Goal: Information Seeking & Learning: Learn about a topic

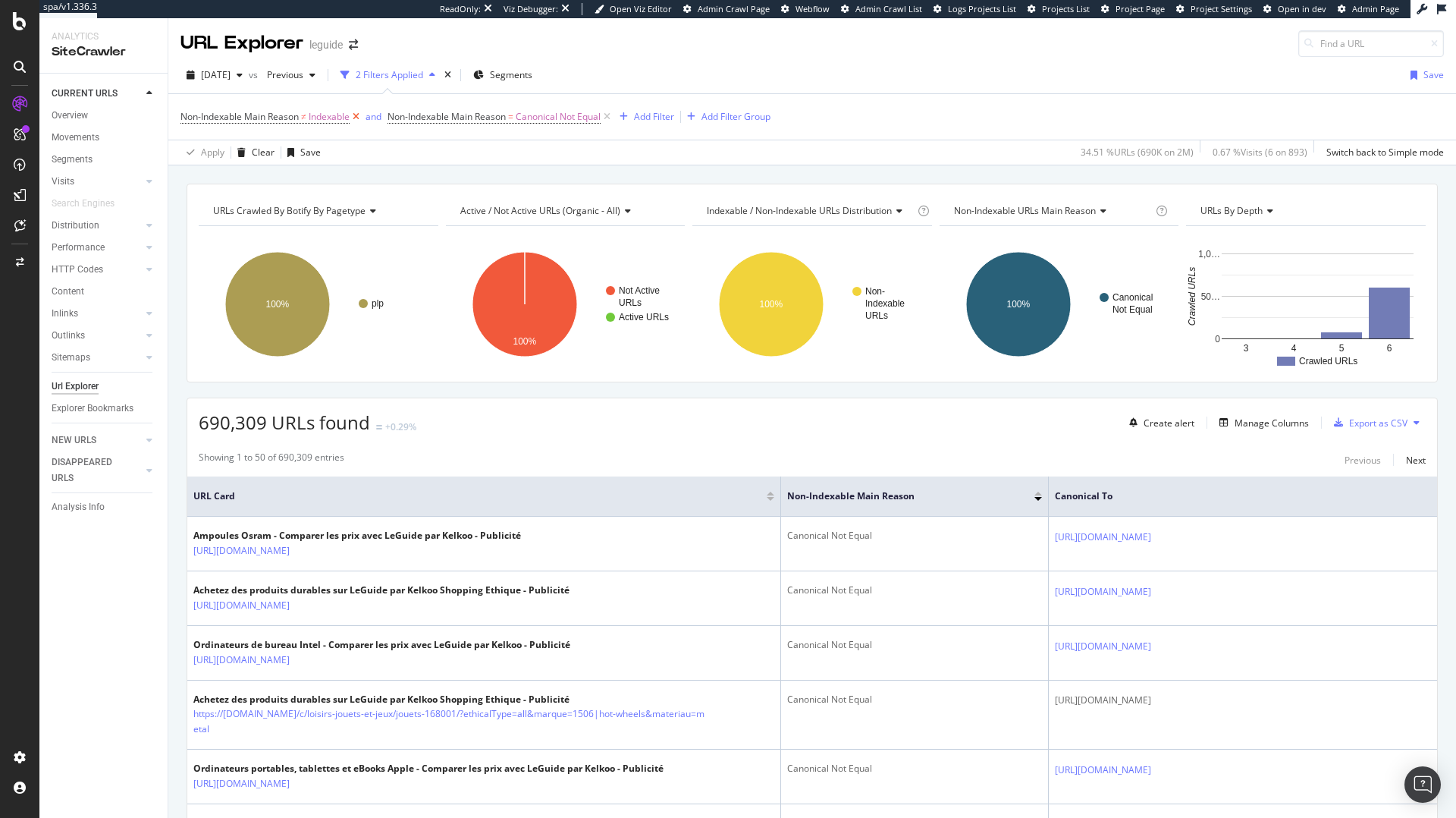
click at [357, 115] on icon at bounding box center [356, 117] width 13 height 15
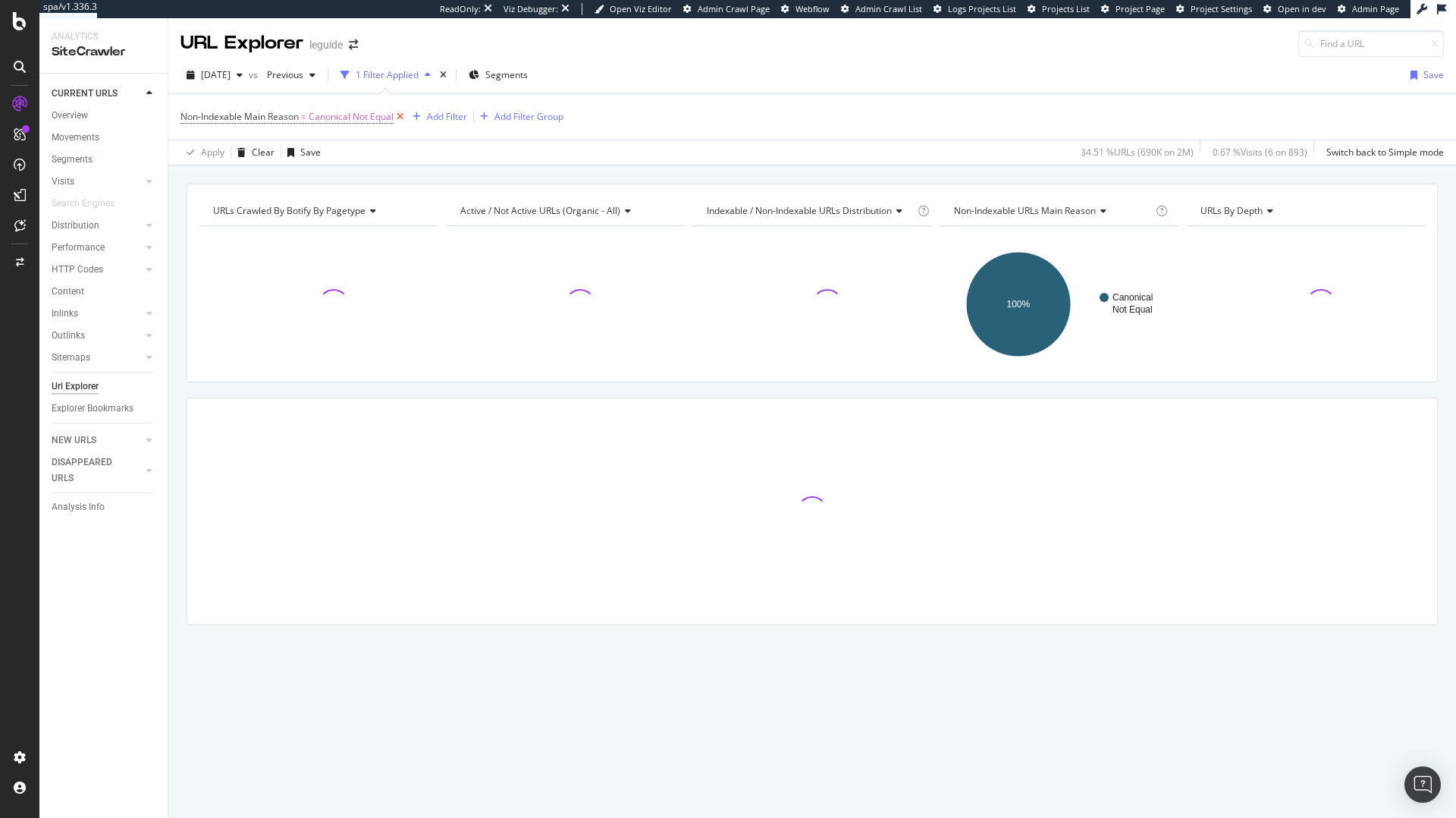
click at [402, 114] on icon at bounding box center [400, 117] width 13 height 15
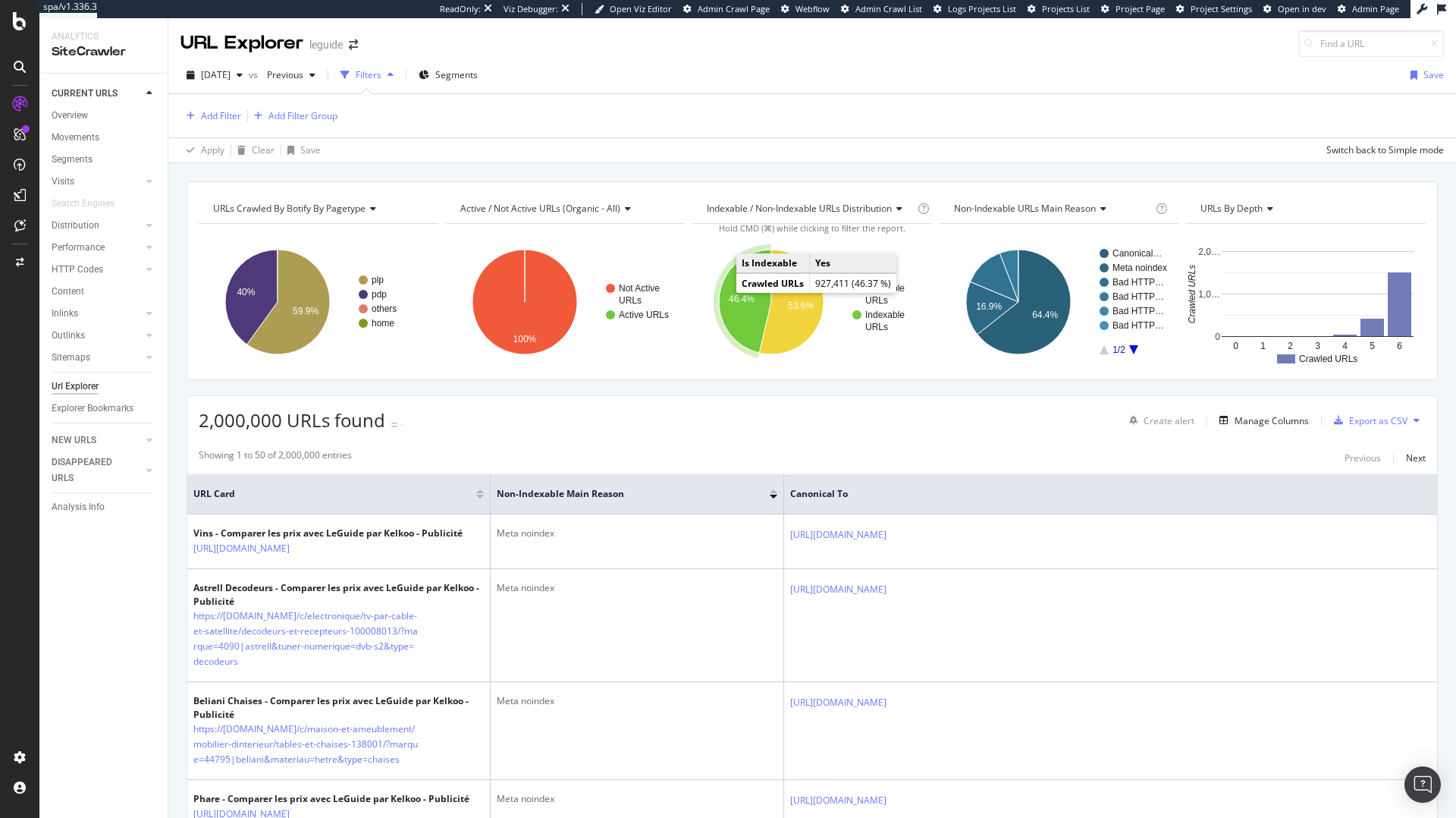
click at [744, 294] on text "46.4%" at bounding box center [741, 298] width 25 height 10
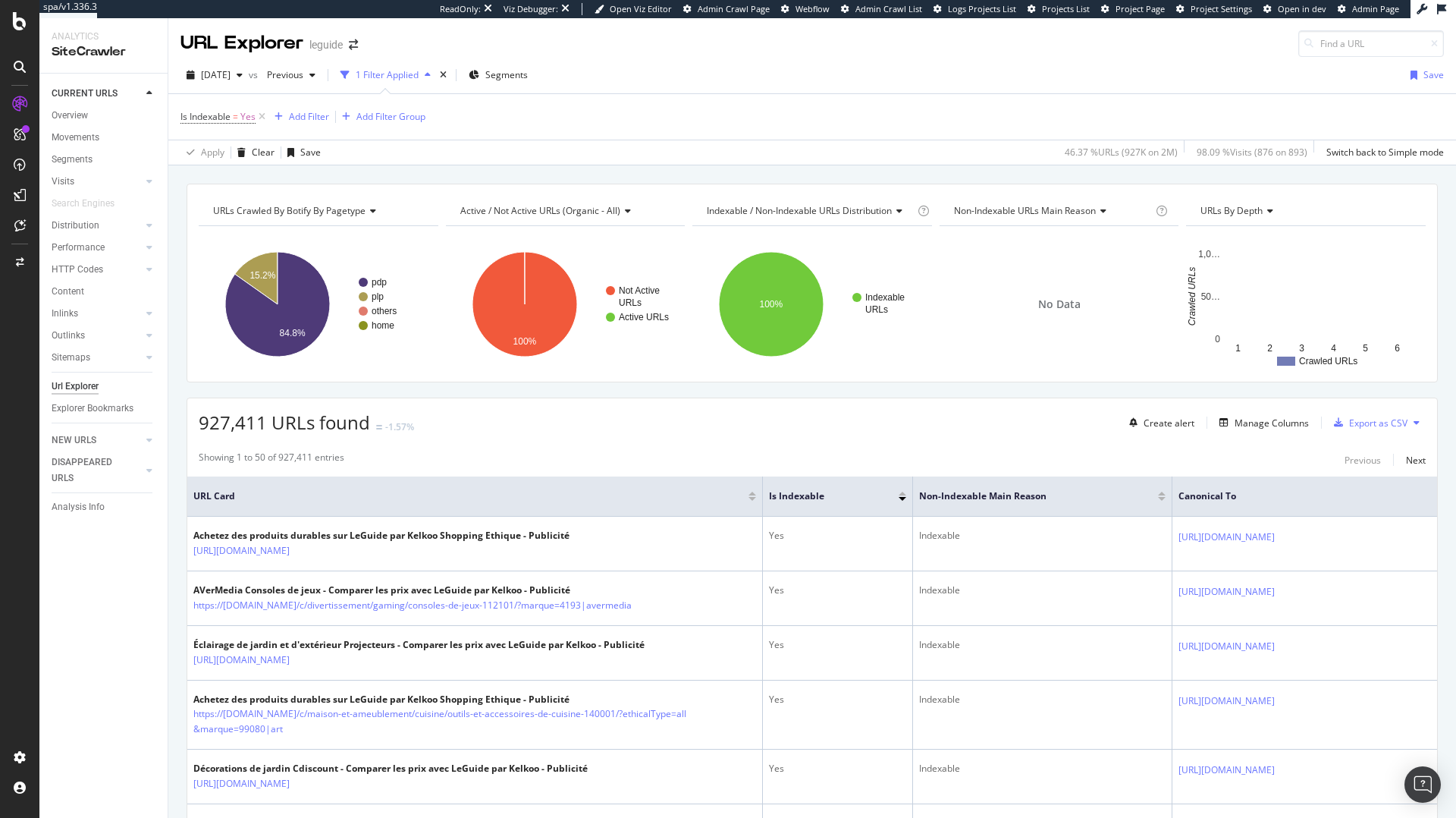
scroll to position [32, 0]
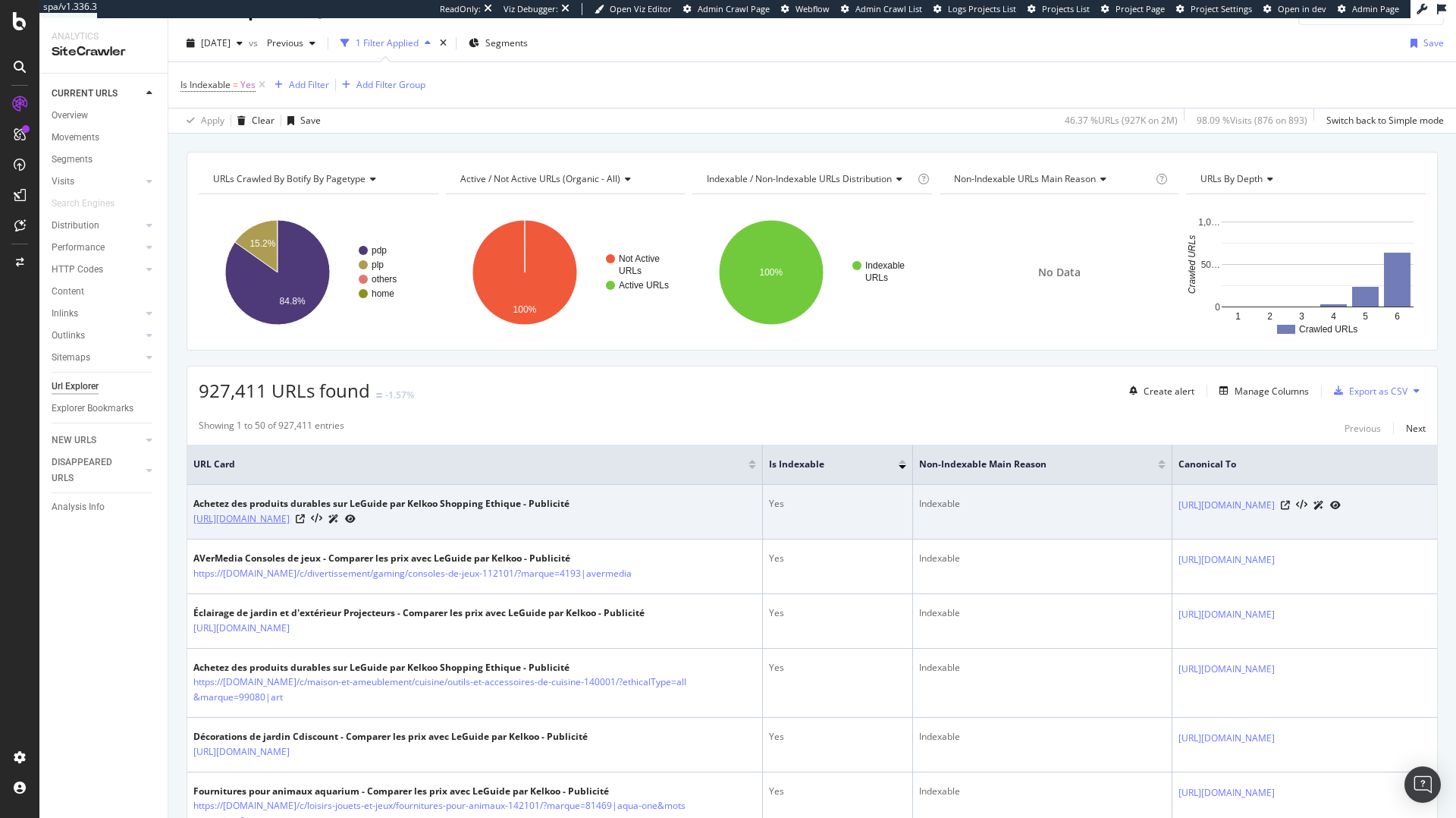
click at [290, 521] on link "https://www.leguide.com/c/nourriture-boisson/nourriture-et-epicerie/aliments-et…" at bounding box center [242, 519] width 96 height 15
click at [305, 524] on icon at bounding box center [301, 519] width 9 height 9
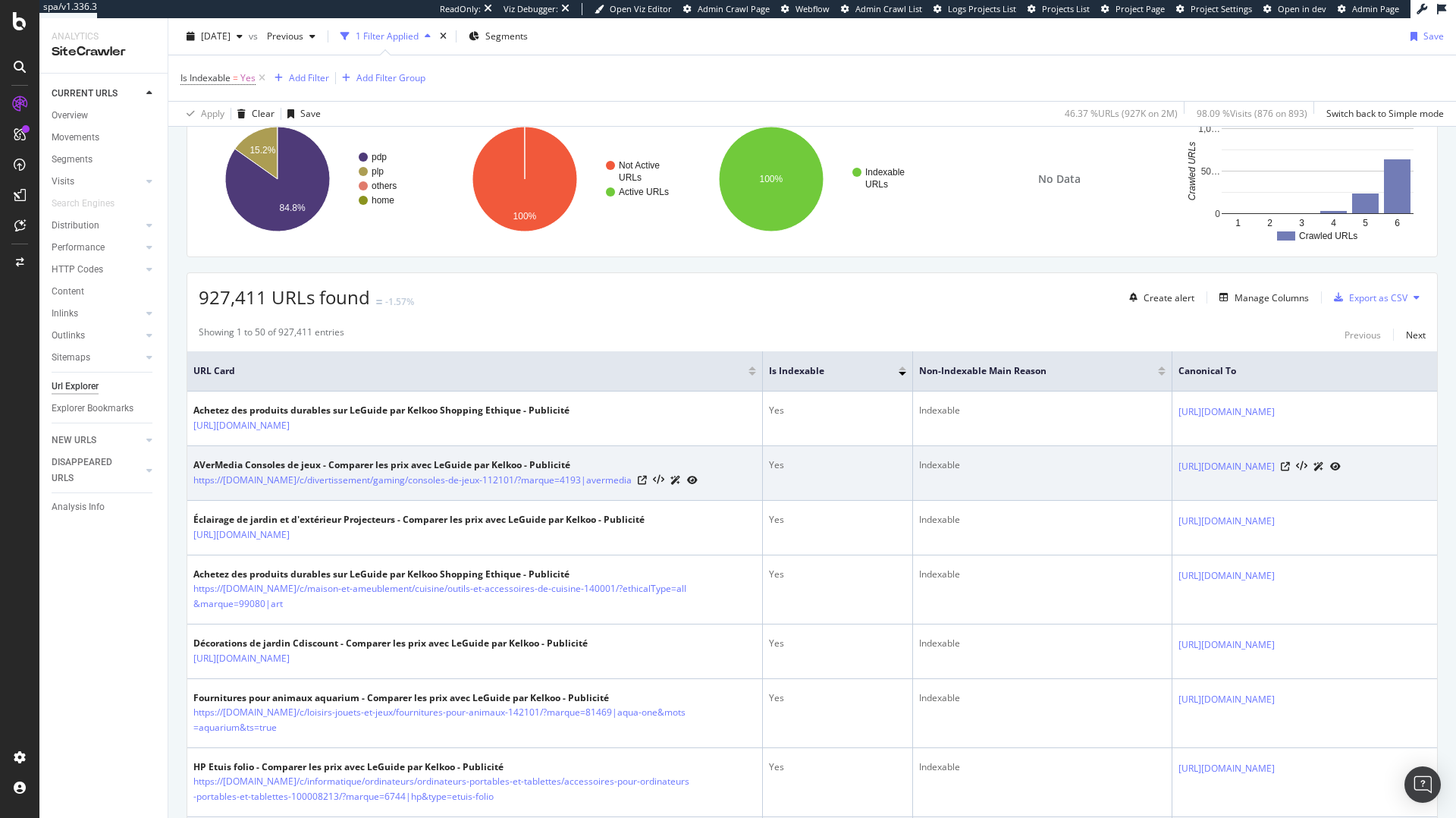
scroll to position [0, 0]
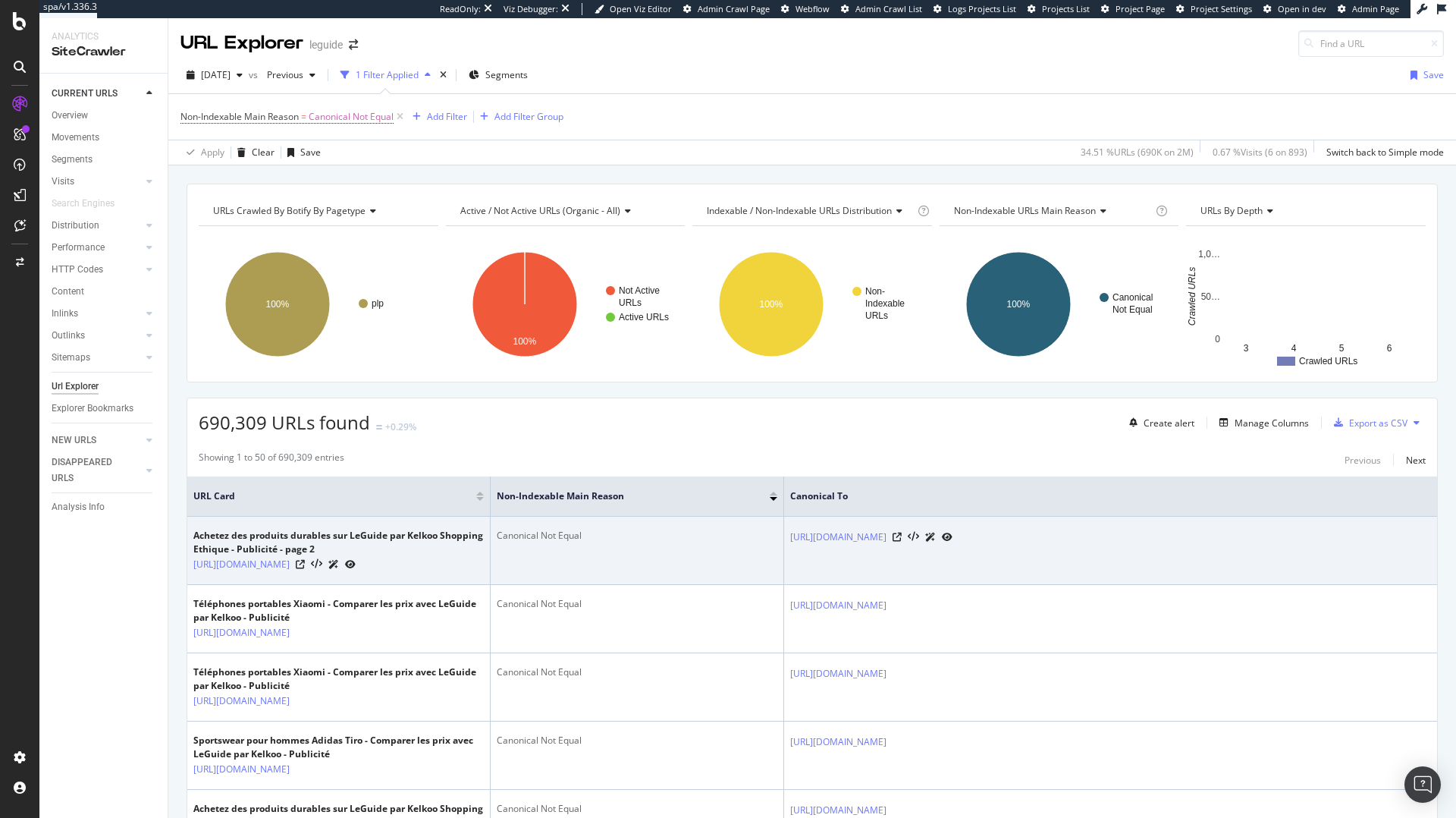
scroll to position [82, 0]
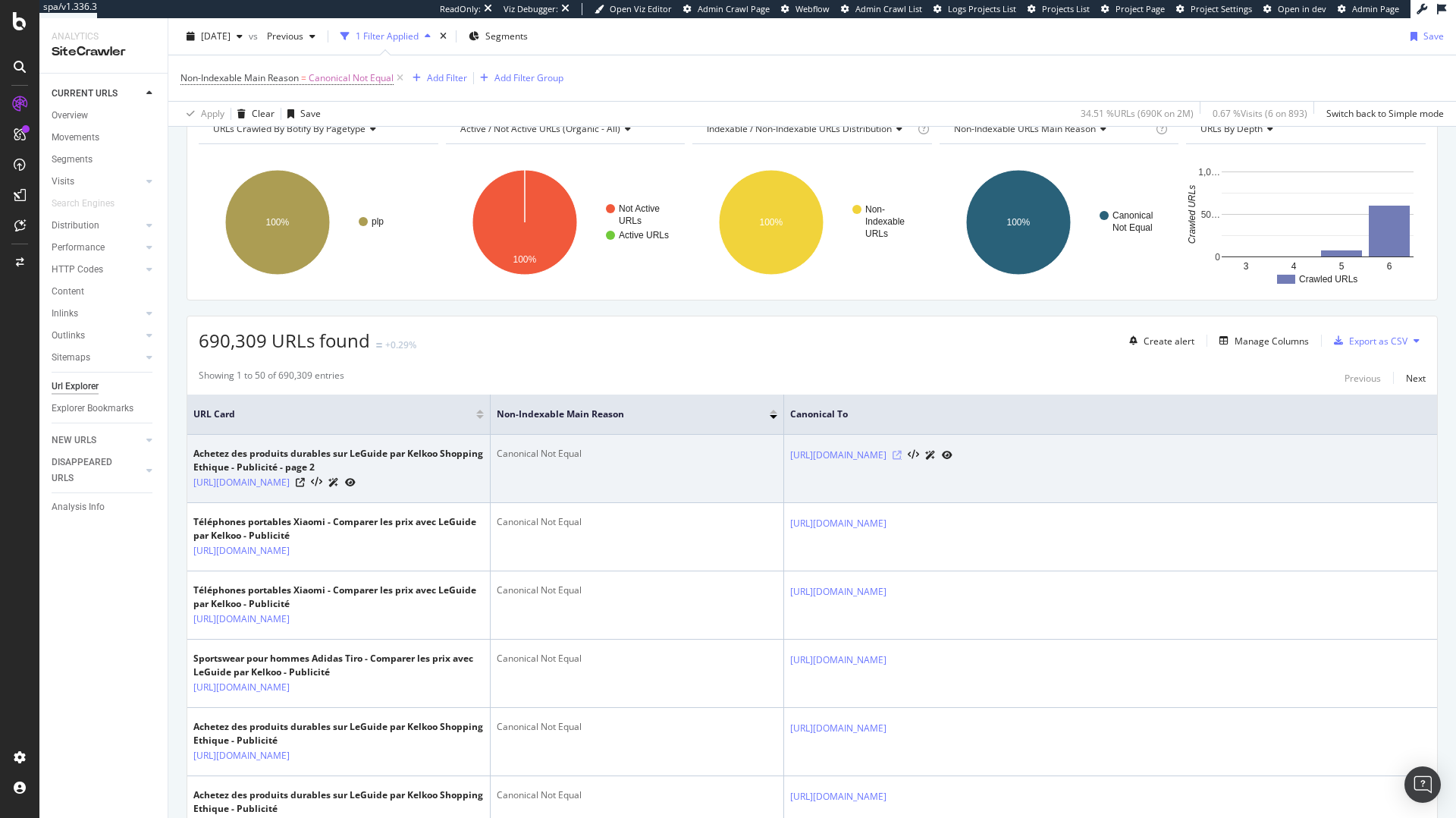
click at [901, 453] on icon at bounding box center [897, 455] width 9 height 9
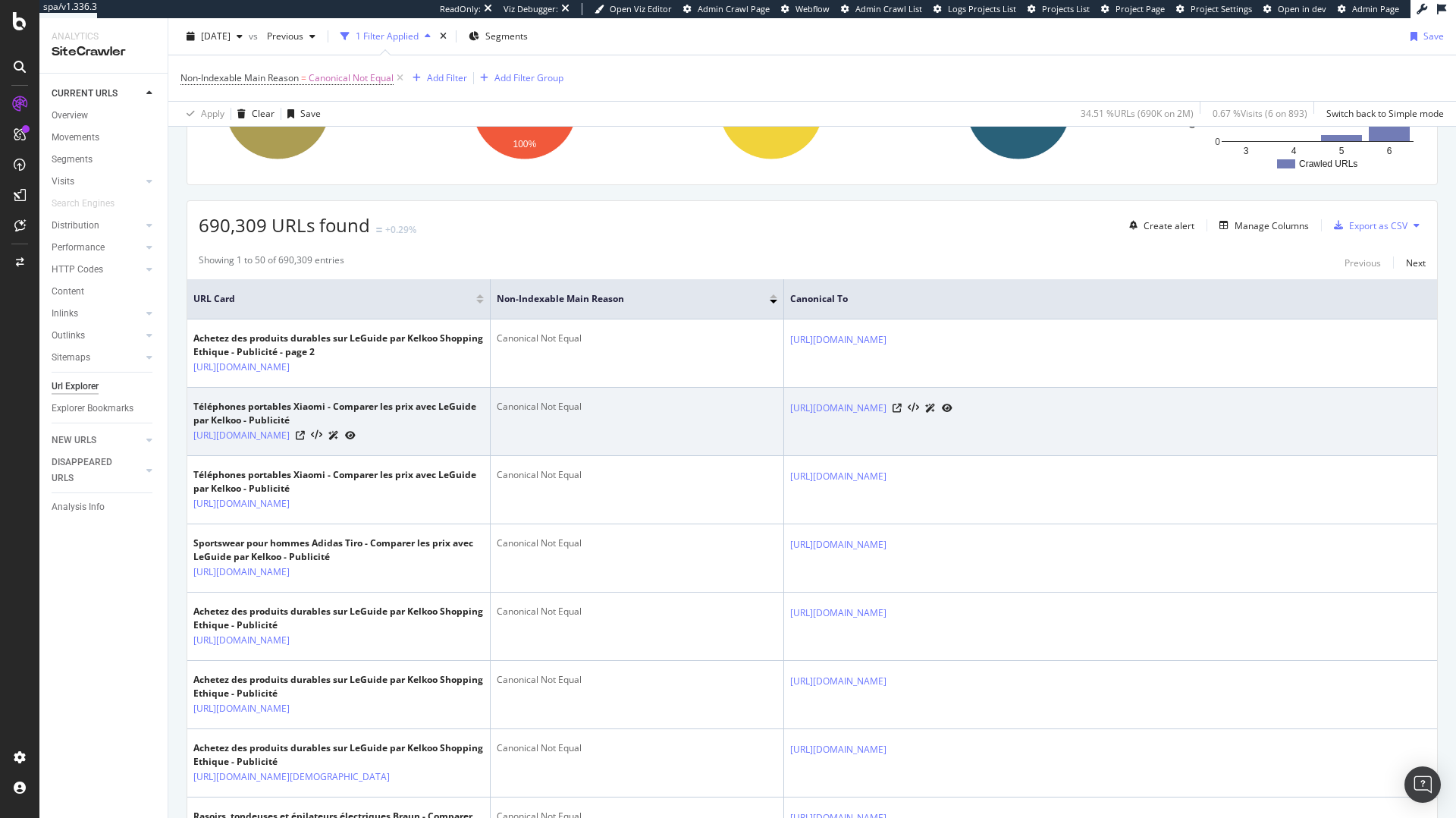
scroll to position [212, 0]
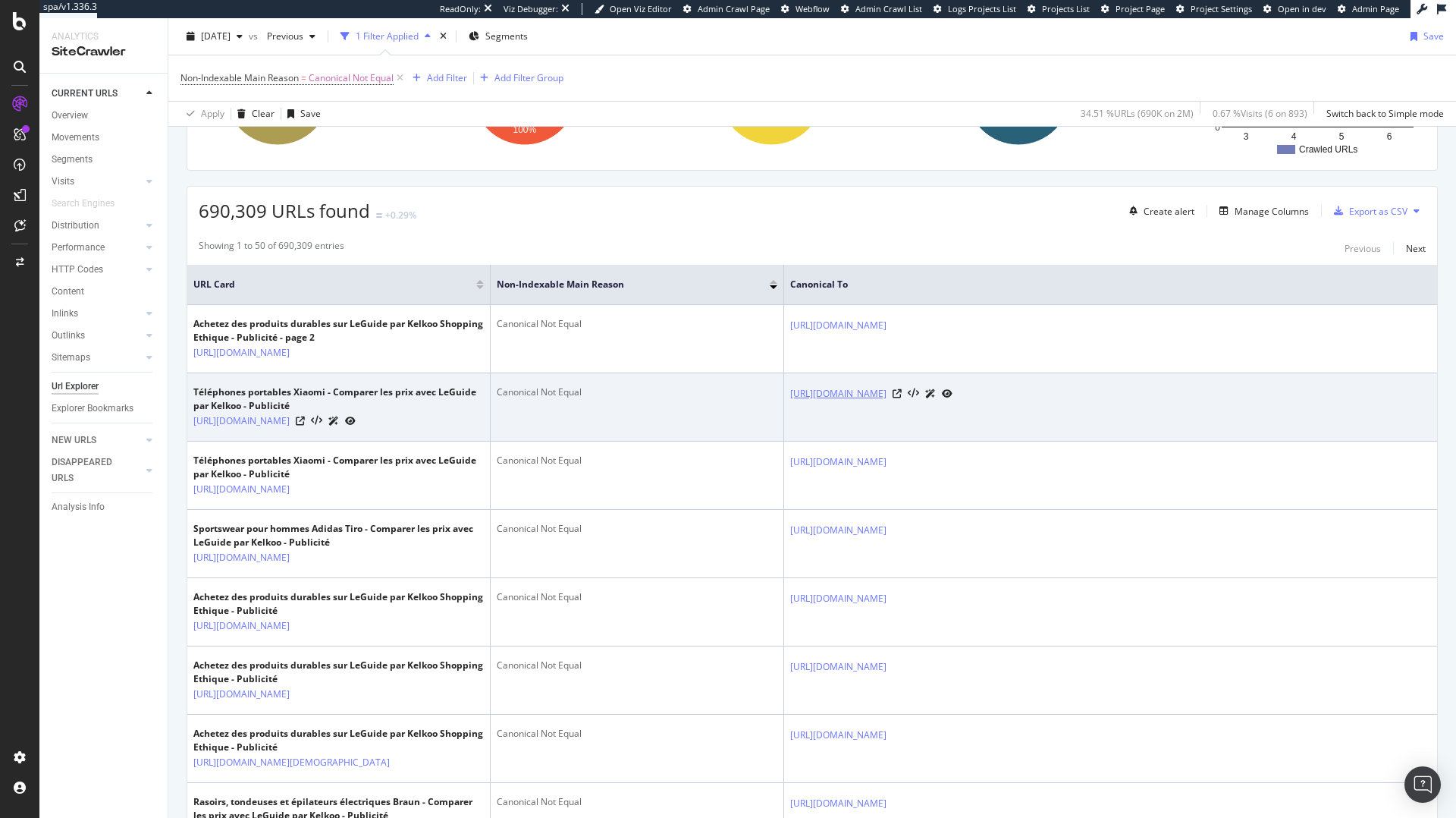
click at [886, 401] on link "[URL][DOMAIN_NAME]" at bounding box center [838, 394] width 96 height 15
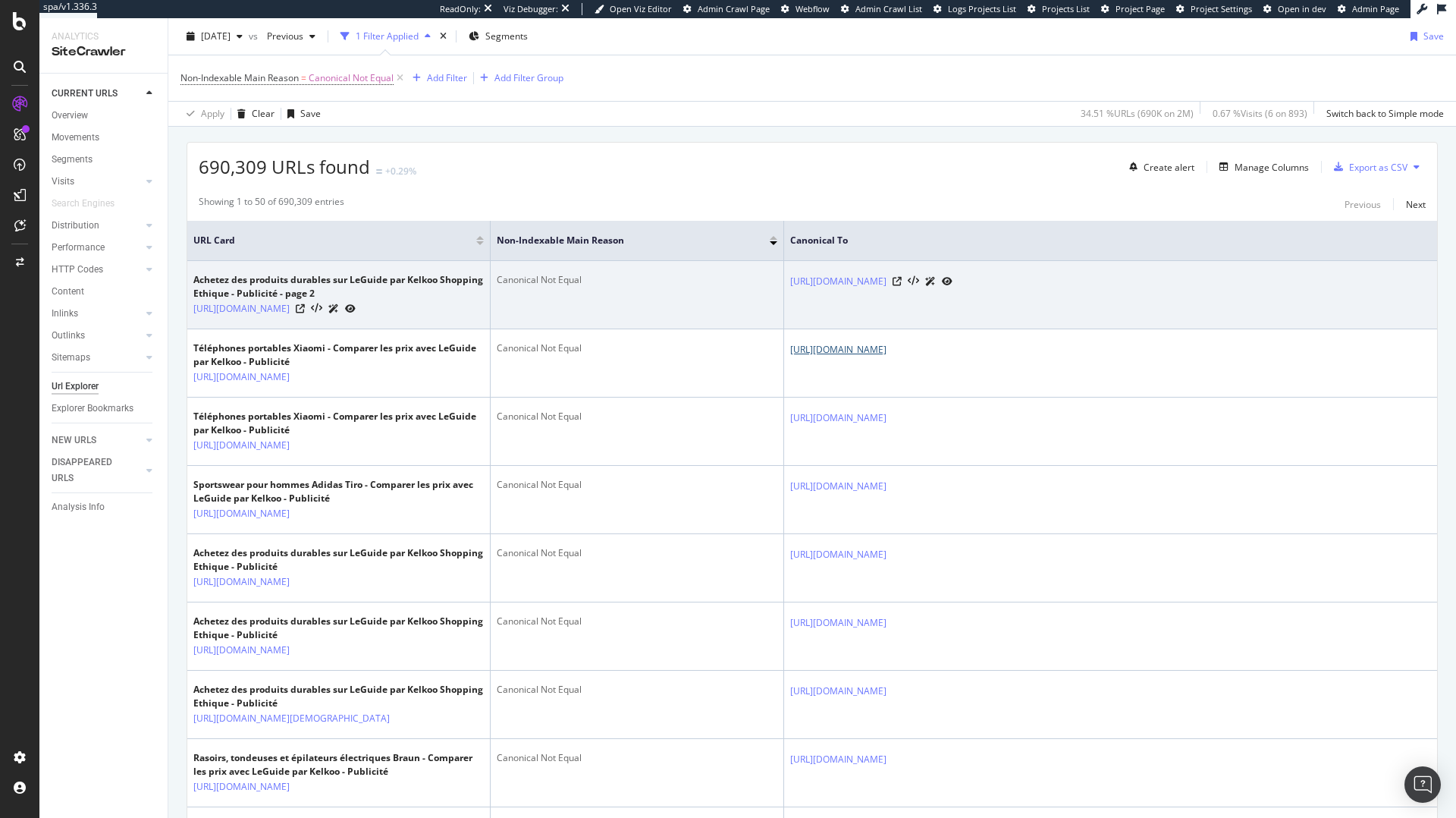
scroll to position [274, 0]
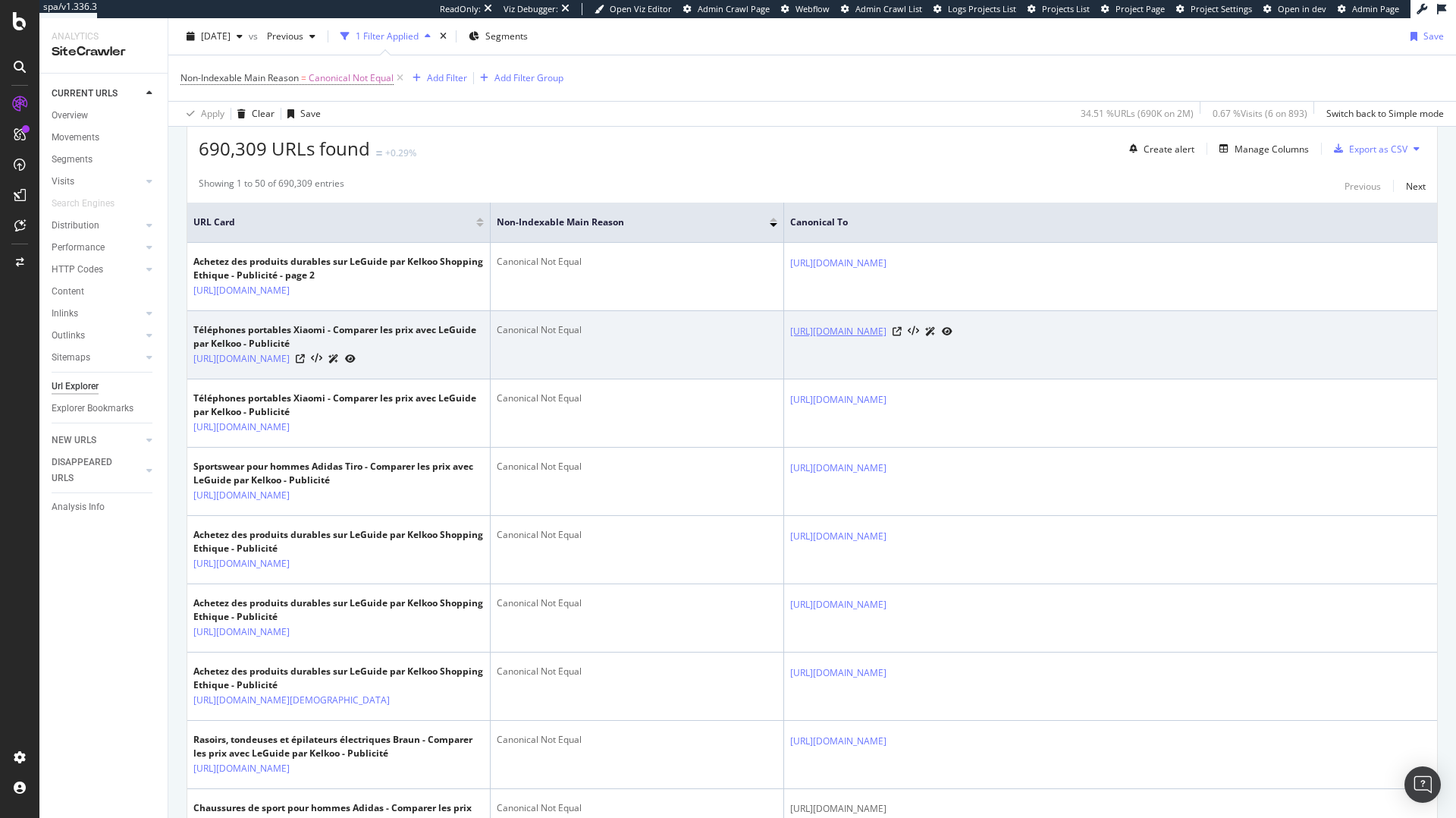
click at [886, 339] on link "https://www.leguide.com/c/internet-et-telecom/telephones-mobiles-et-accessoires…" at bounding box center [838, 331] width 96 height 15
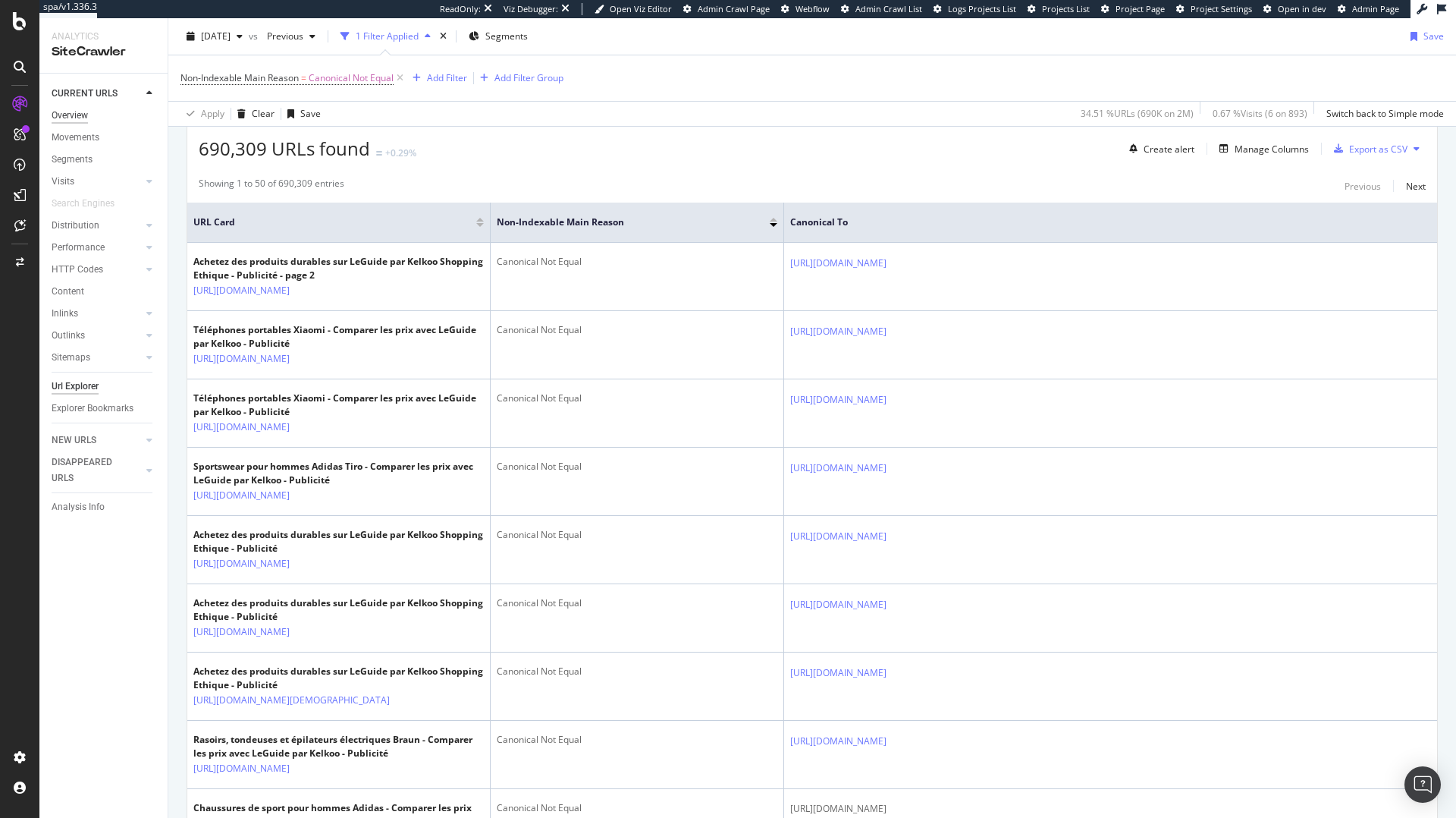
click at [87, 113] on div "Overview" at bounding box center [70, 116] width 37 height 16
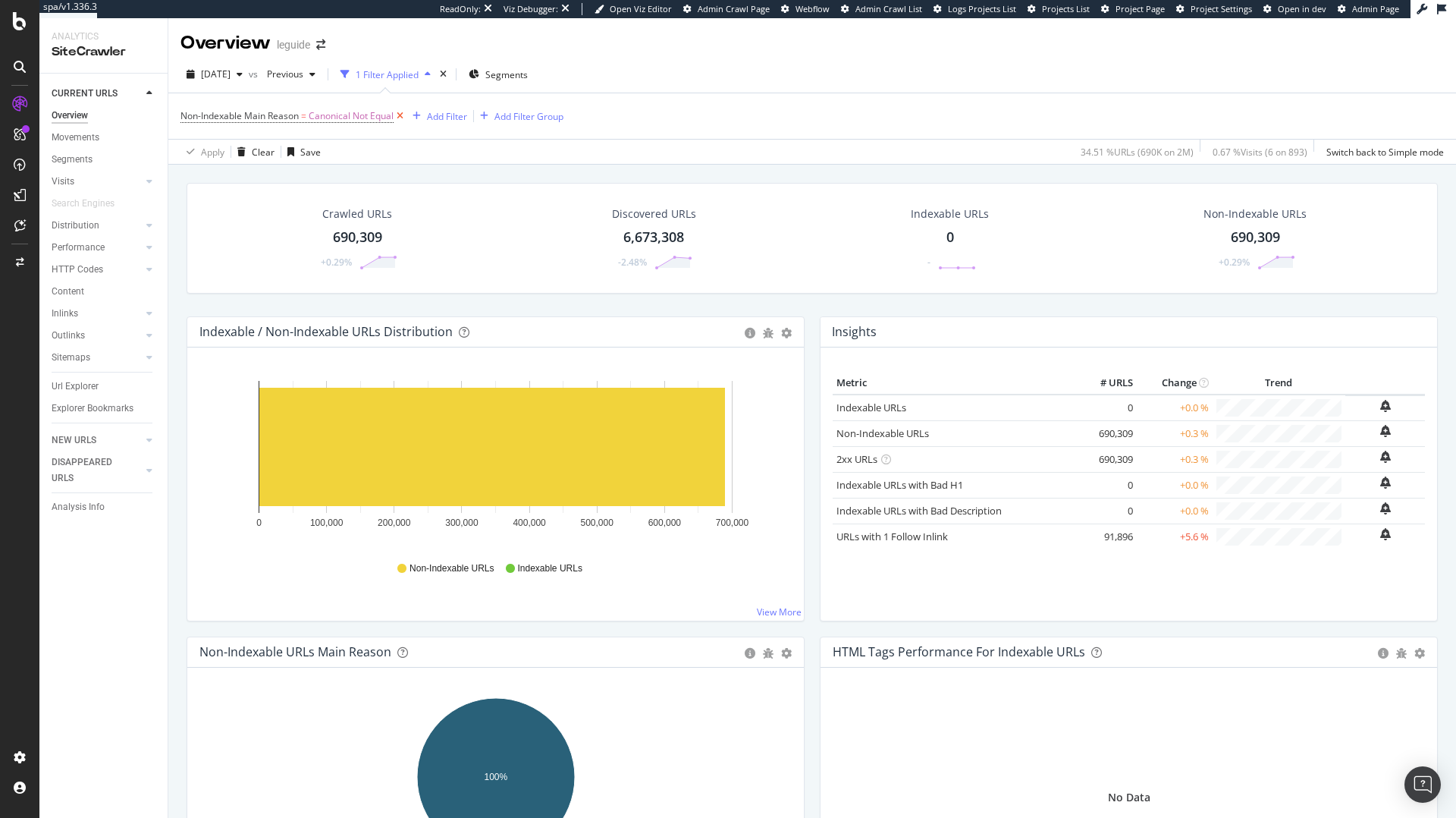
click at [406, 116] on icon at bounding box center [400, 116] width 13 height 15
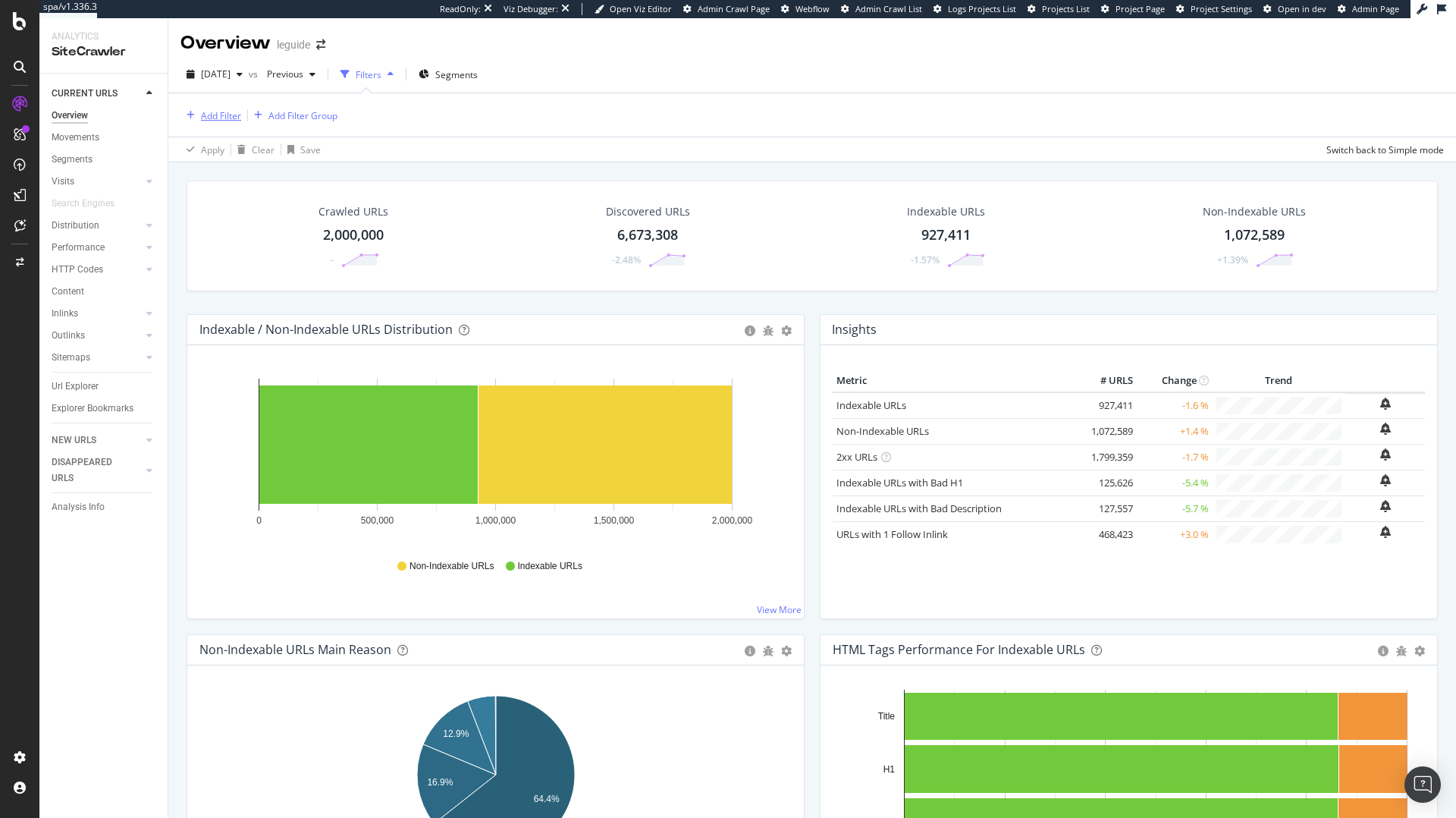
click at [227, 113] on div "Add Filter" at bounding box center [221, 116] width 40 height 13
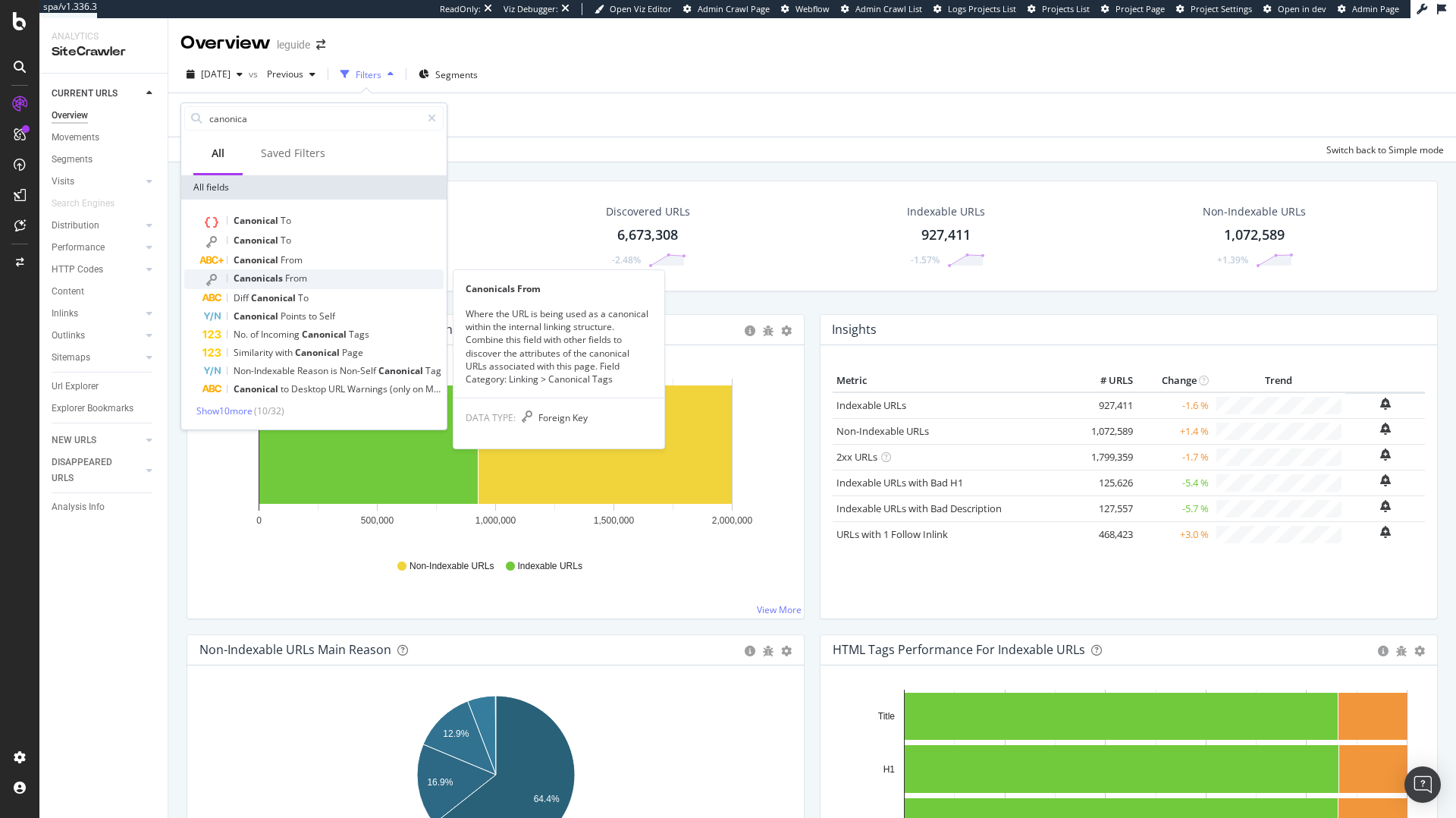
type input "canonica"
click at [304, 278] on span "From" at bounding box center [295, 278] width 22 height 13
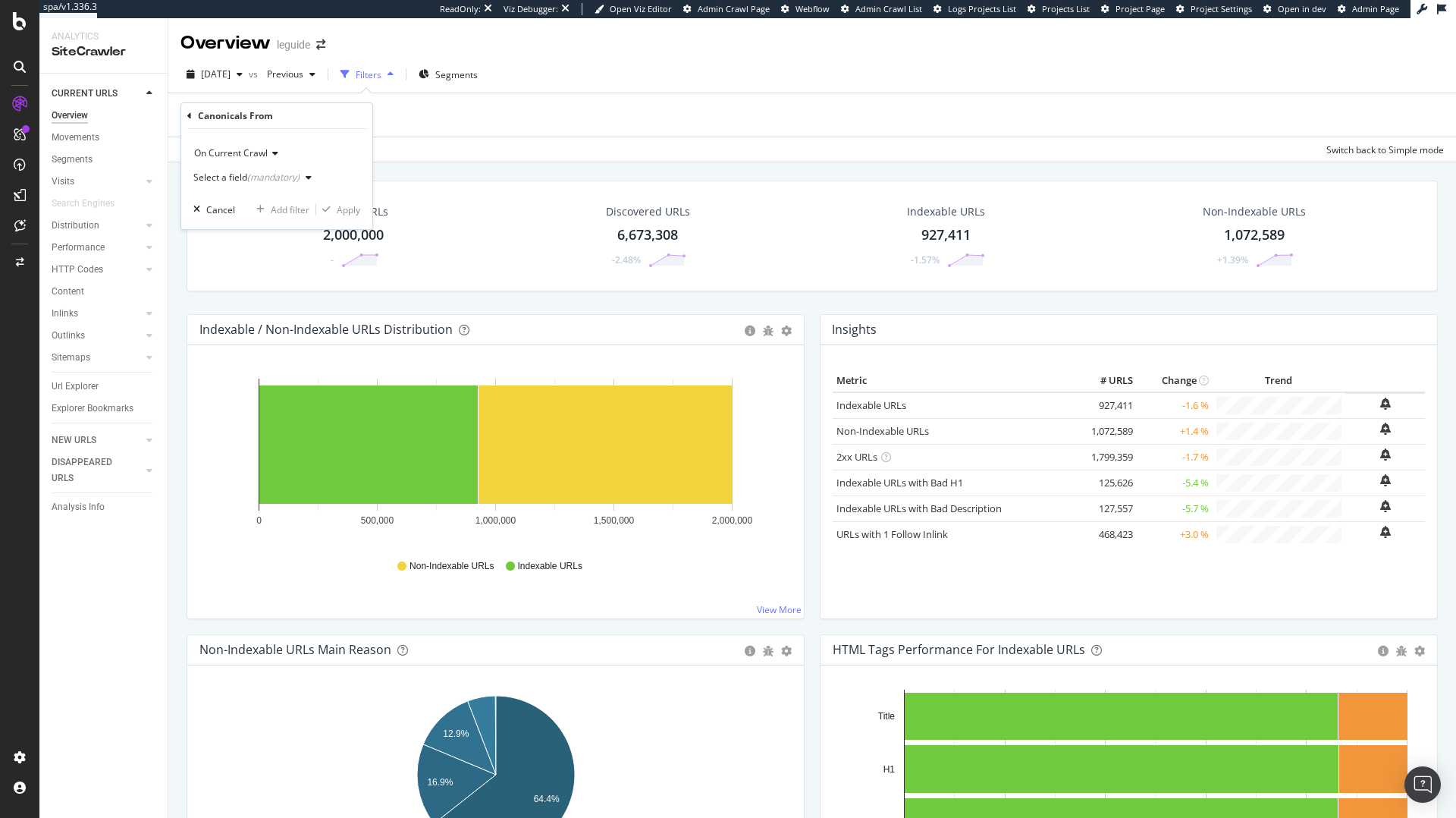
click at [307, 175] on icon "button" at bounding box center [308, 178] width 6 height 9
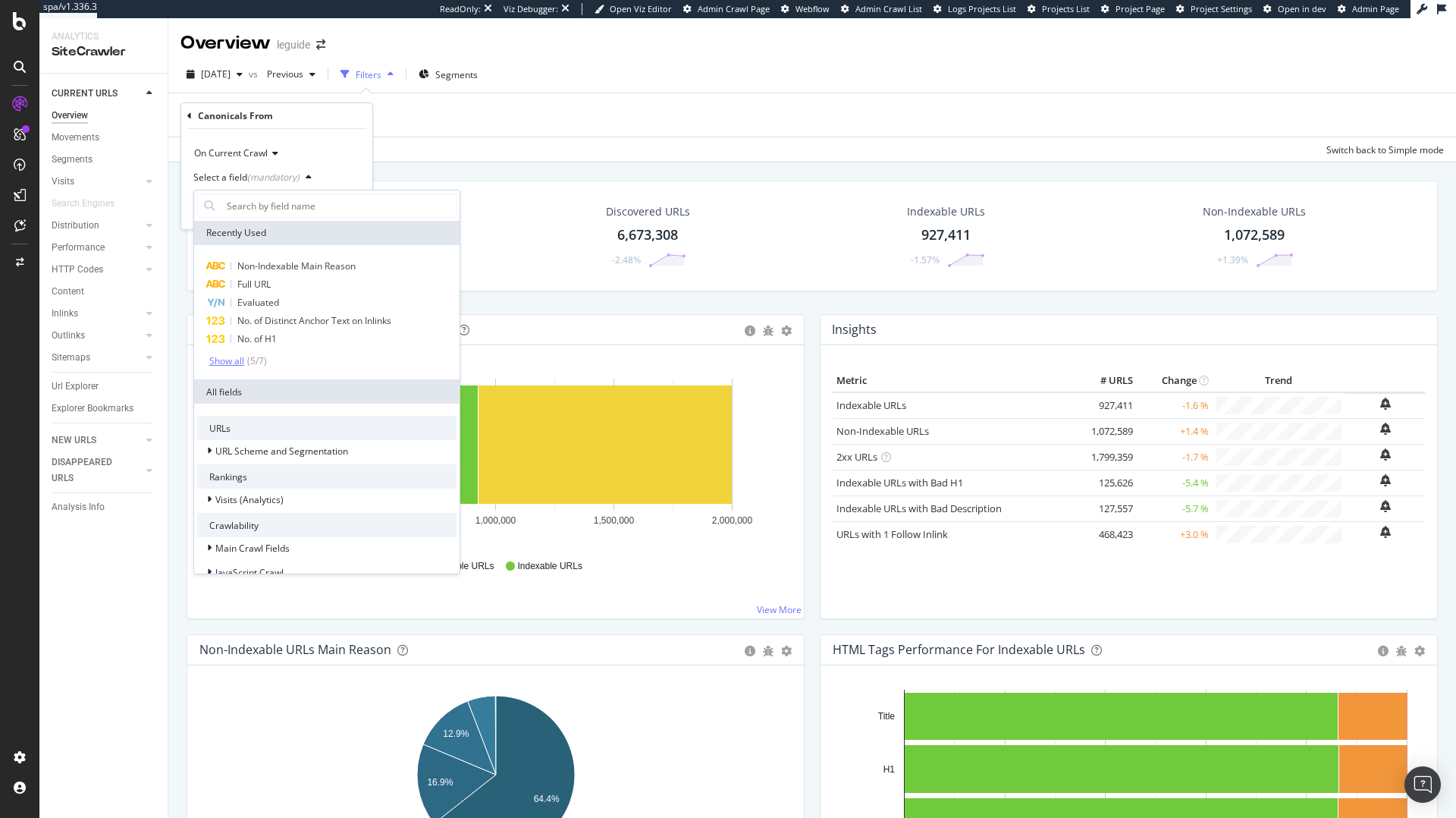
click at [237, 359] on div "Show all" at bounding box center [227, 360] width 35 height 10
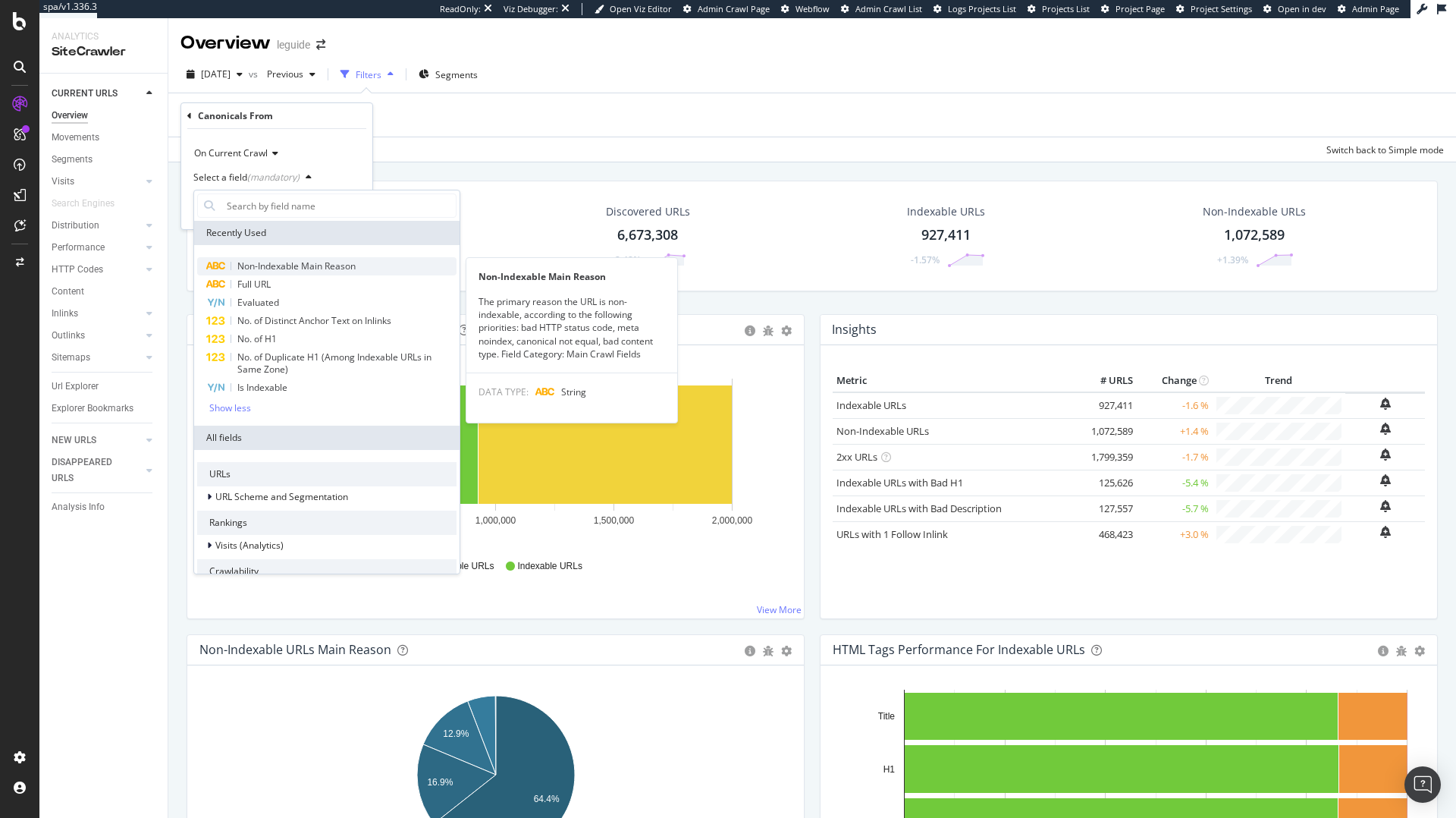
click at [280, 262] on span "Non-Indexable Main Reason" at bounding box center [296, 266] width 118 height 13
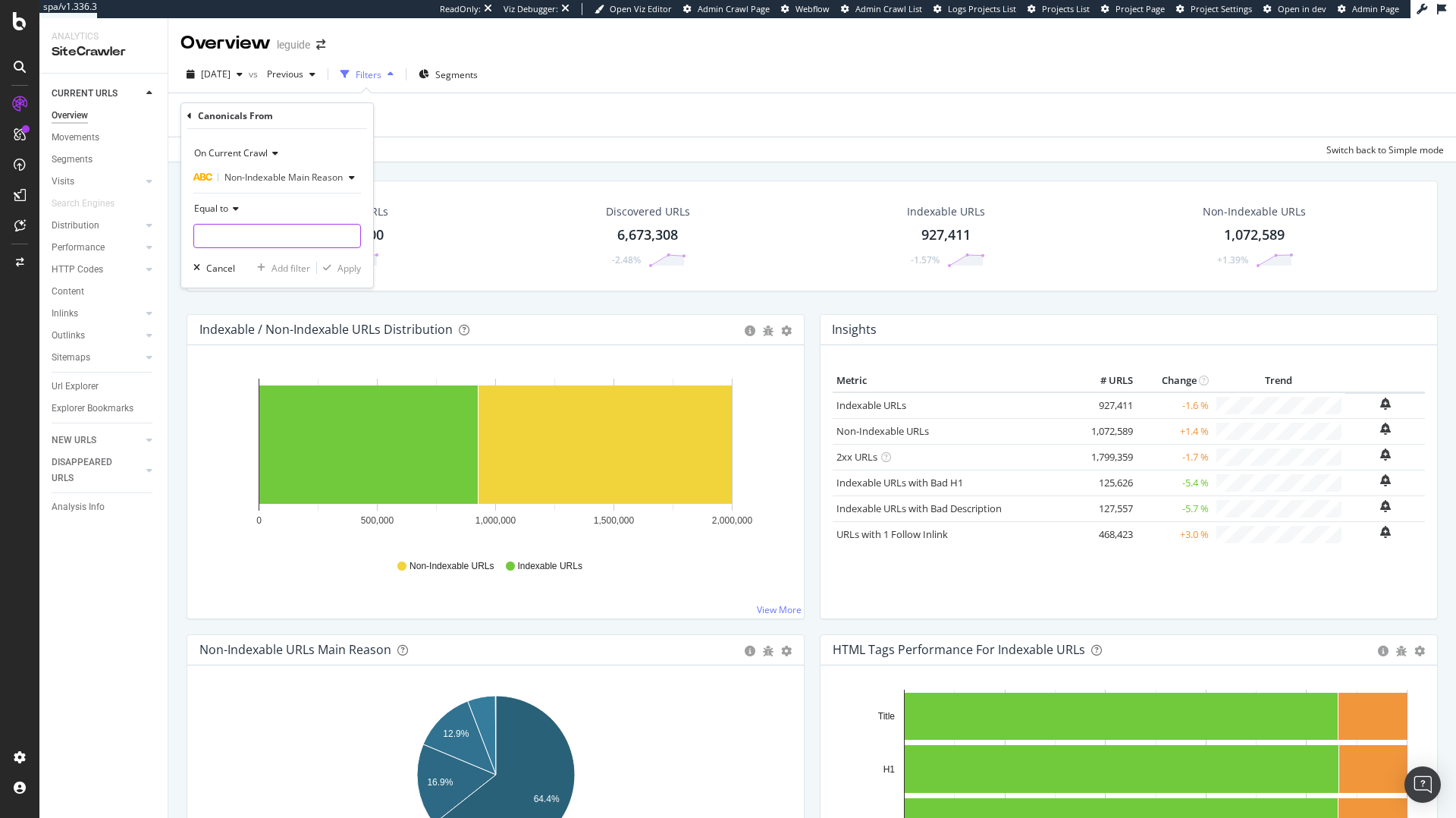
click at [245, 229] on input "text" at bounding box center [276, 236] width 166 height 24
click at [281, 202] on div "Equal to" at bounding box center [277, 209] width 167 height 24
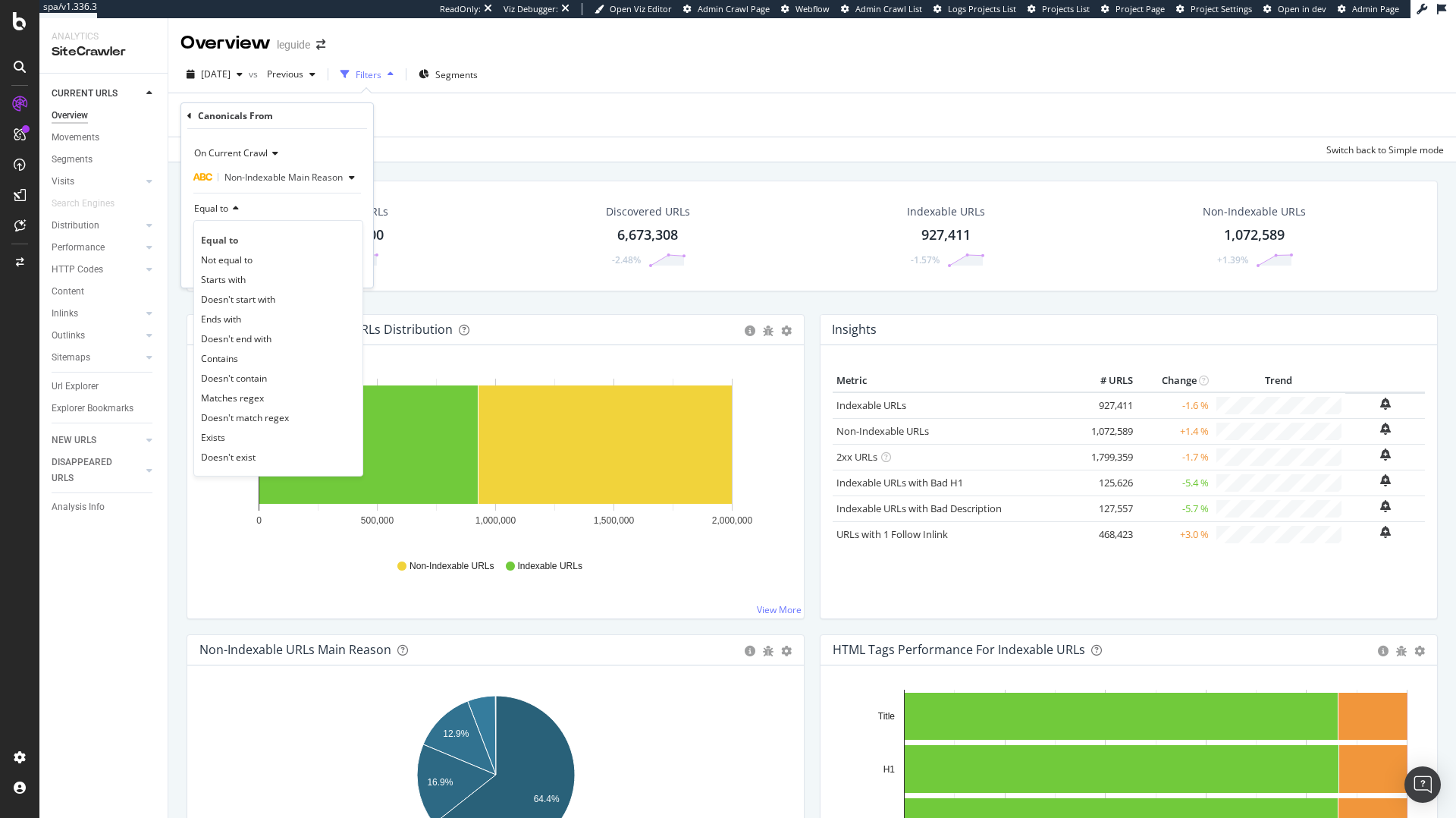
click at [273, 181] on span "Non-Indexable Main Reason" at bounding box center [284, 177] width 118 height 13
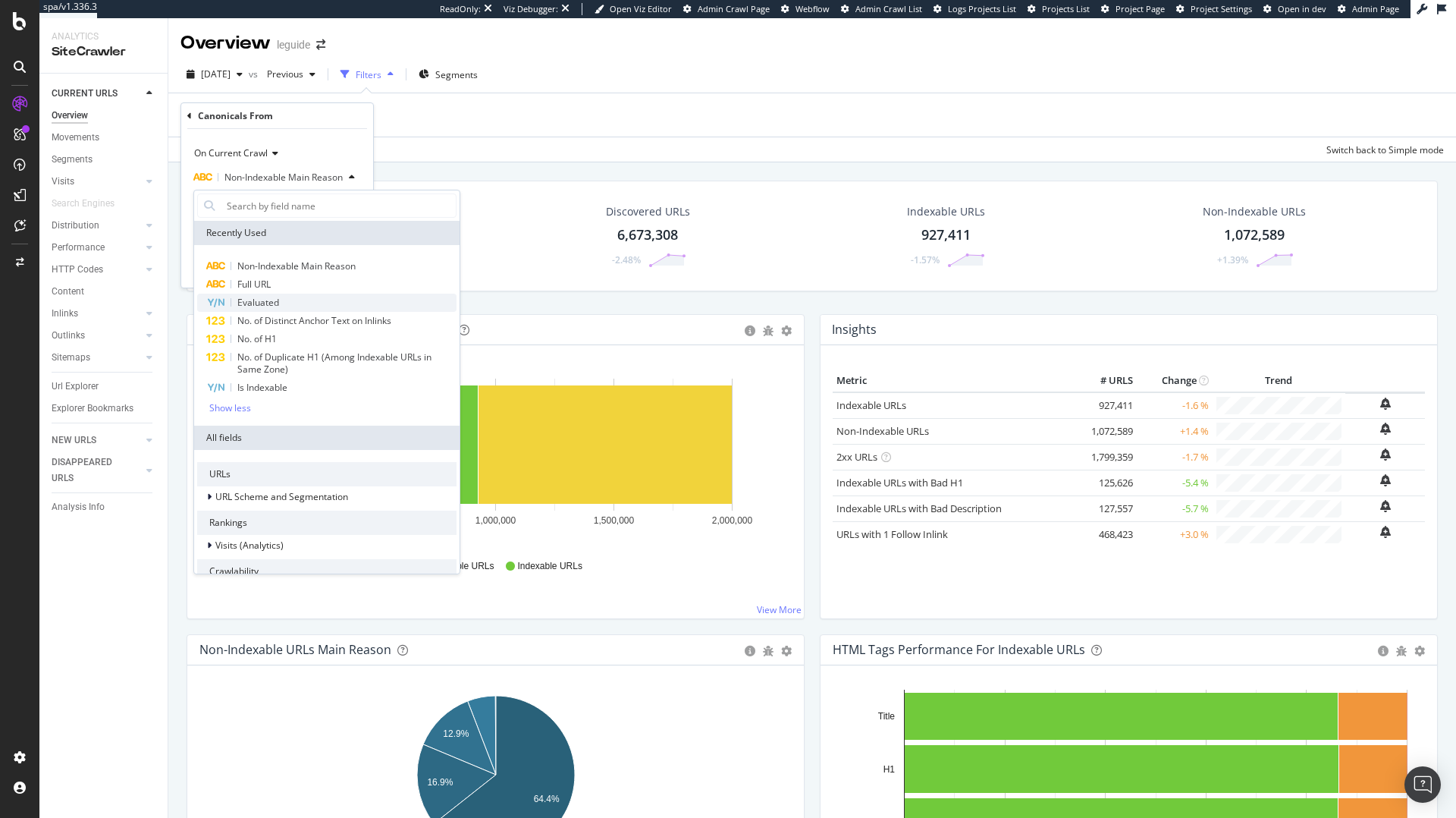
click at [284, 299] on div "Evaluated" at bounding box center [327, 302] width 259 height 18
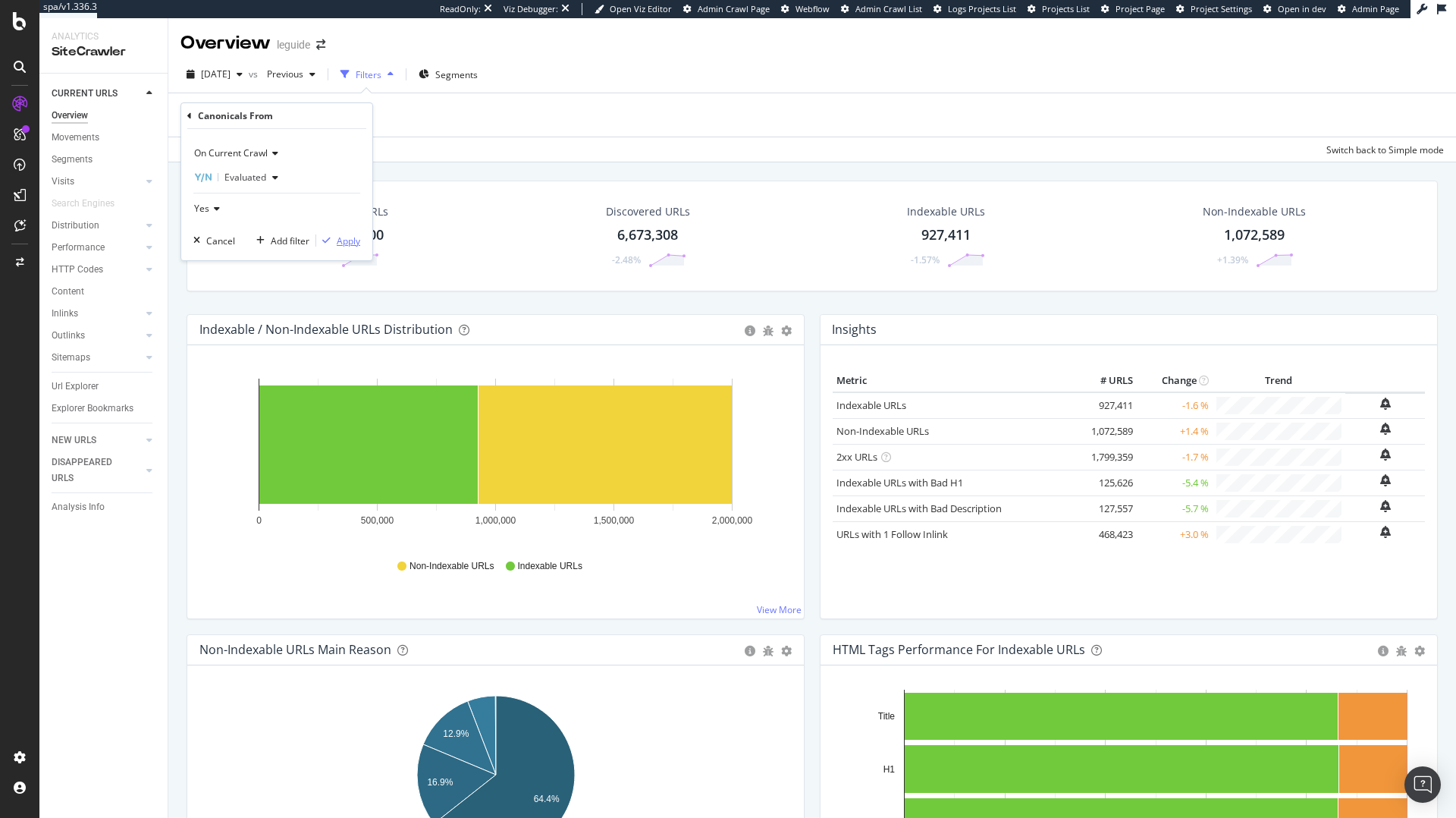
click at [342, 236] on div "Apply" at bounding box center [348, 241] width 23 height 13
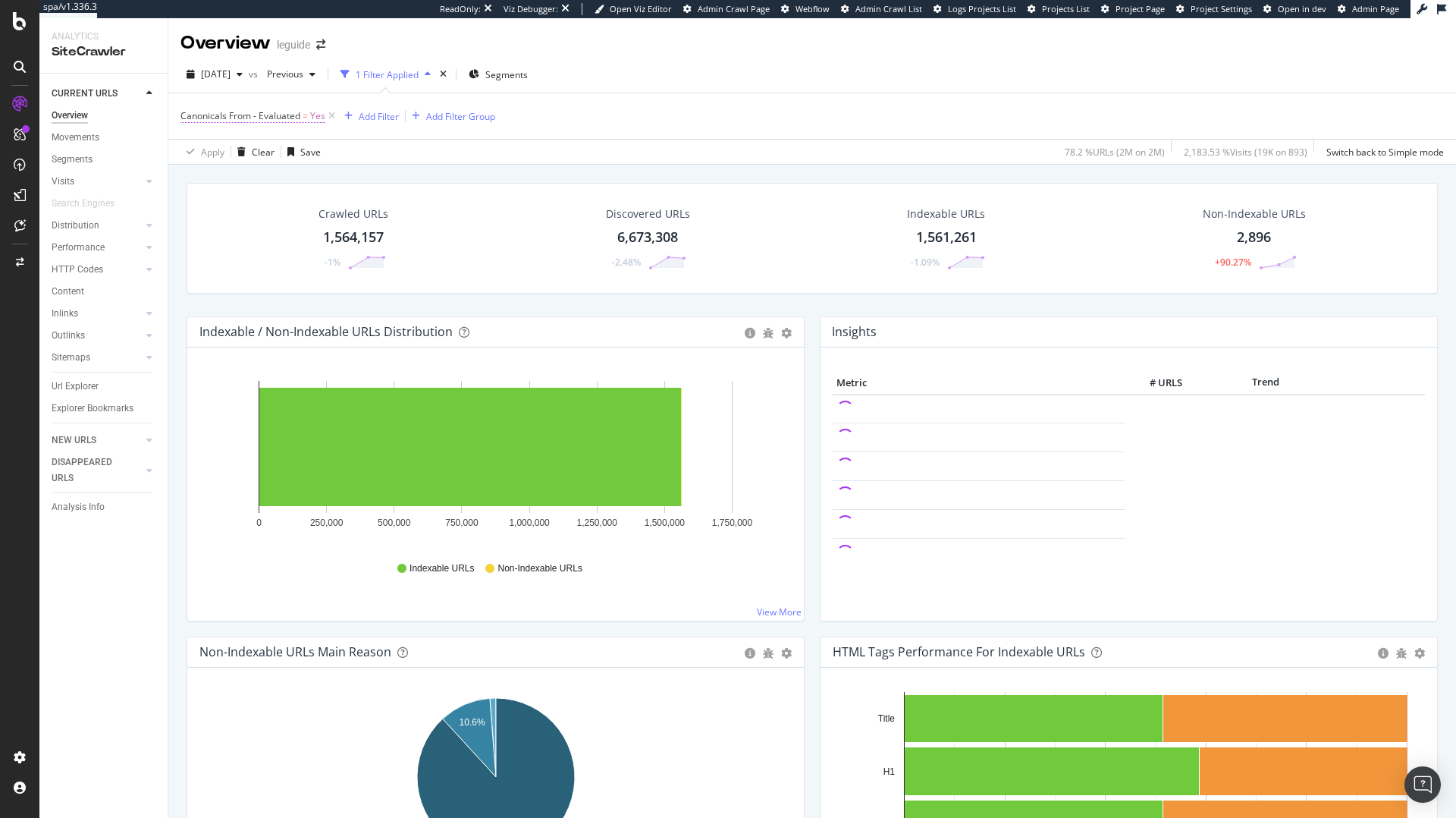
click at [304, 116] on span "=" at bounding box center [305, 116] width 6 height 13
click at [273, 175] on icon "button" at bounding box center [275, 176] width 6 height 9
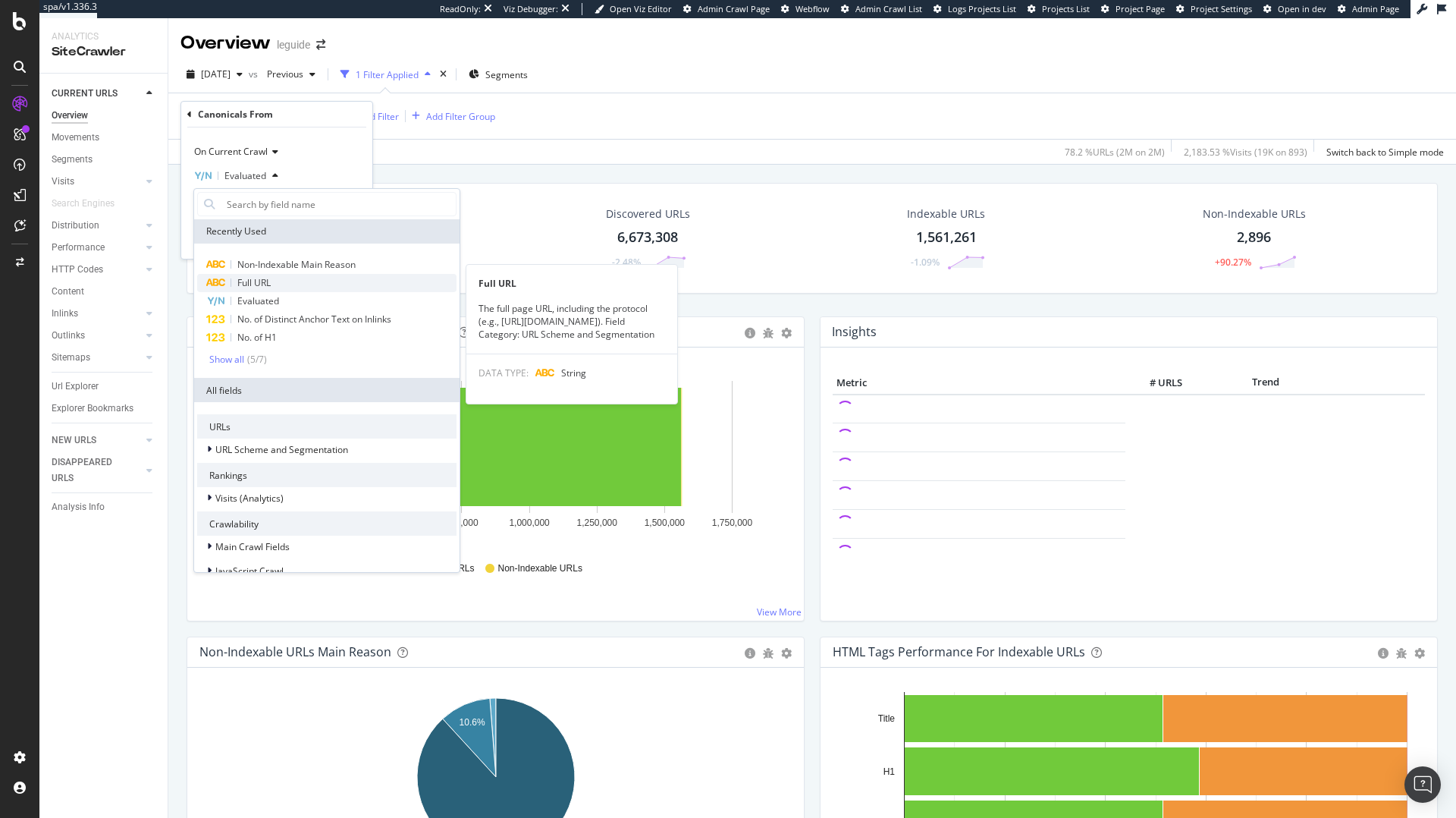
scroll to position [13, 0]
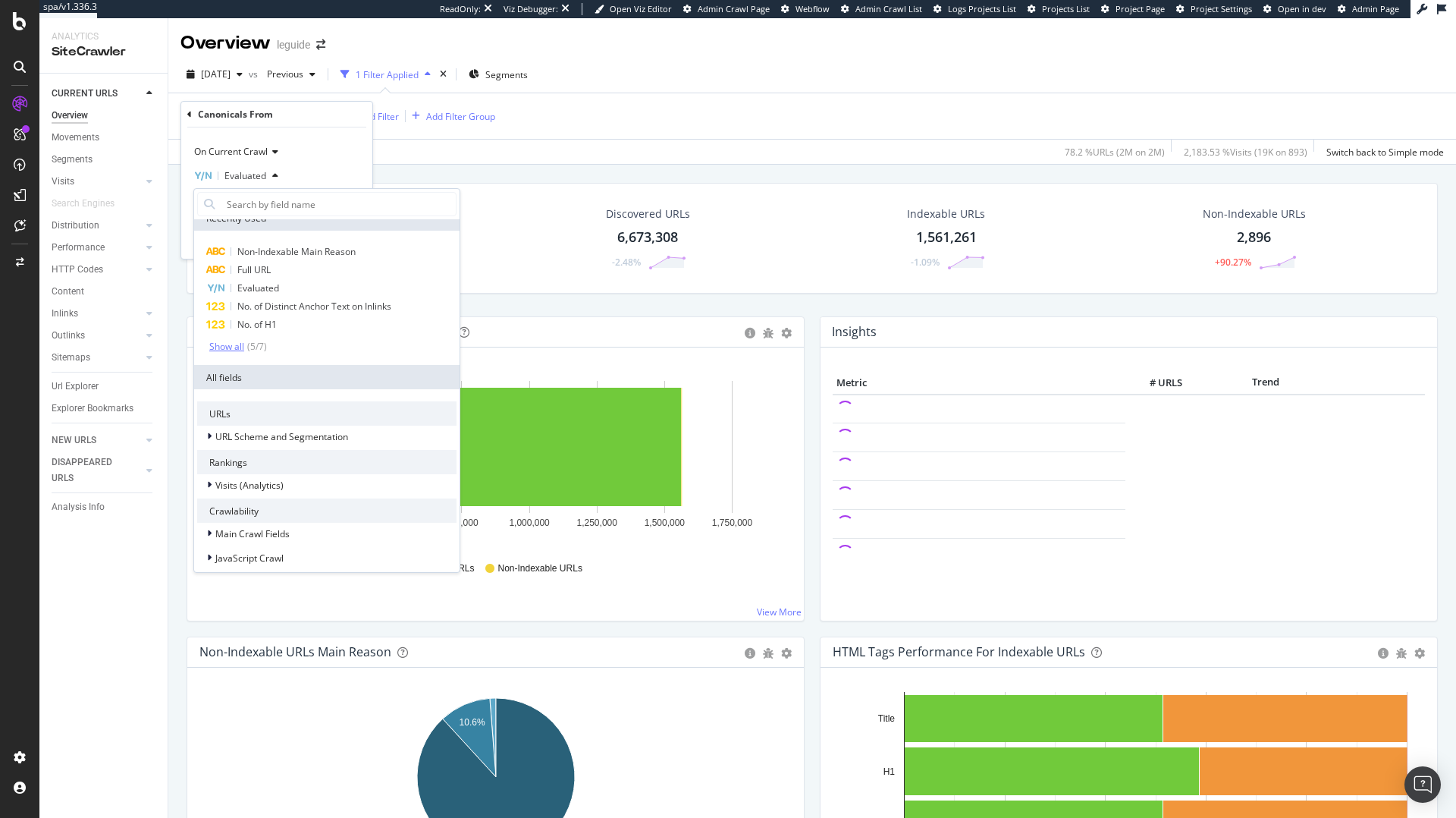
click at [235, 343] on div "Show all" at bounding box center [227, 346] width 35 height 10
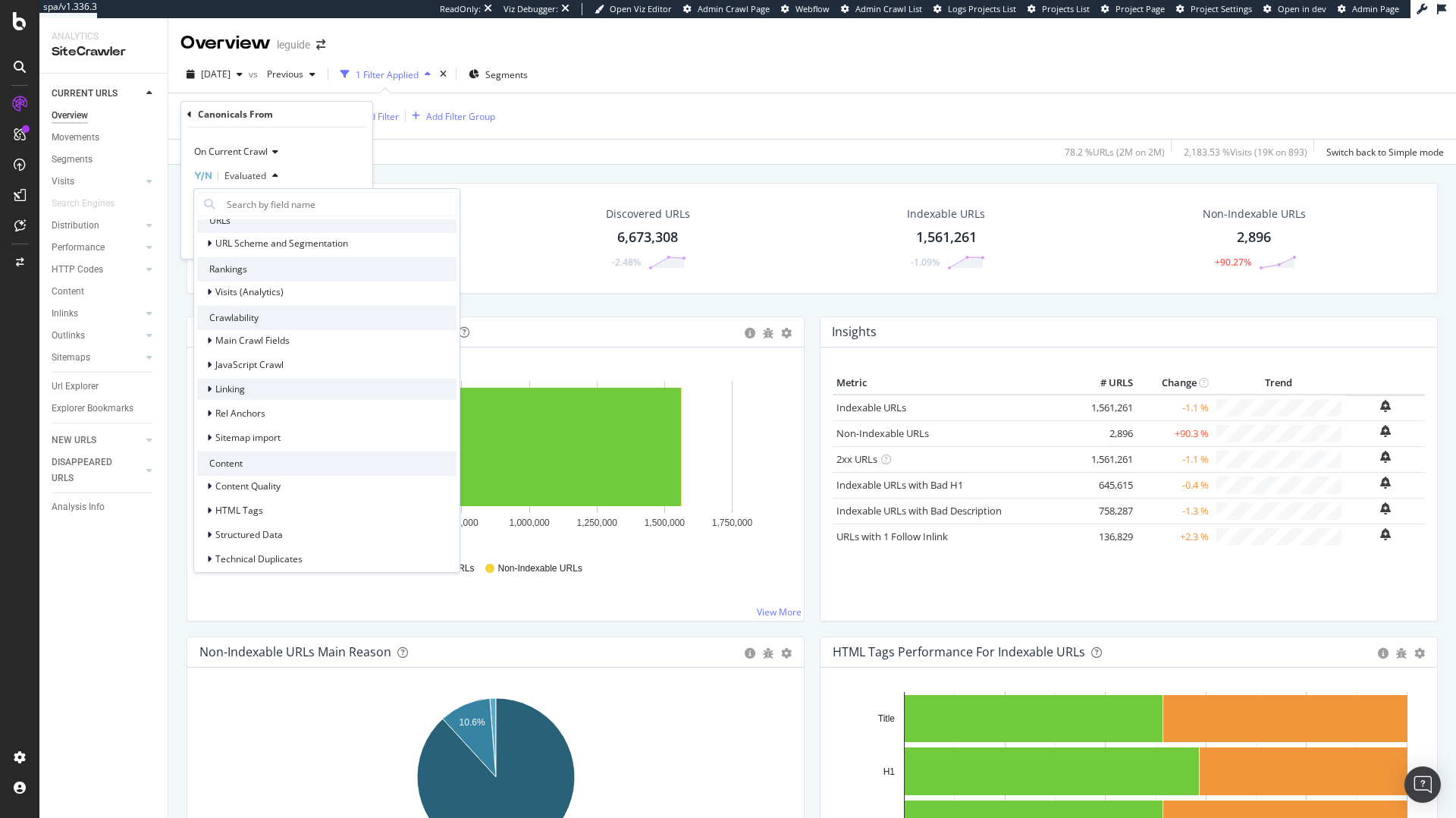
scroll to position [295, 0]
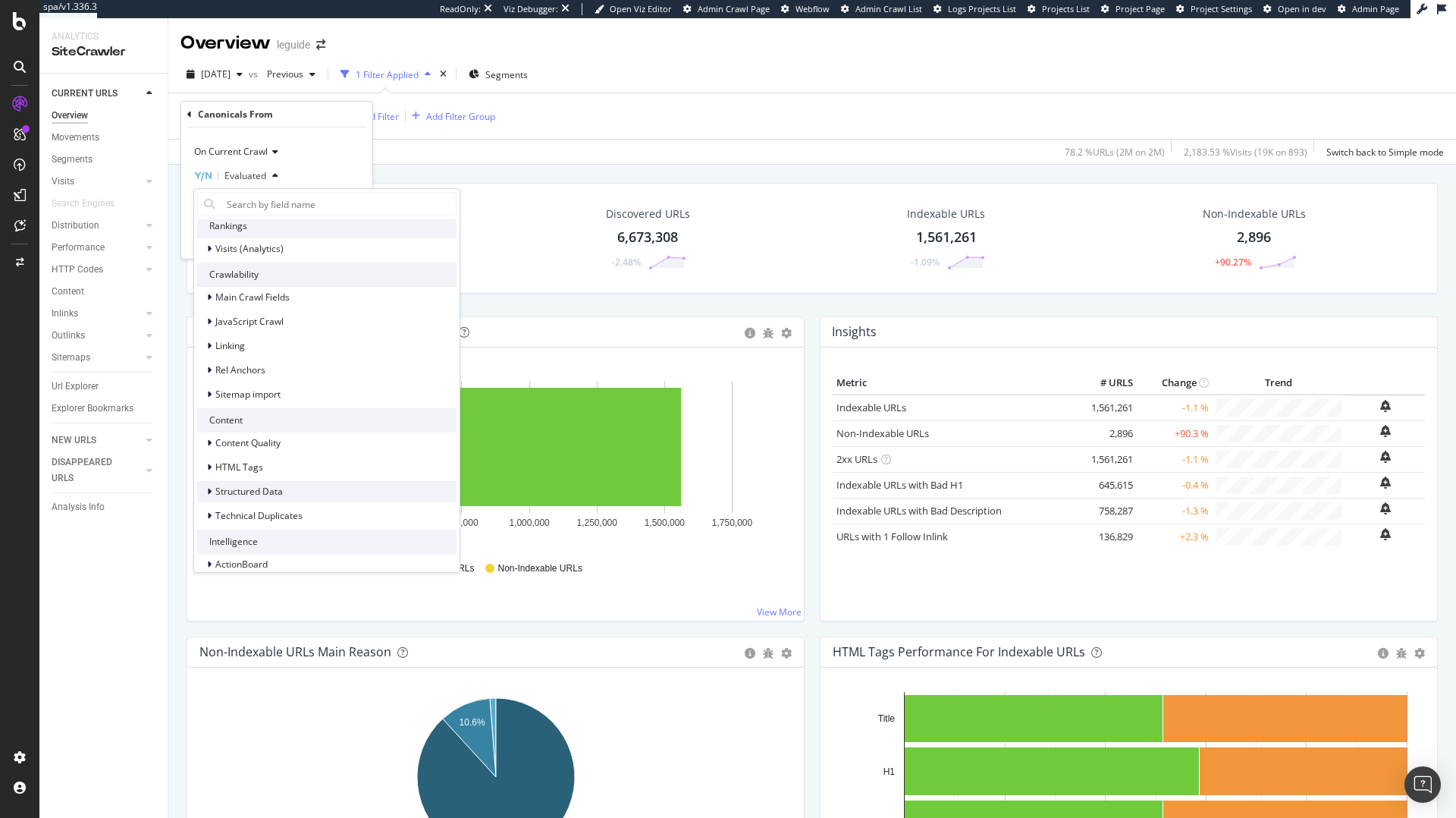
click at [264, 484] on span "Structured Data" at bounding box center [249, 491] width 68 height 13
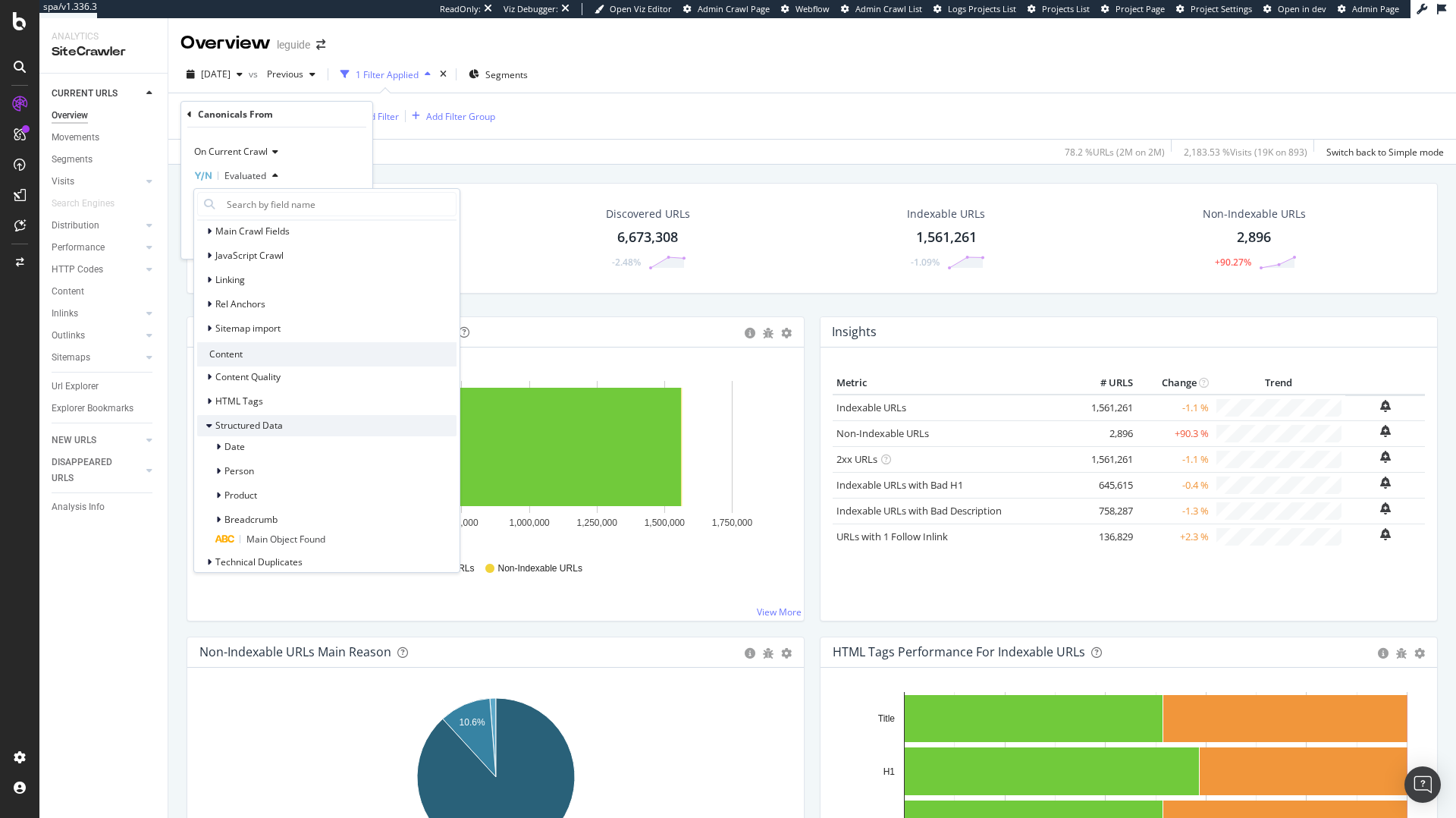
scroll to position [422, 0]
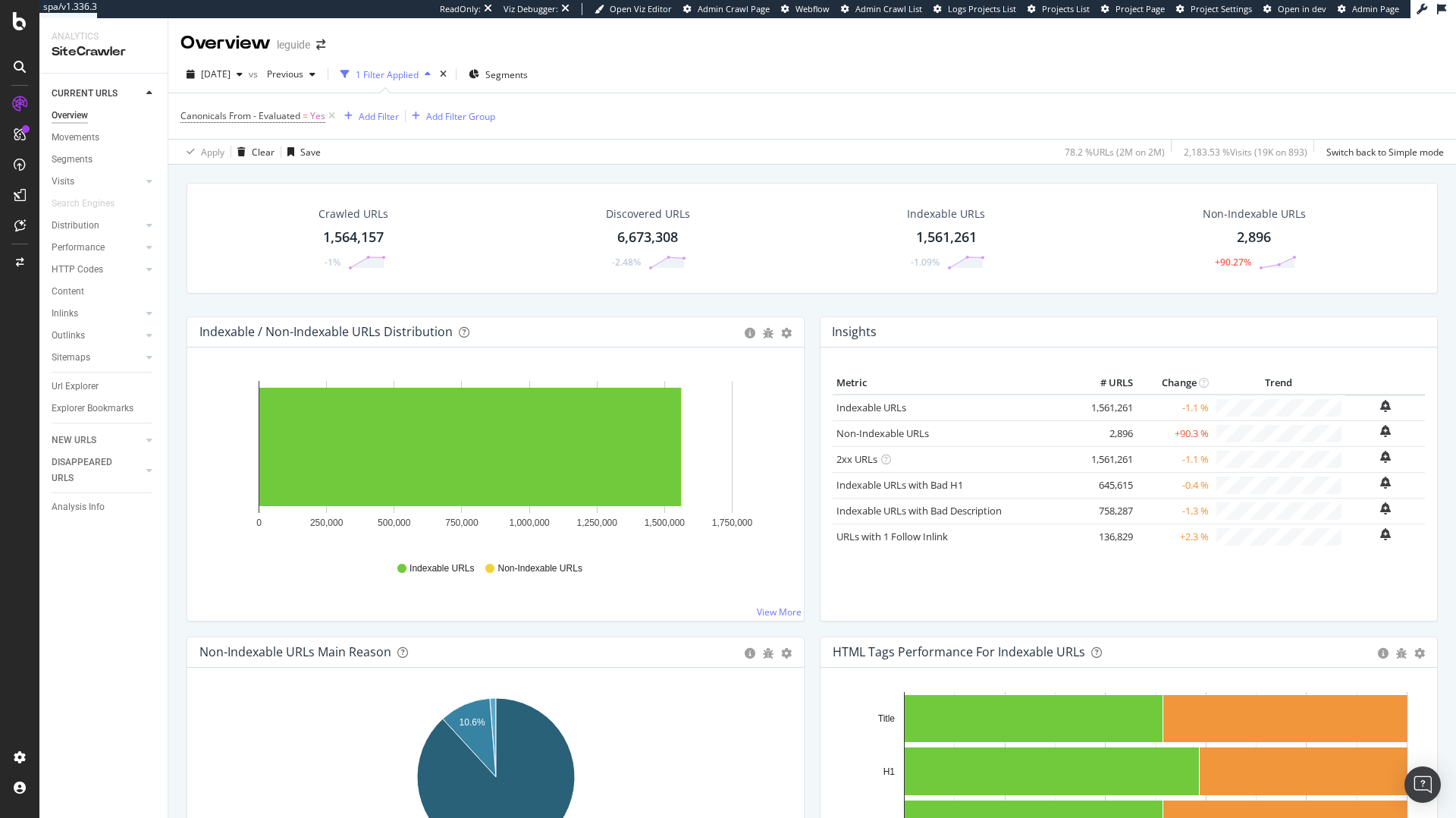
click at [537, 148] on div "Apply Clear Save 78.2 % URLs ( 2M on 2M ) 2,183.53 % Visits ( 19K on 893 ) Swit…" at bounding box center [812, 151] width 1288 height 25
click at [334, 116] on icon at bounding box center [332, 116] width 13 height 15
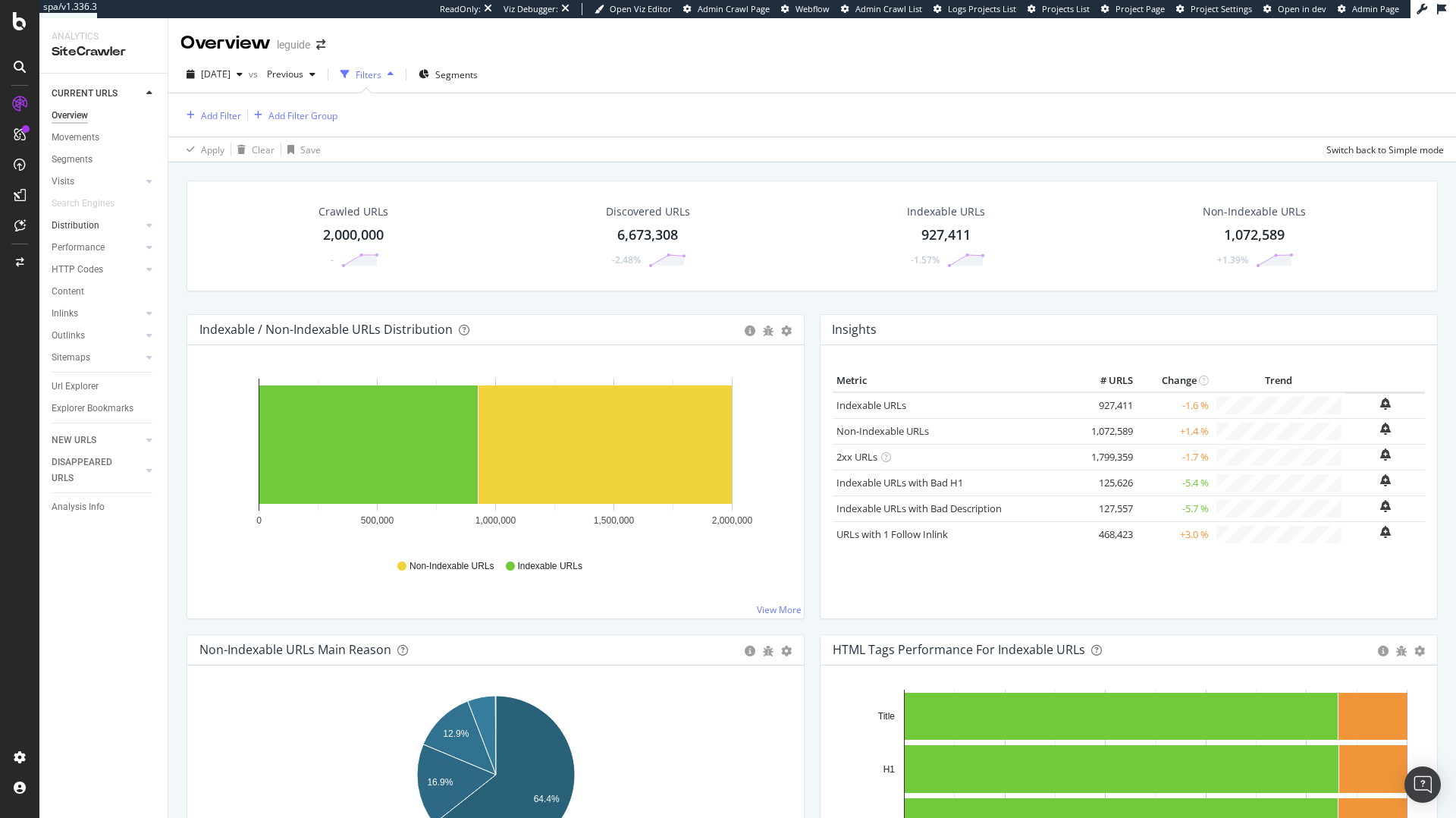
click at [109, 229] on link "Distribution" at bounding box center [97, 226] width 90 height 16
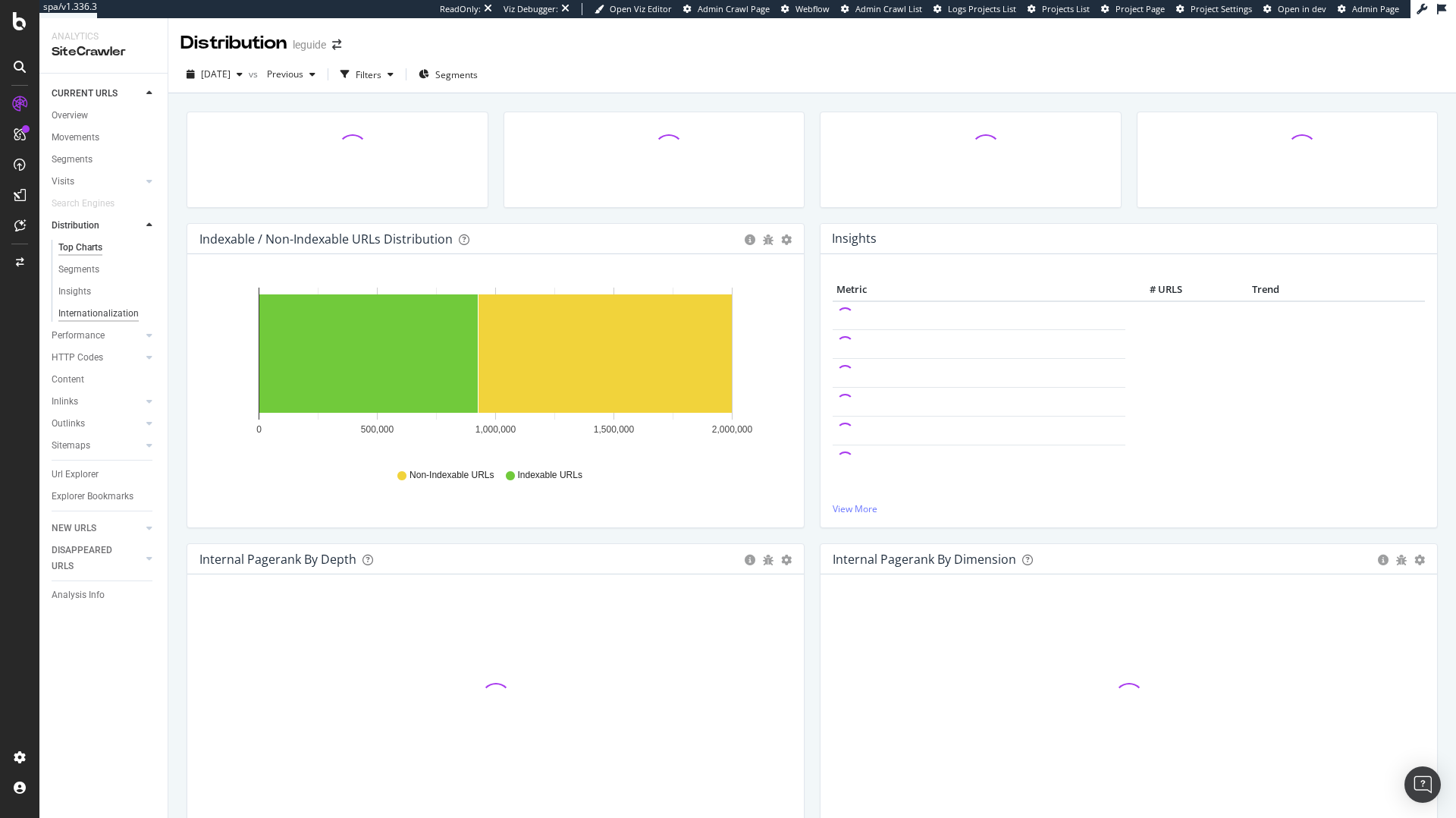
click at [88, 310] on div "Internationalization" at bounding box center [99, 313] width 81 height 16
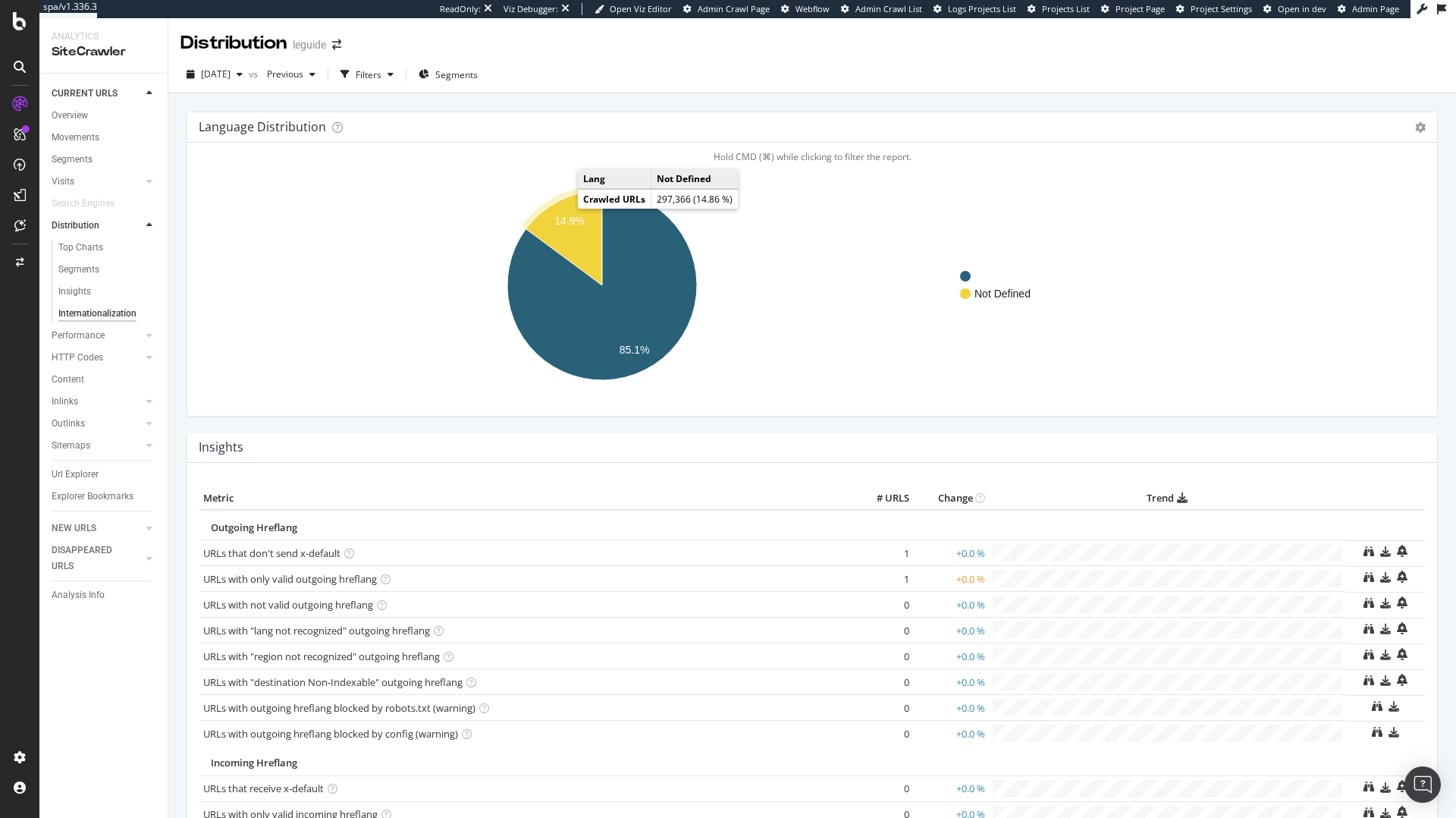
click at [569, 222] on text "14.9%" at bounding box center [570, 221] width 30 height 12
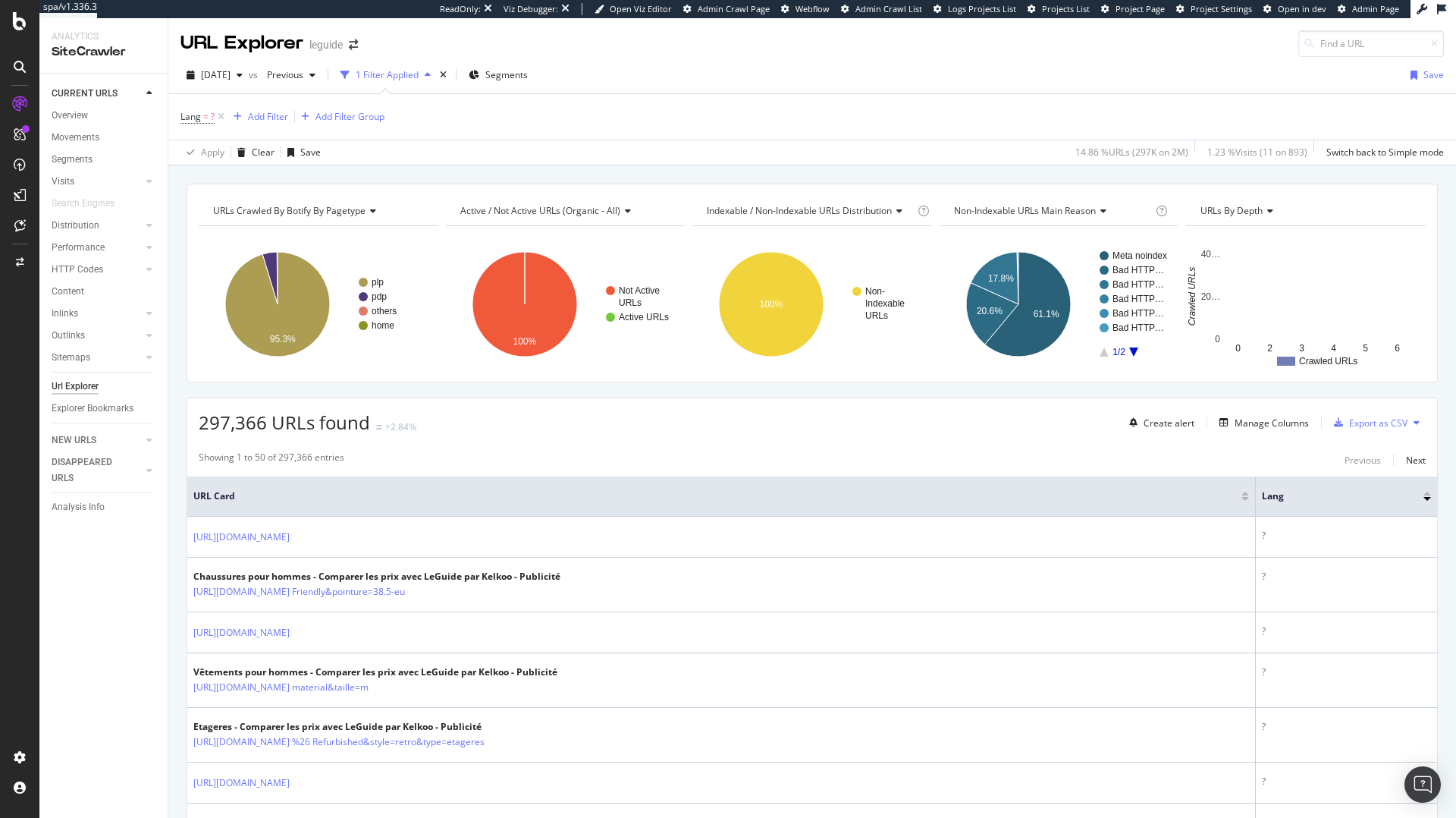
scroll to position [61, 0]
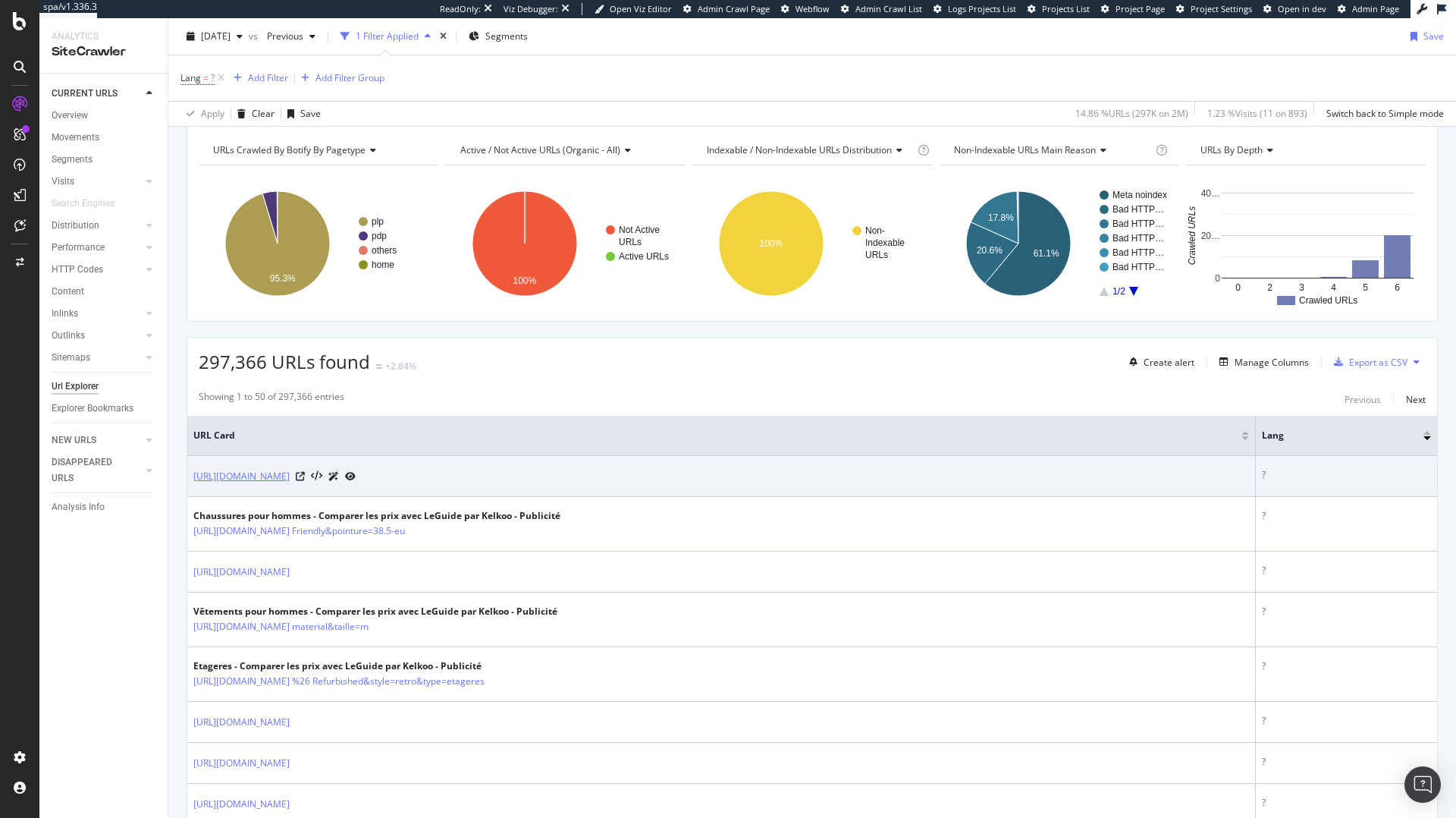
click at [290, 475] on link "https://www.leguide.com/c/informatique/ordinateurs/ordinateurs-de-bureau-111801…" at bounding box center [242, 477] width 96 height 15
click at [305, 476] on icon at bounding box center [301, 477] width 9 height 9
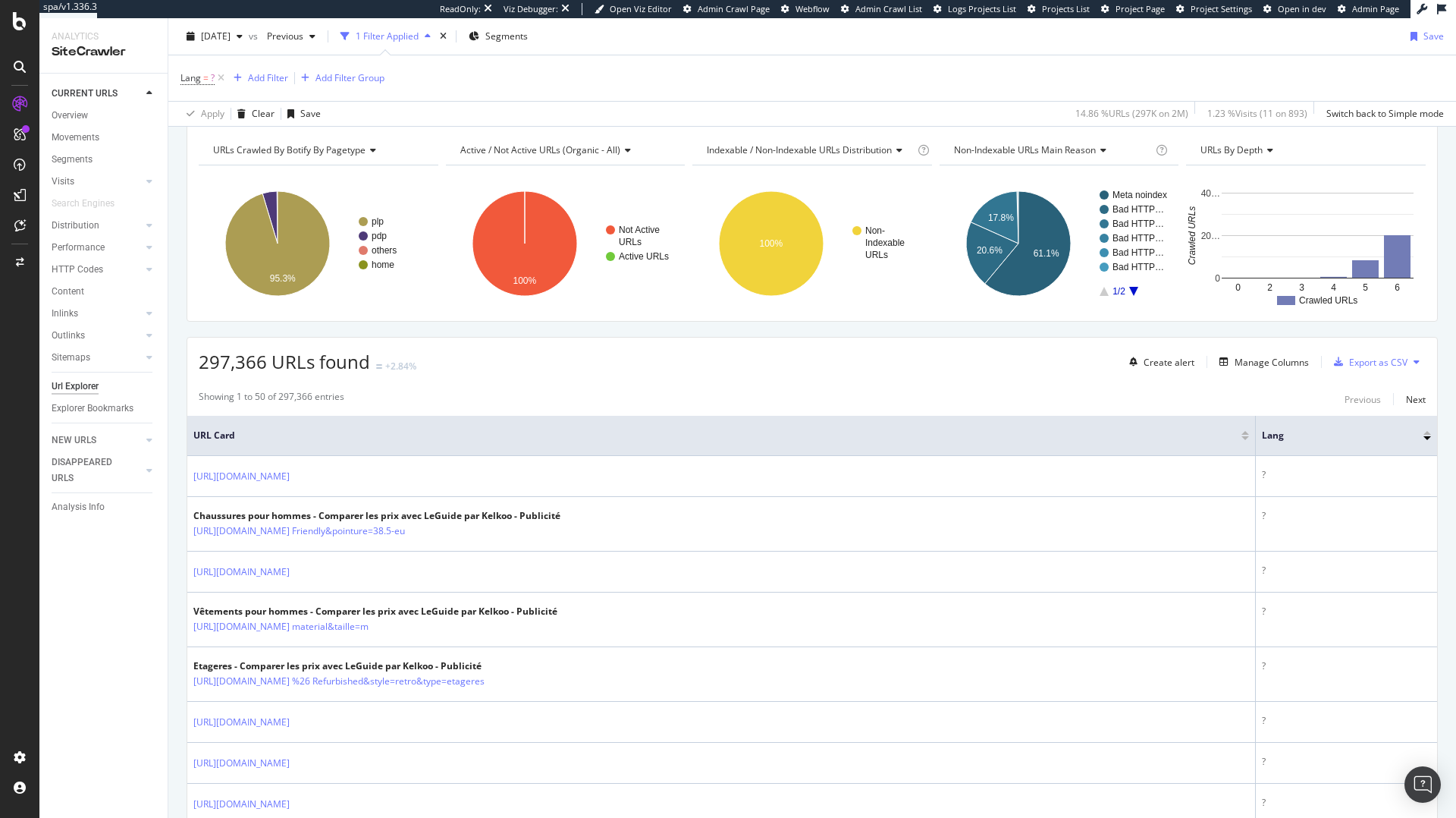
scroll to position [276, 0]
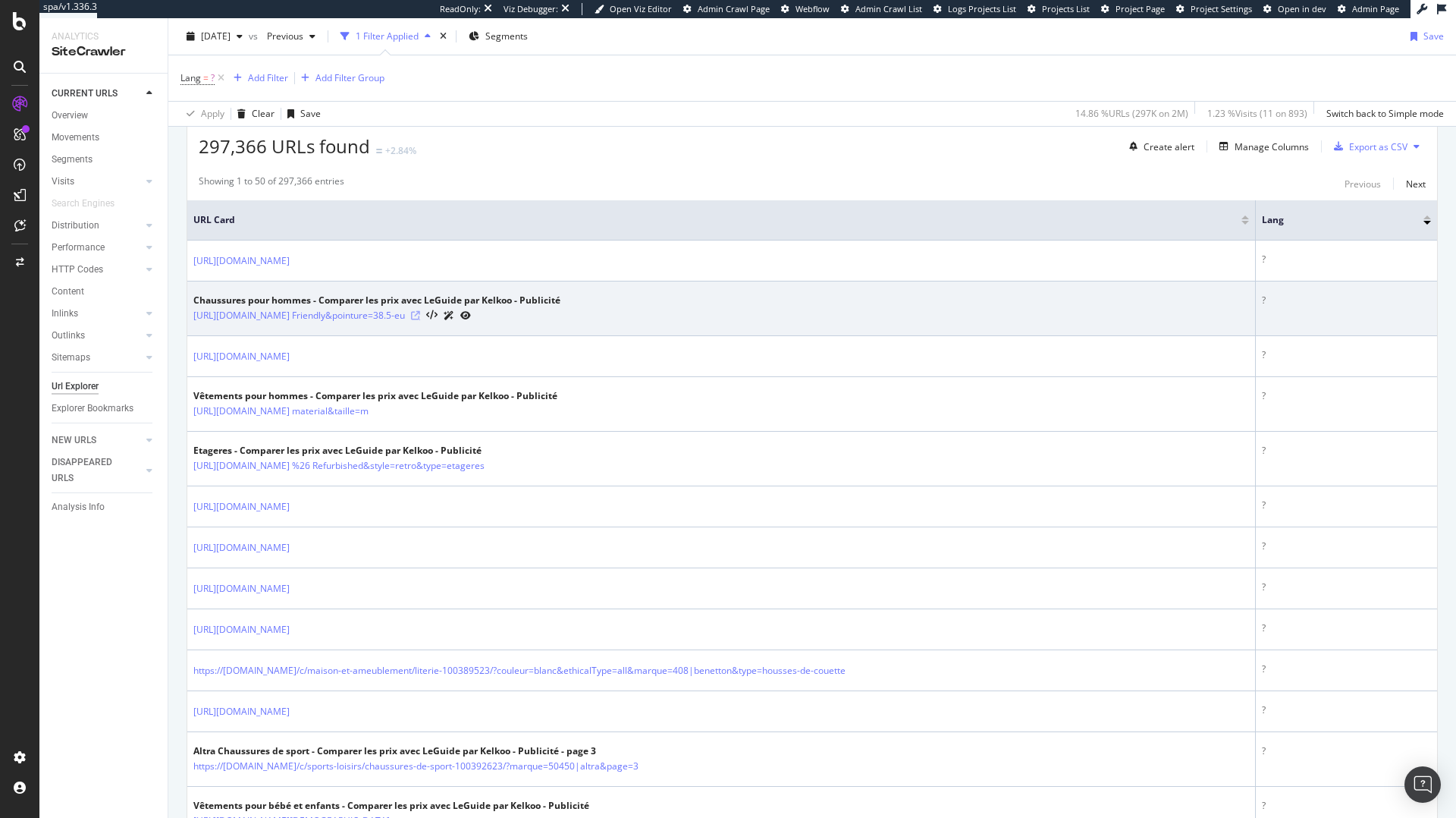
click at [420, 316] on icon at bounding box center [415, 316] width 9 height 9
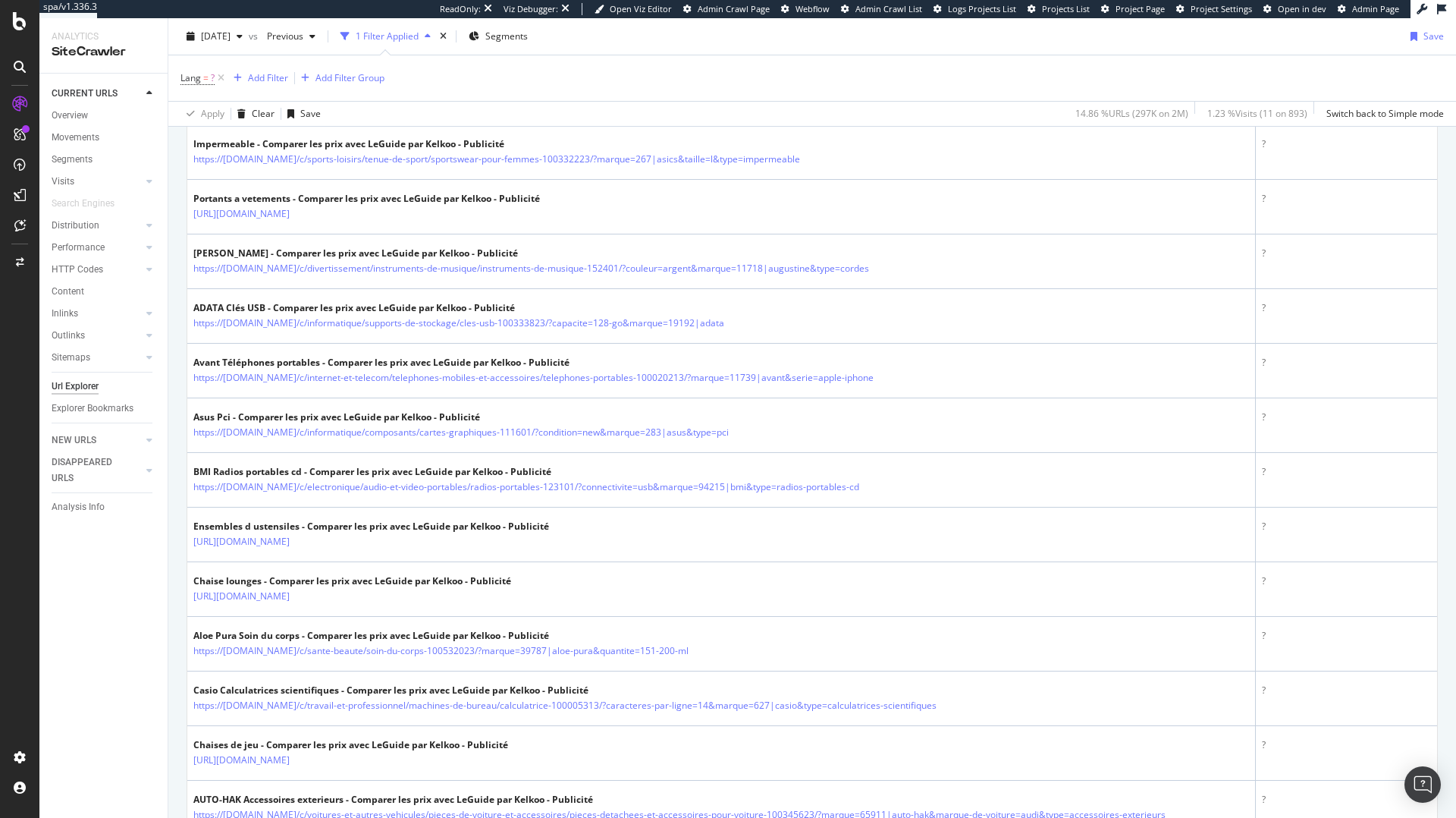
scroll to position [0, 0]
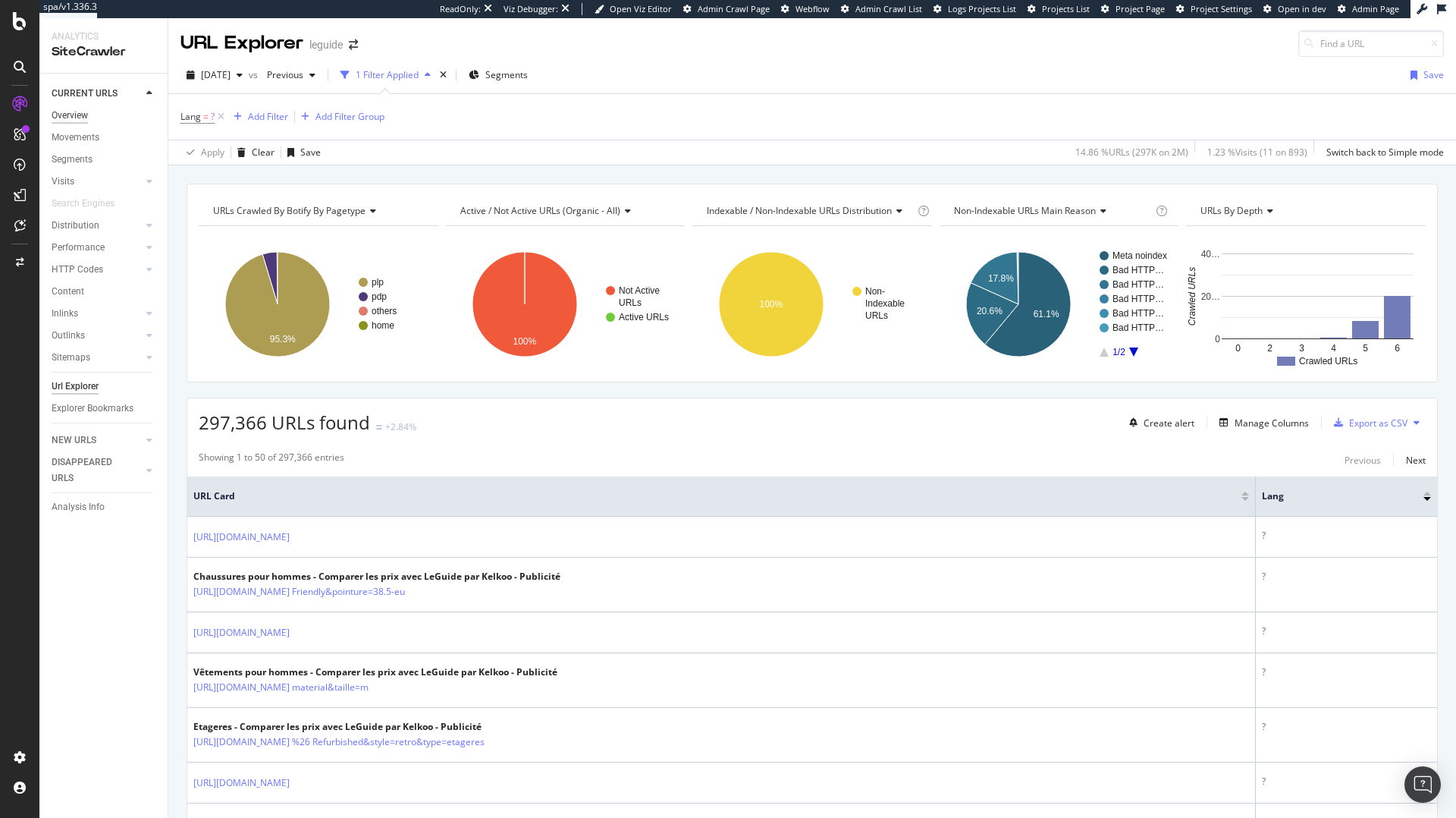
click at [77, 114] on div "Overview" at bounding box center [70, 116] width 37 height 16
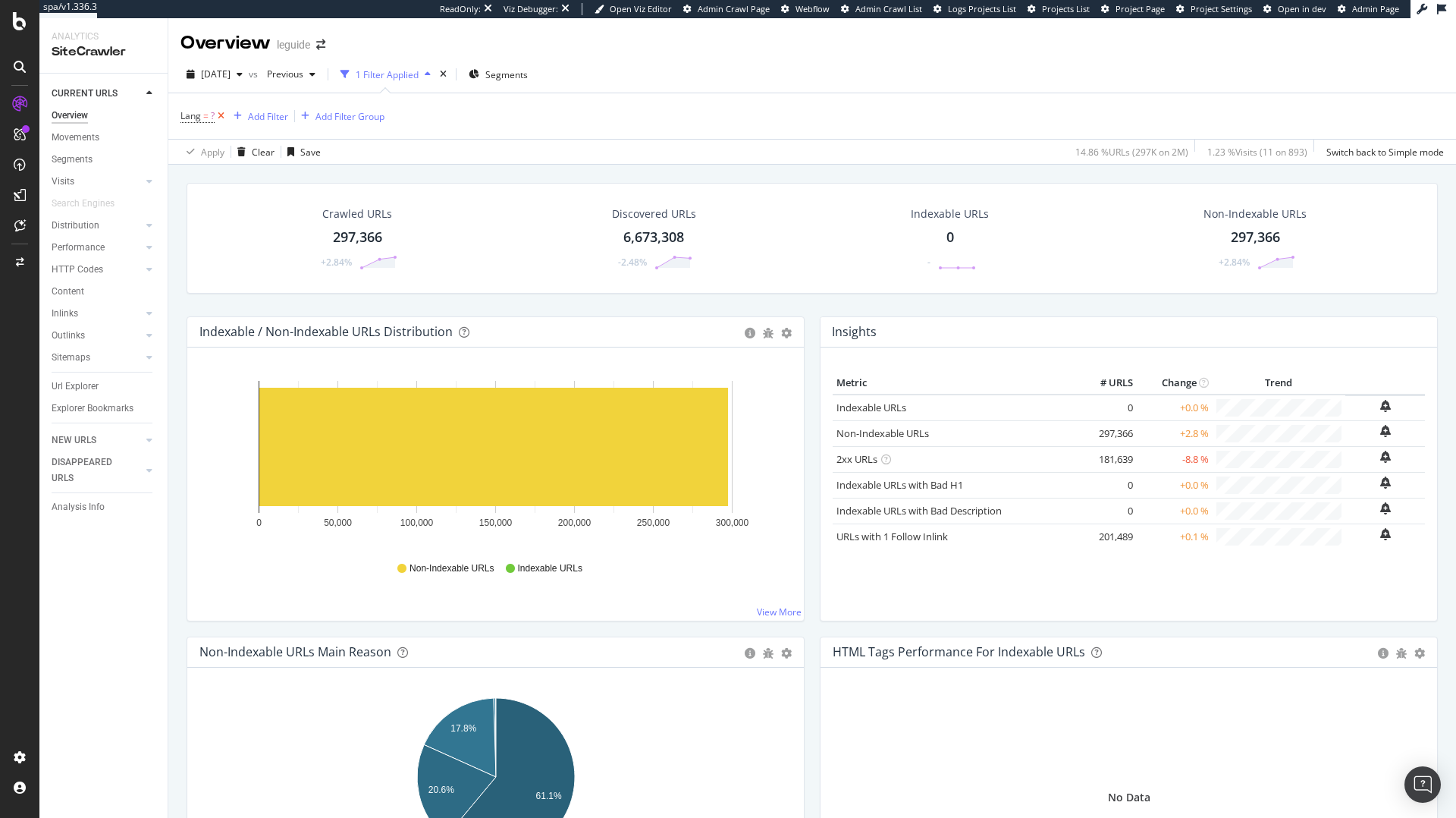
click at [224, 112] on icon at bounding box center [221, 116] width 13 height 15
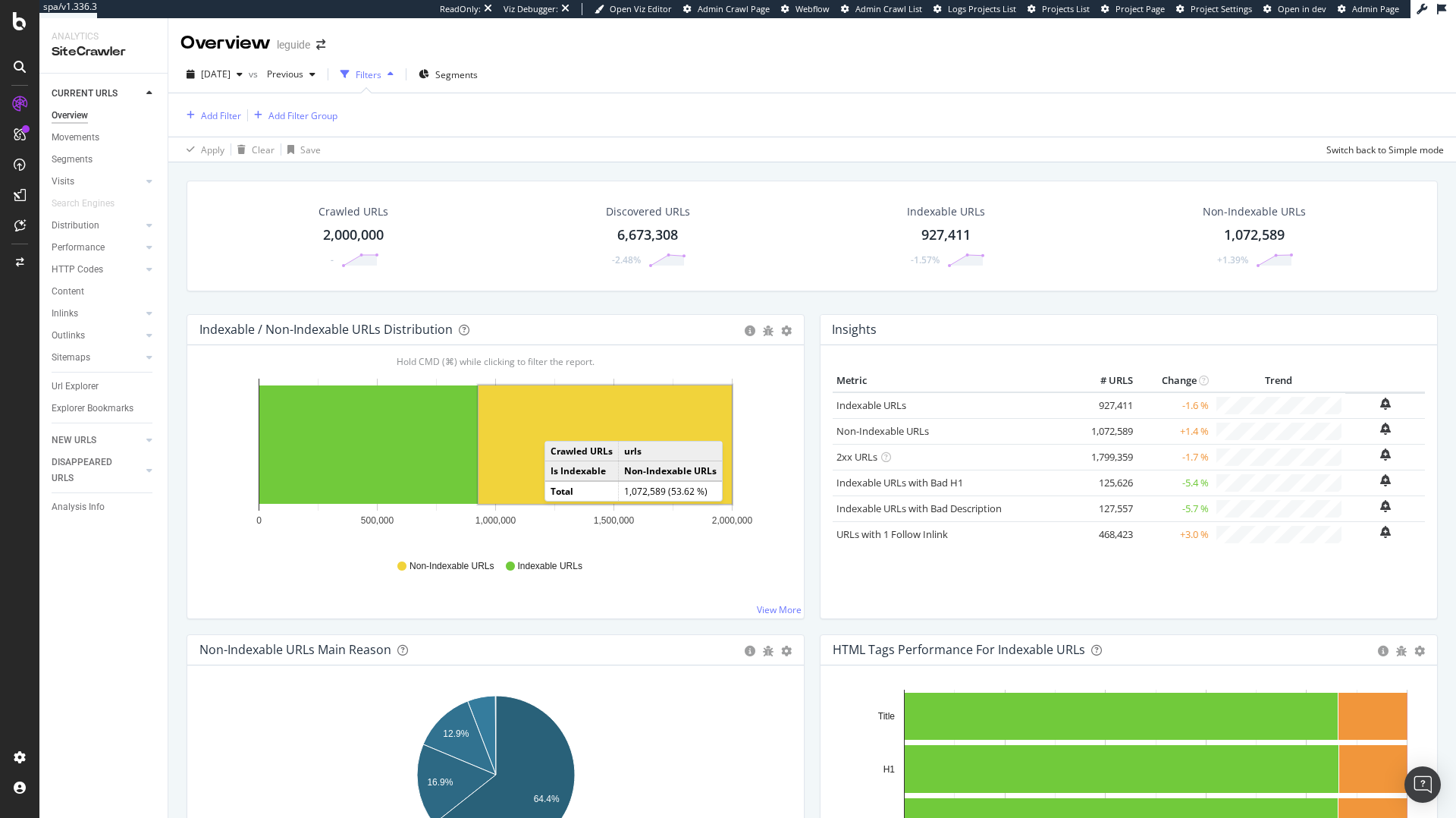
click at [563, 438] on rect "A chart." at bounding box center [604, 445] width 253 height 118
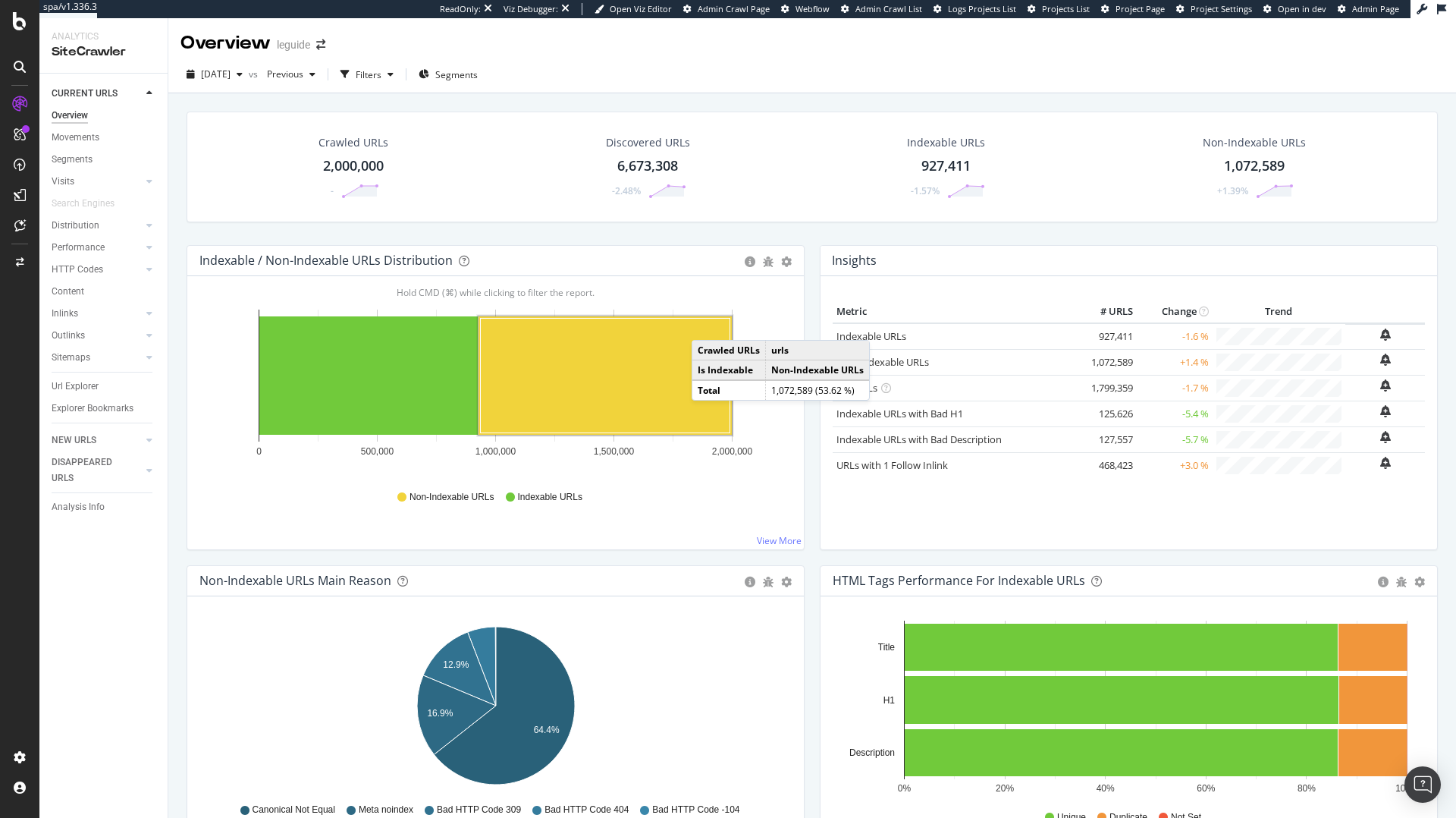
click at [690, 353] on rect "A chart." at bounding box center [604, 375] width 249 height 115
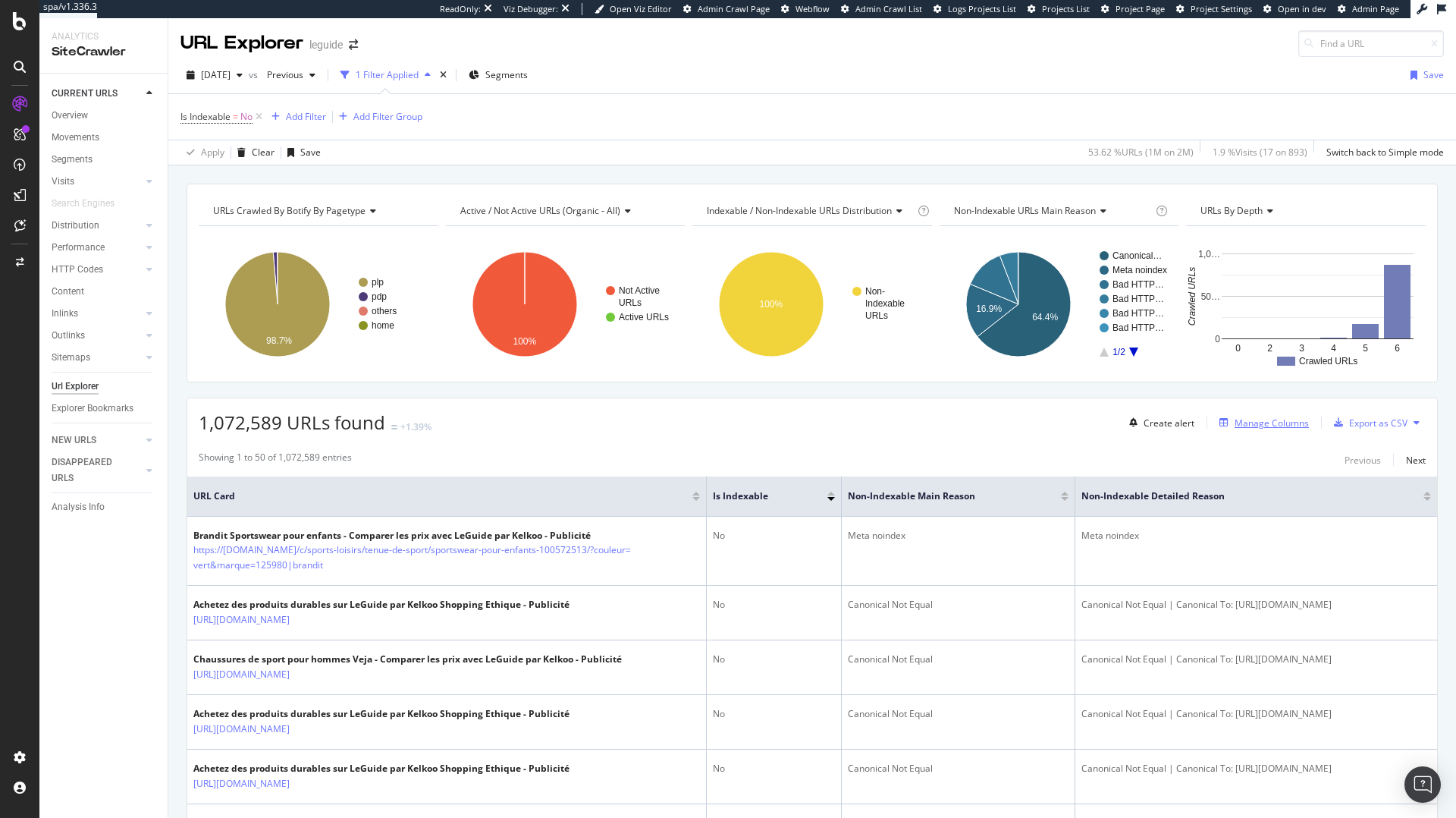
click at [1277, 423] on div "Manage Columns" at bounding box center [1271, 423] width 74 height 13
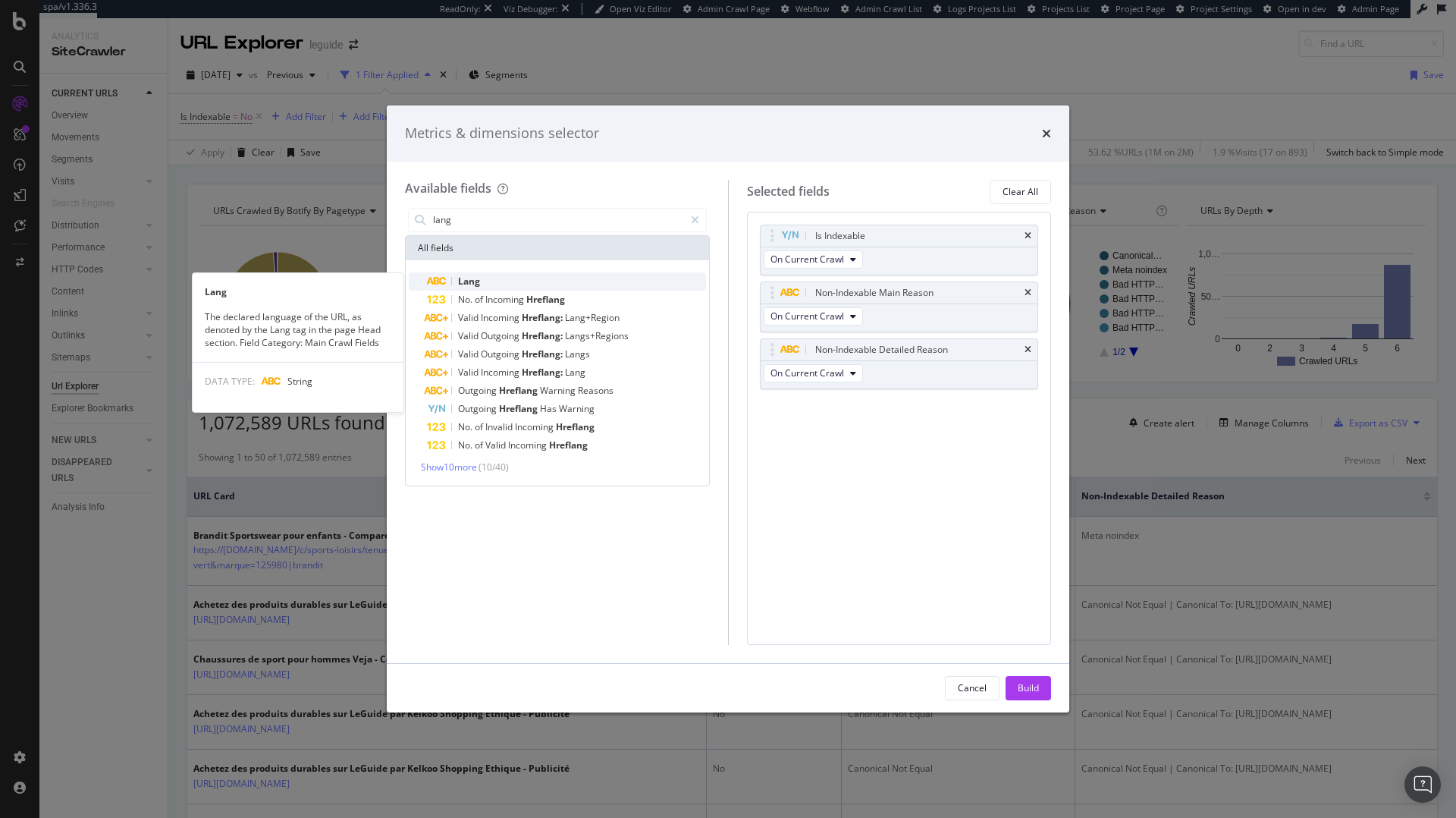
type input "lang"
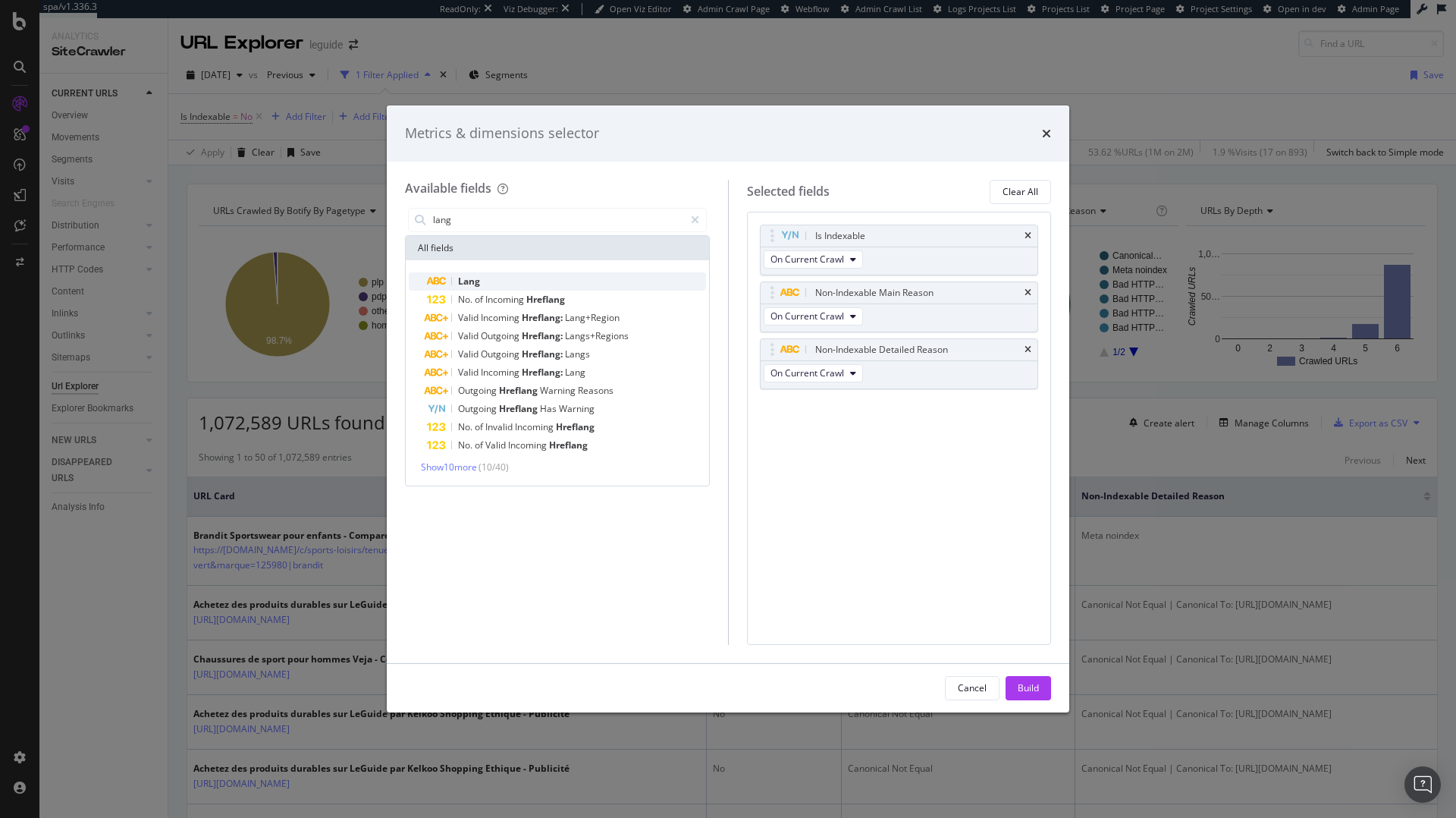
click at [625, 276] on div "Lang" at bounding box center [566, 281] width 279 height 18
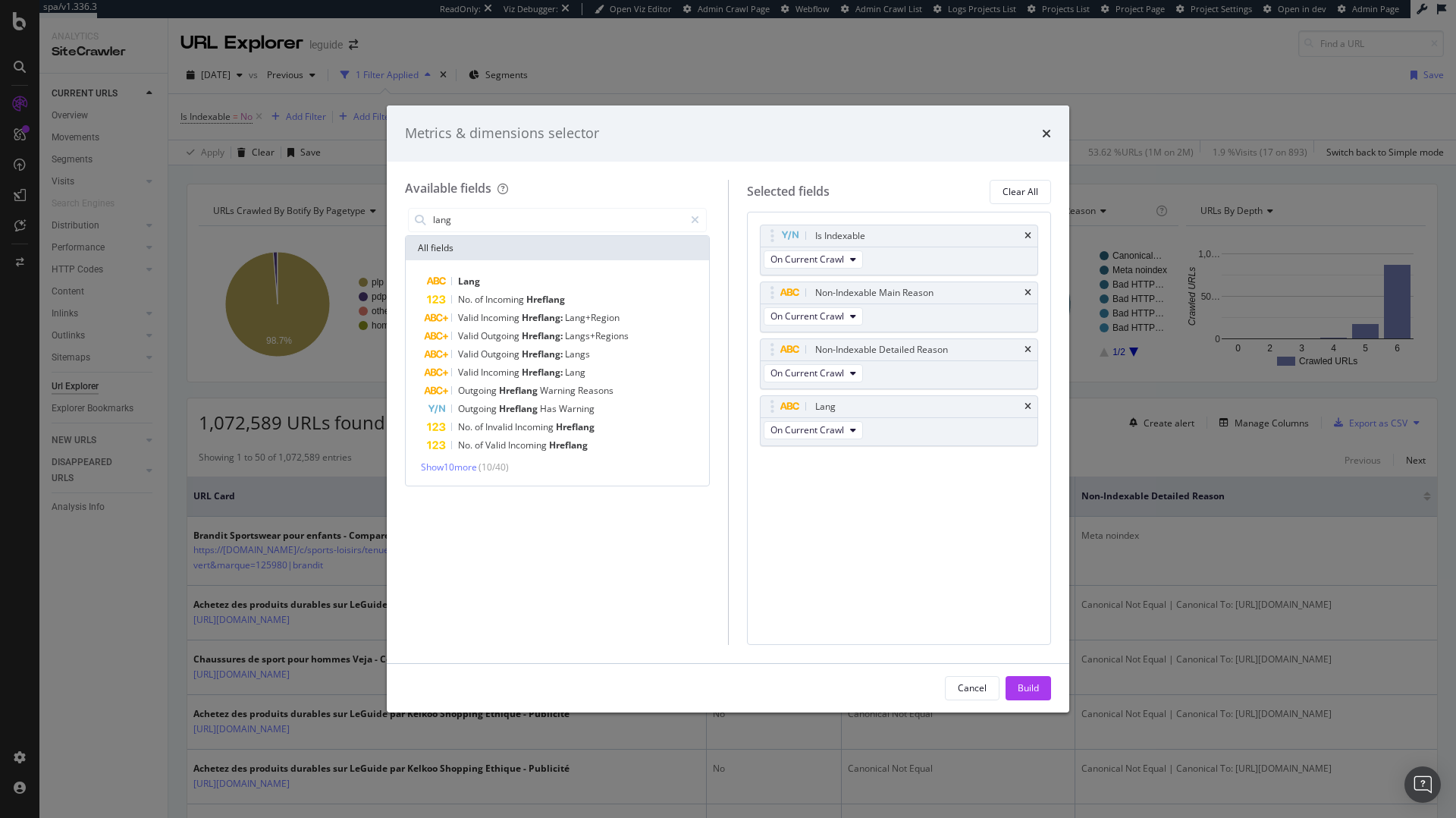
click at [1041, 139] on div "Metrics & dimensions selector" at bounding box center [728, 133] width 646 height 20
click at [1045, 133] on icon "times" at bounding box center [1046, 134] width 9 height 12
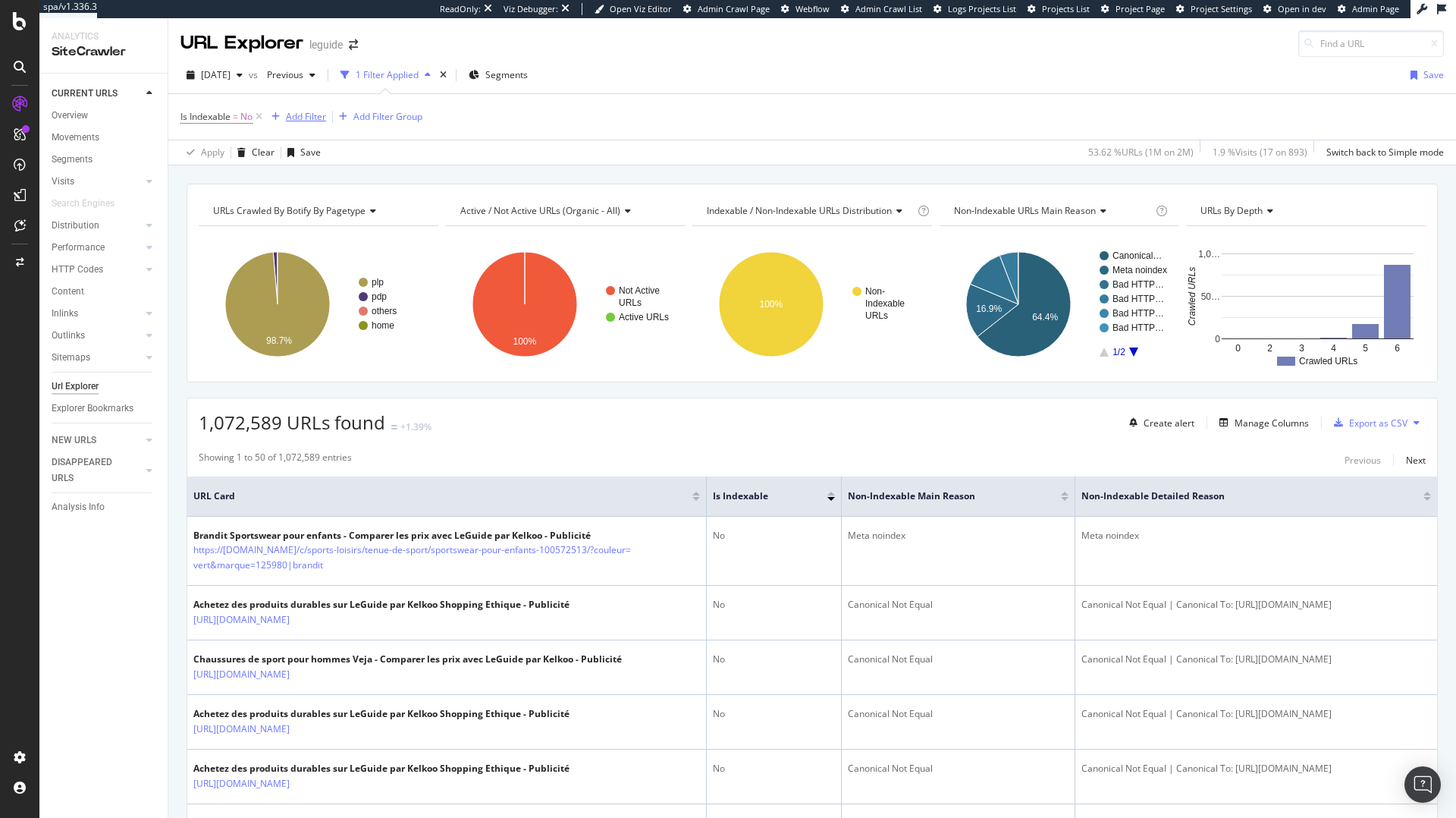
click at [310, 112] on div "Add Filter" at bounding box center [305, 117] width 40 height 13
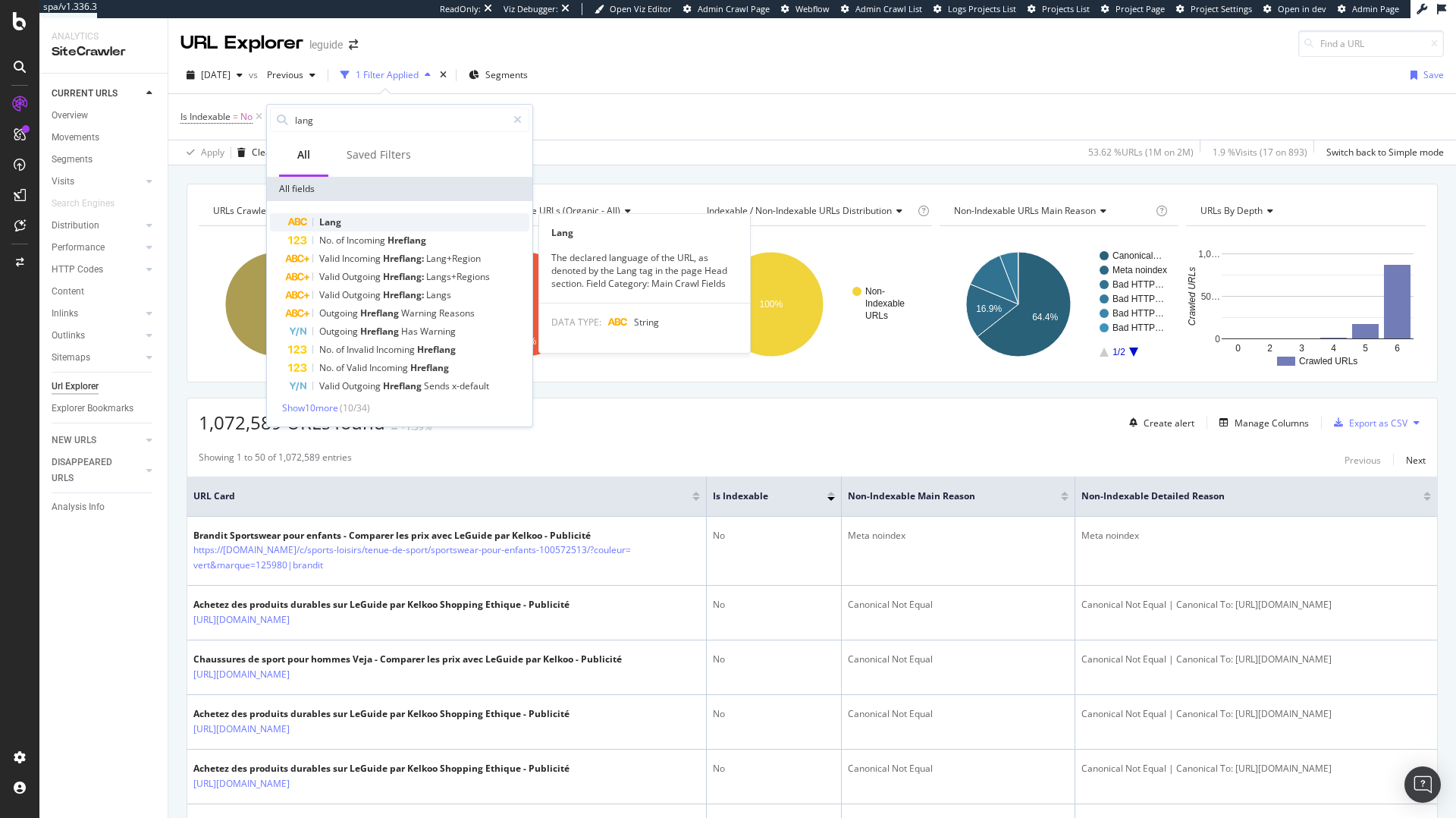
type input "lang"
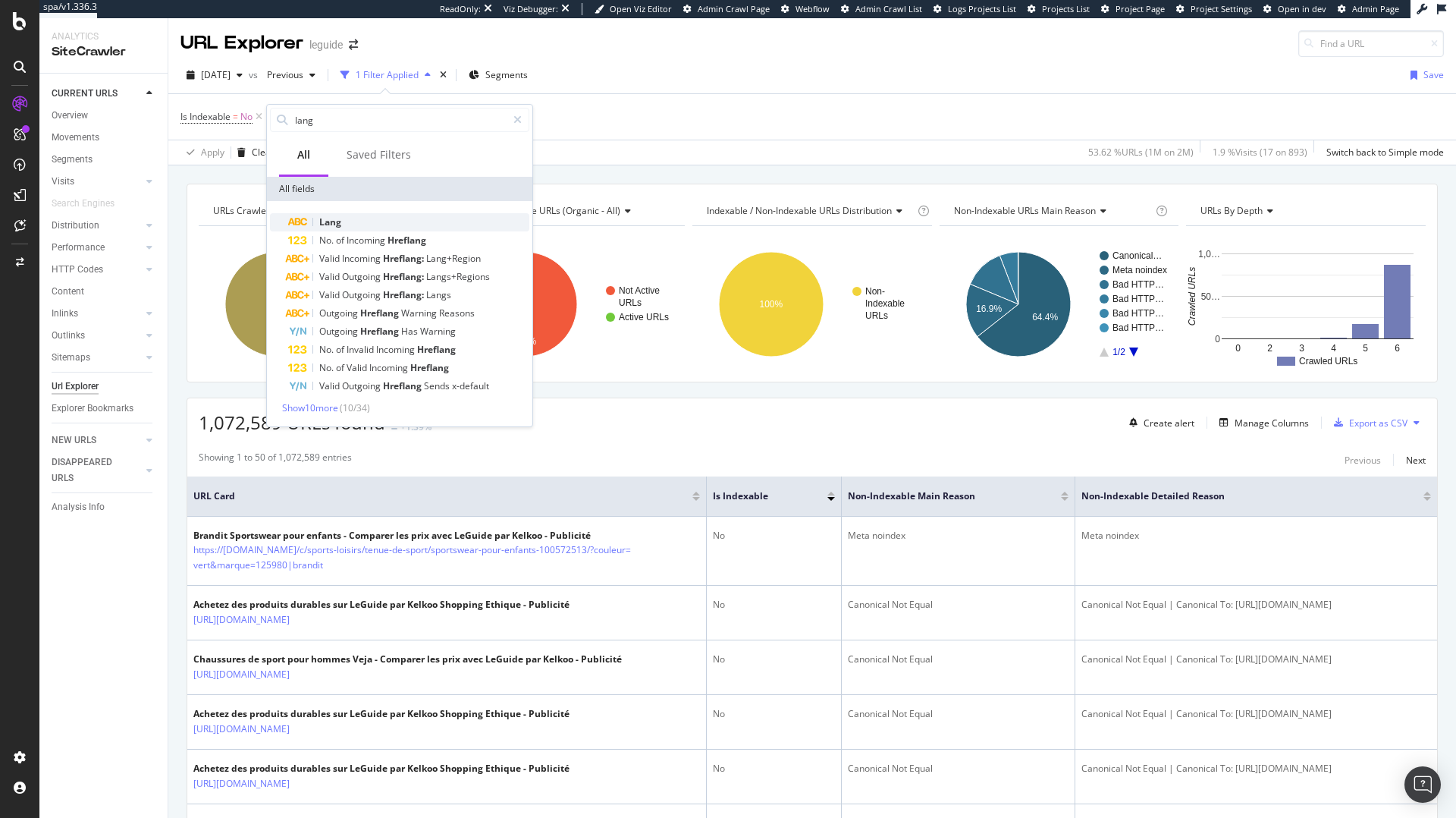
click at [376, 224] on div "Lang" at bounding box center [409, 222] width 242 height 18
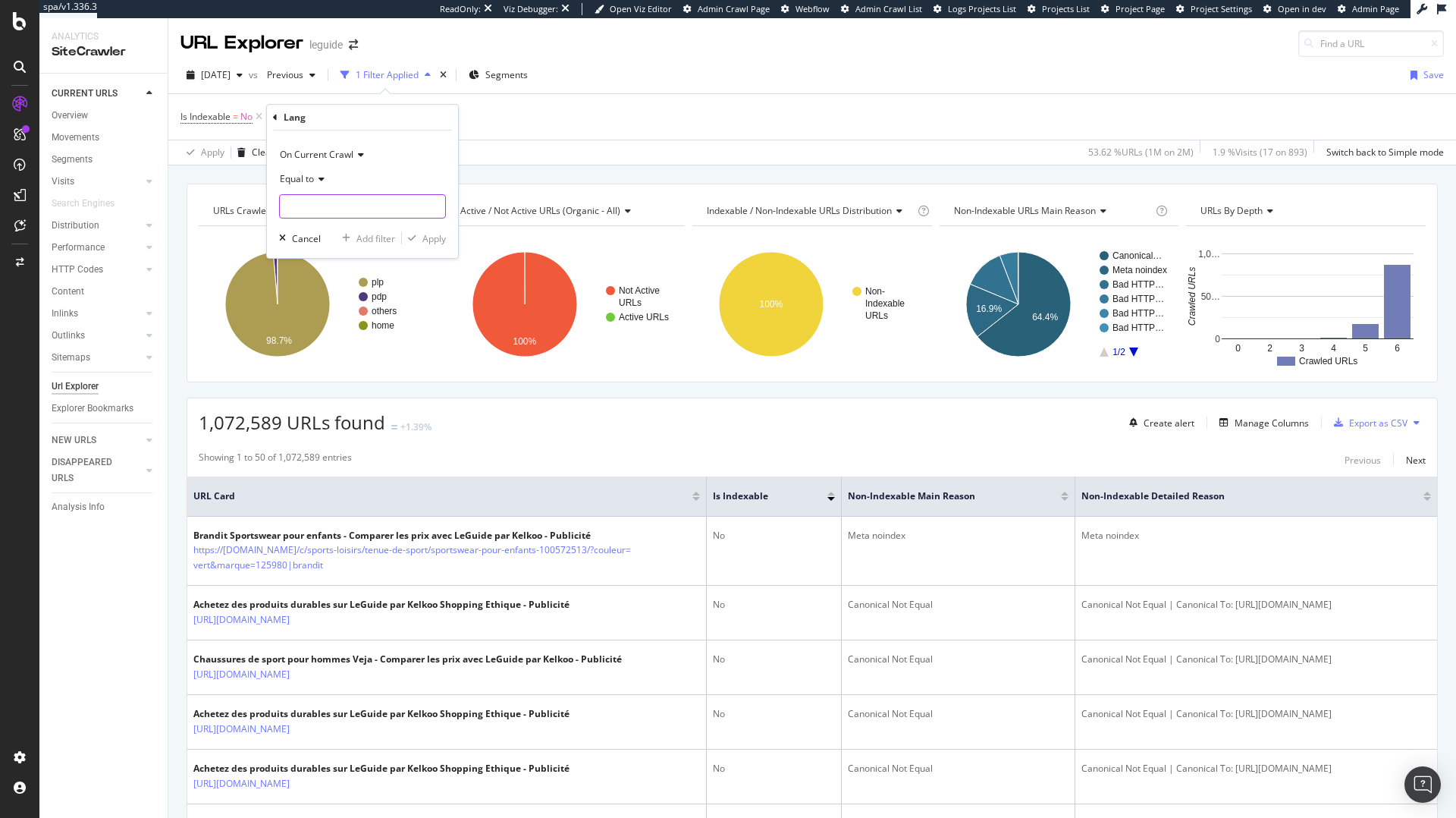
click at [390, 210] on input "text" at bounding box center [363, 206] width 165 height 24
type input "?"
click at [359, 228] on span "?" at bounding box center [334, 227] width 101 height 13
click at [433, 236] on div "Apply" at bounding box center [433, 239] width 23 height 13
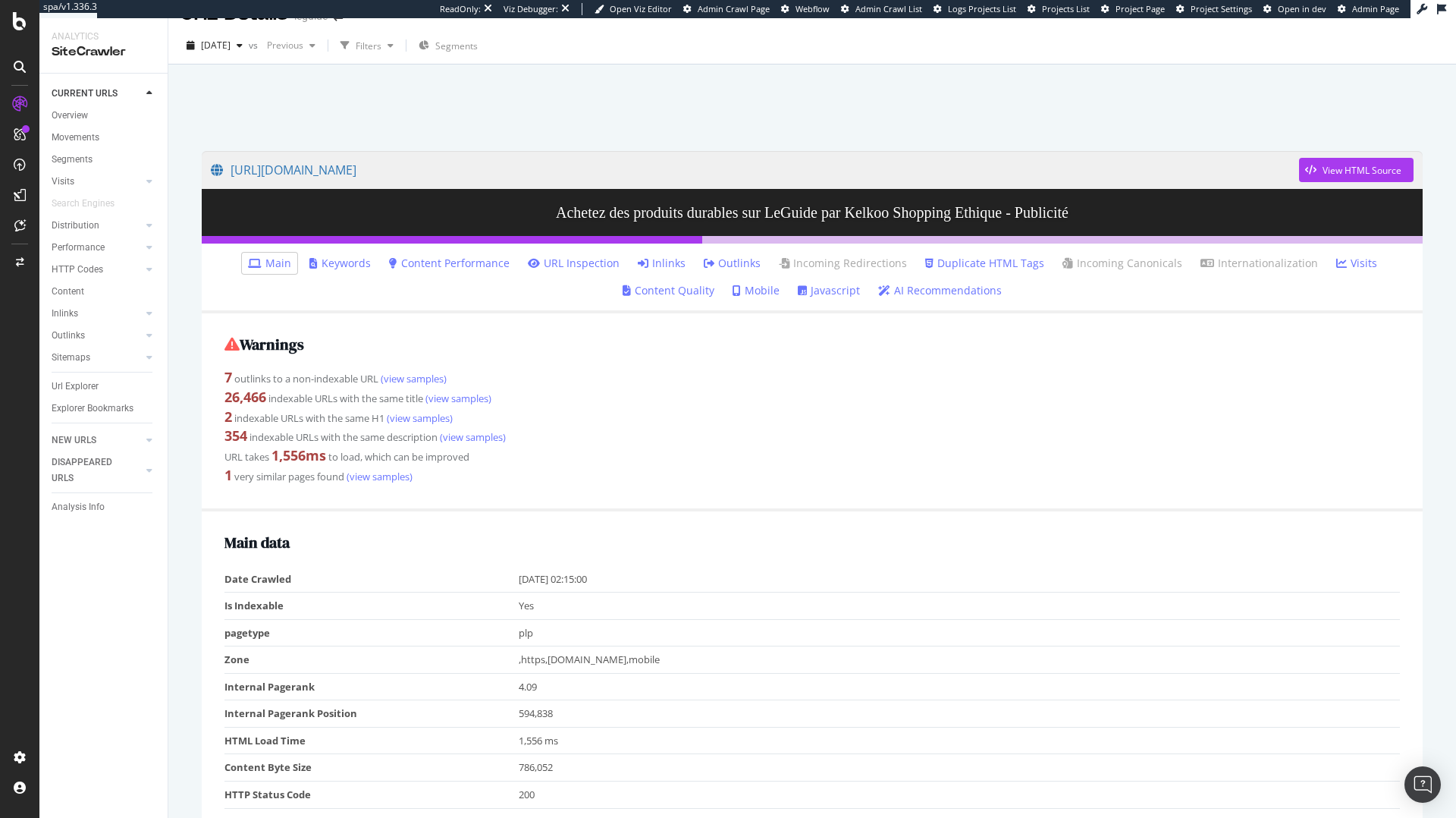
scroll to position [83, 0]
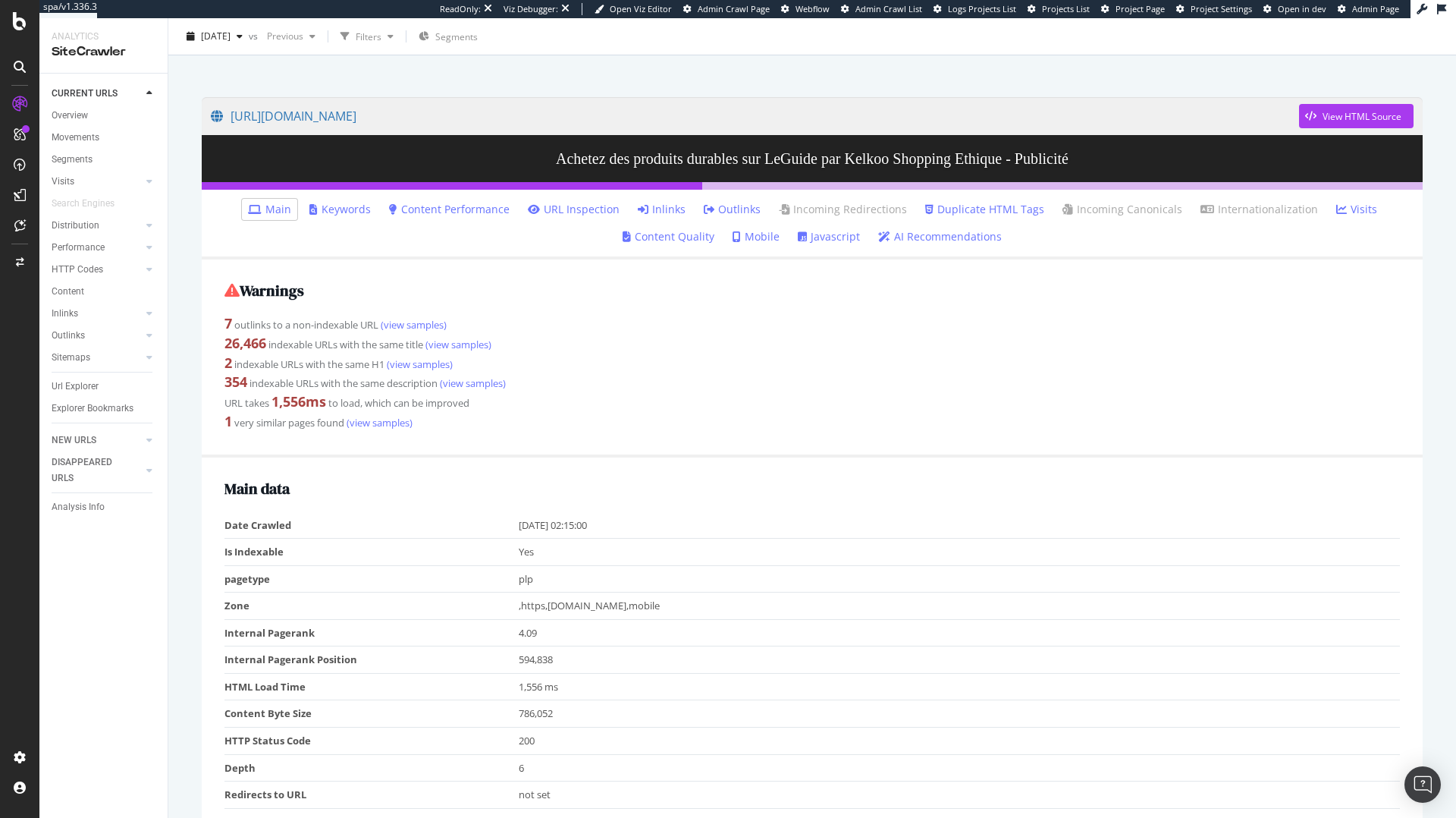
click at [669, 207] on link "Inlinks" at bounding box center [661, 210] width 48 height 15
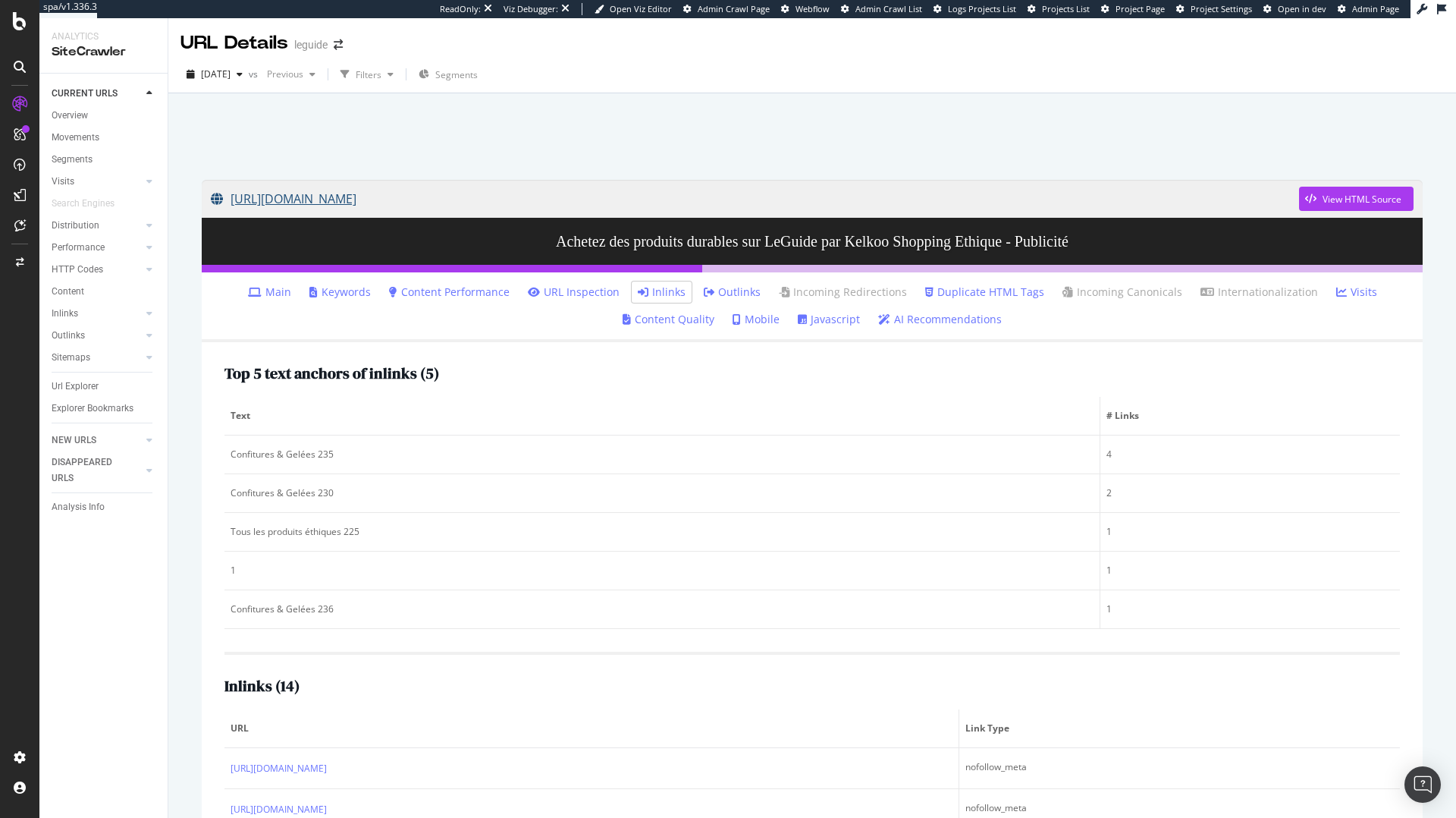
drag, startPoint x: 196, startPoint y: 158, endPoint x: 1035, endPoint y: 198, distance: 840.0
click at [1035, 198] on div "https://www.leguide.com/c/nourriture-boisson/nourriture-et-epicerie/aliments-et…" at bounding box center [812, 493] width 1288 height 799
click at [594, 119] on div at bounding box center [811, 132] width 1251 height 65
drag, startPoint x: 190, startPoint y: 161, endPoint x: 1071, endPoint y: 174, distance: 881.1
click at [1071, 174] on div "https://www.leguide.com/c/nourriture-boisson/nourriture-et-epicerie/aliments-et…" at bounding box center [812, 493] width 1288 height 799
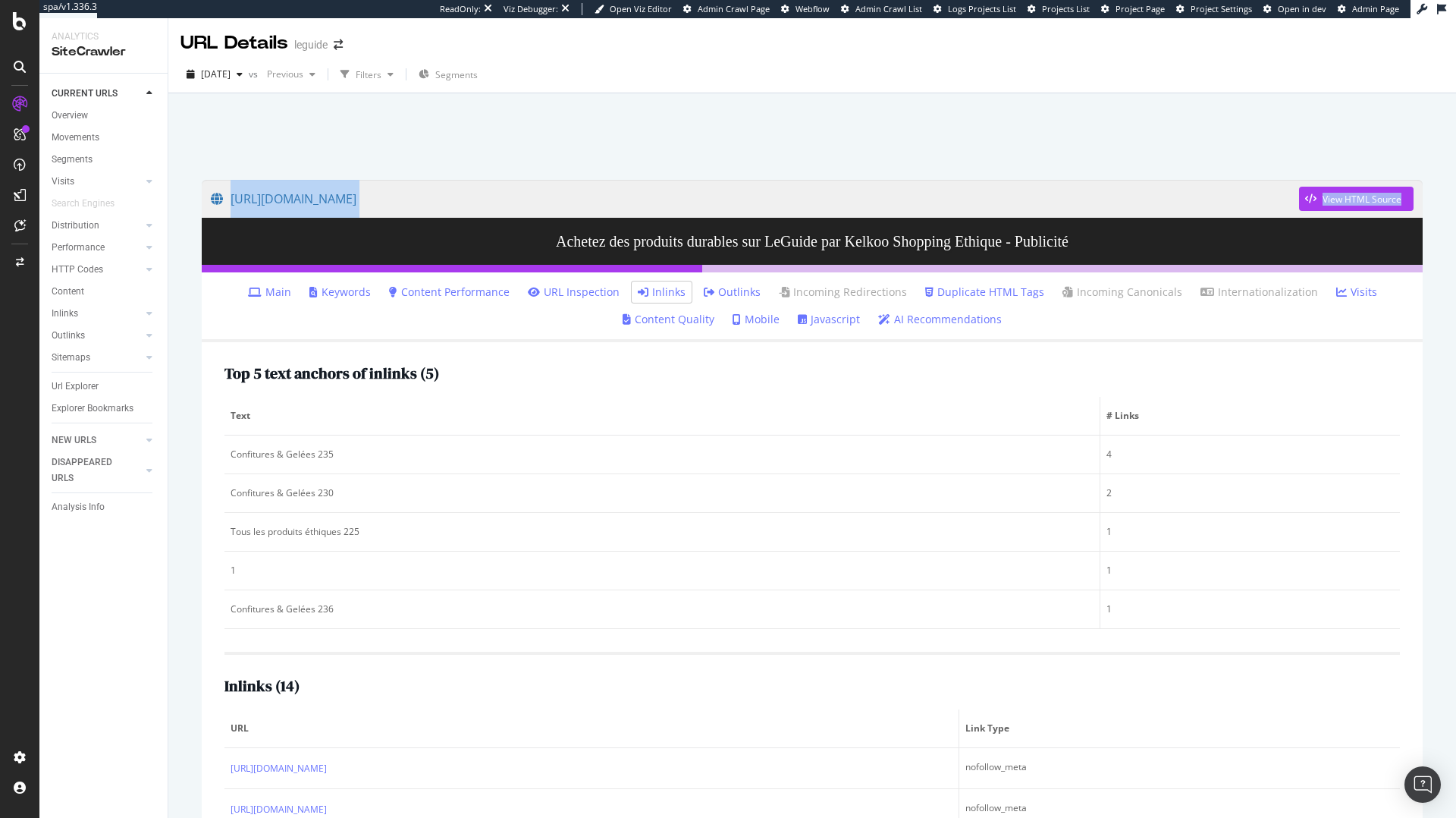
copy div "https://www.leguide.com/c/nourriture-boisson/nourriture-et-epicerie/aliments-et…"
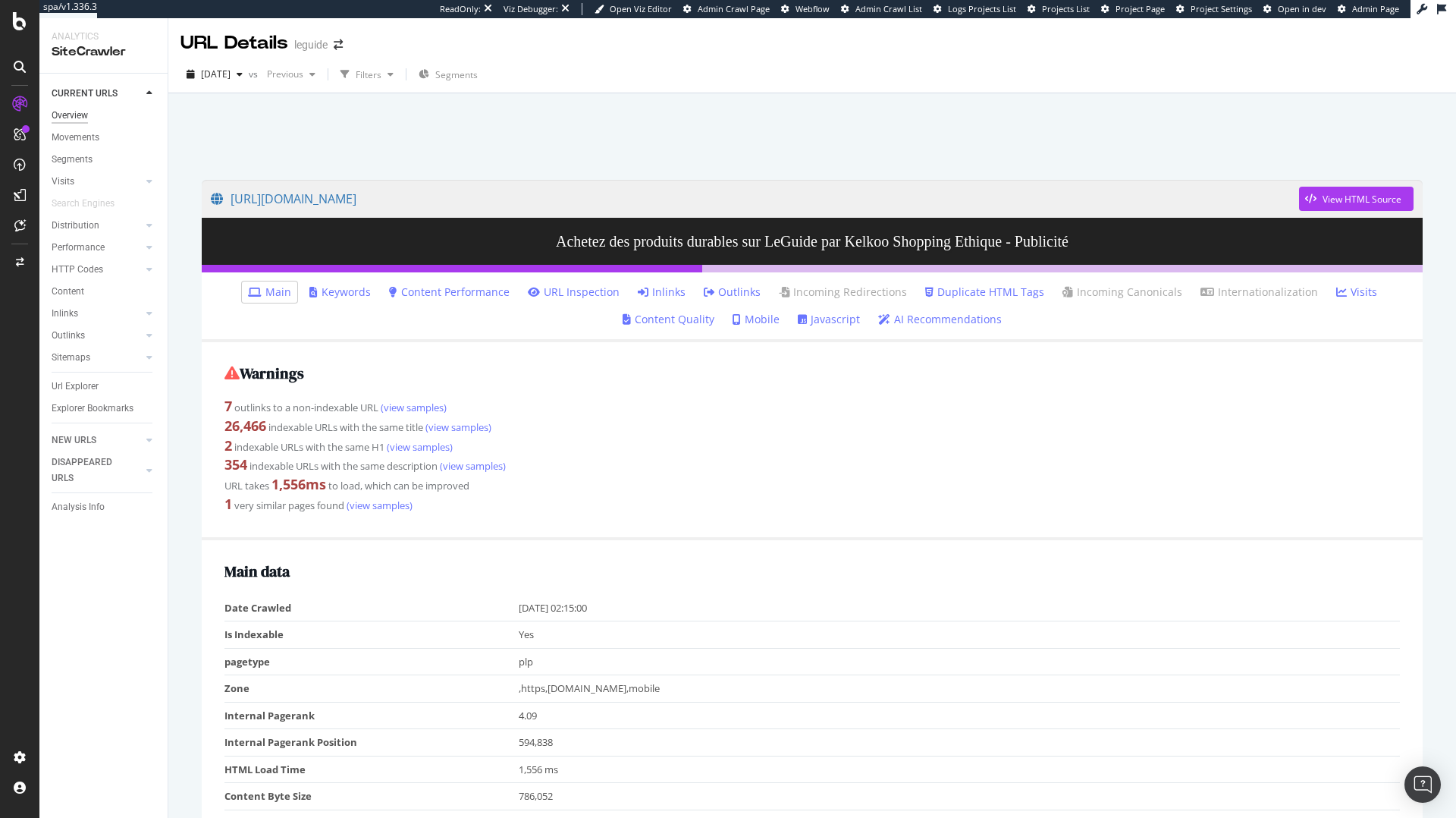
click at [88, 112] on div "Overview" at bounding box center [70, 116] width 37 height 16
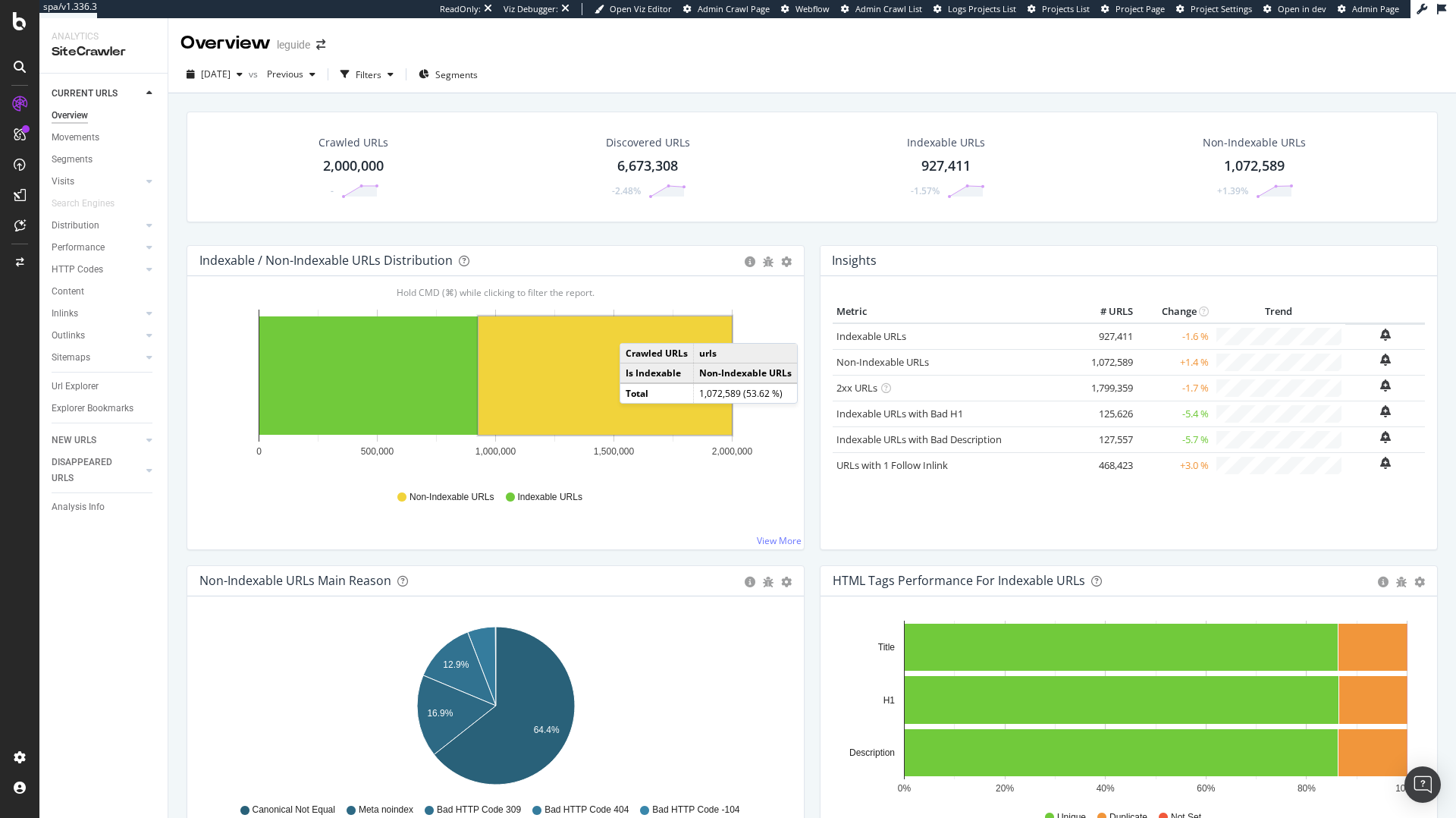
drag, startPoint x: 640, startPoint y: 317, endPoint x: 634, endPoint y: 327, distance: 11.7
click at [634, 327] on rect "A chart." at bounding box center [604, 375] width 253 height 118
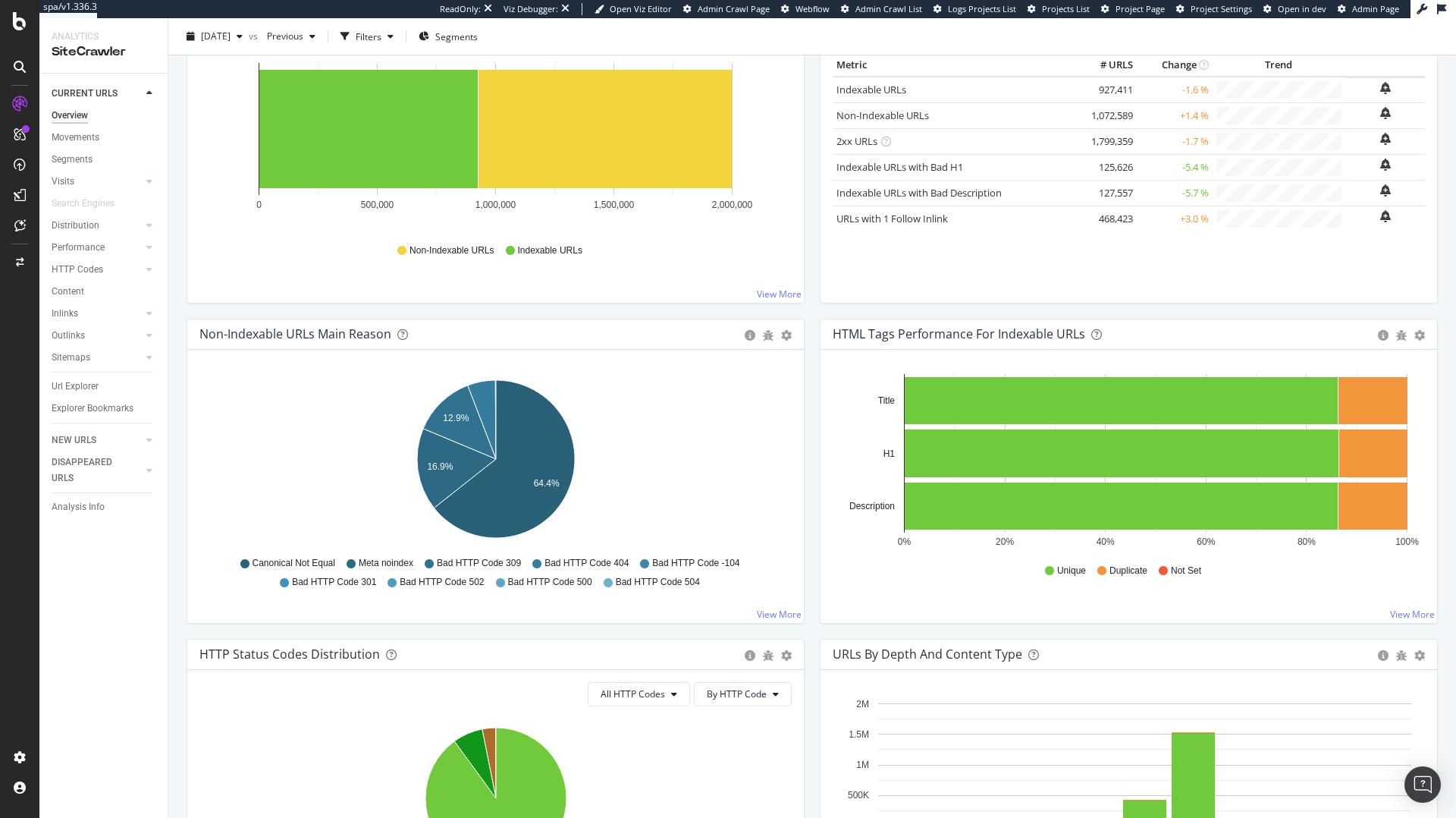
scroll to position [374, 0]
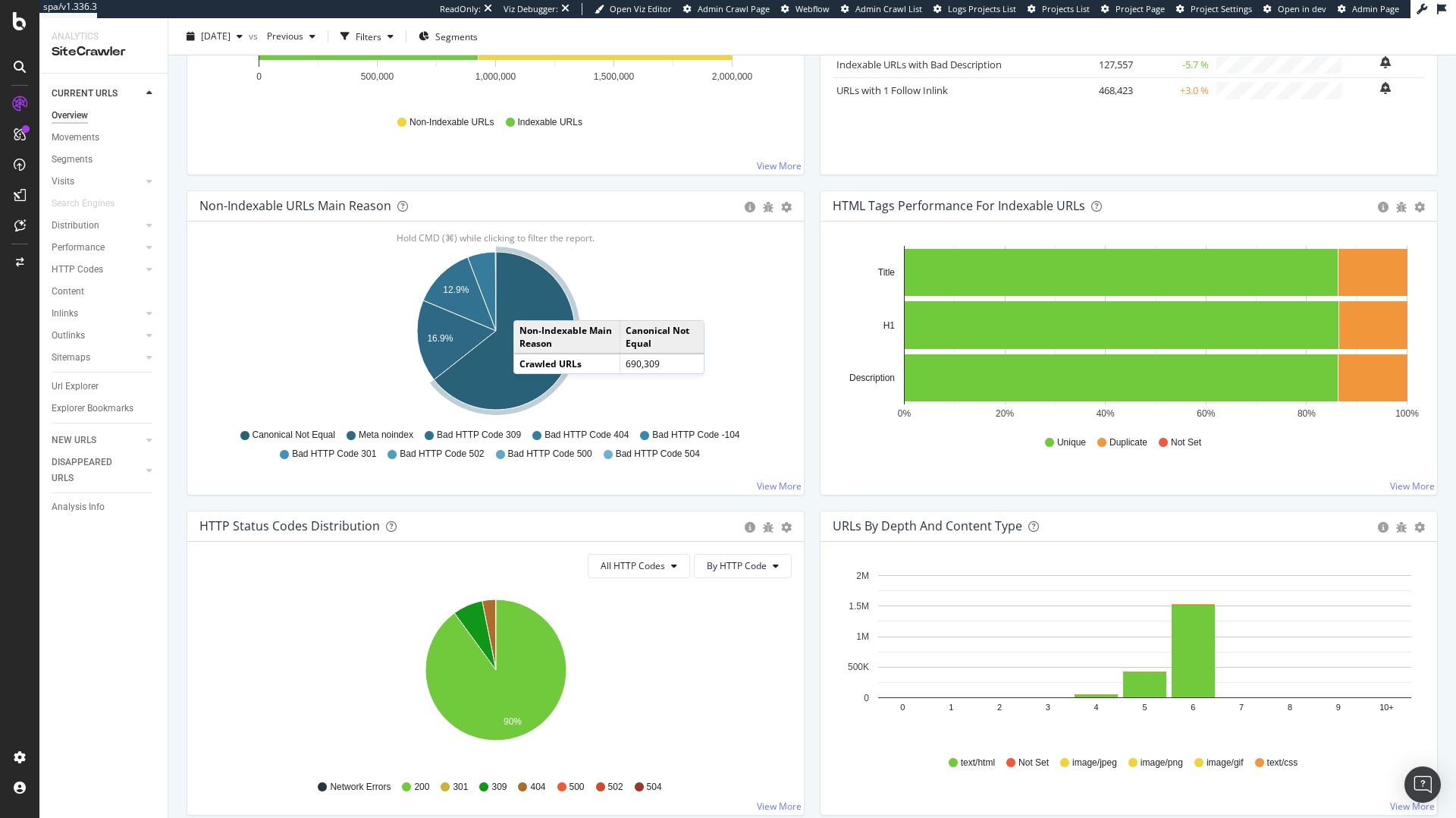
click at [532, 294] on icon "A chart." at bounding box center [504, 331] width 141 height 158
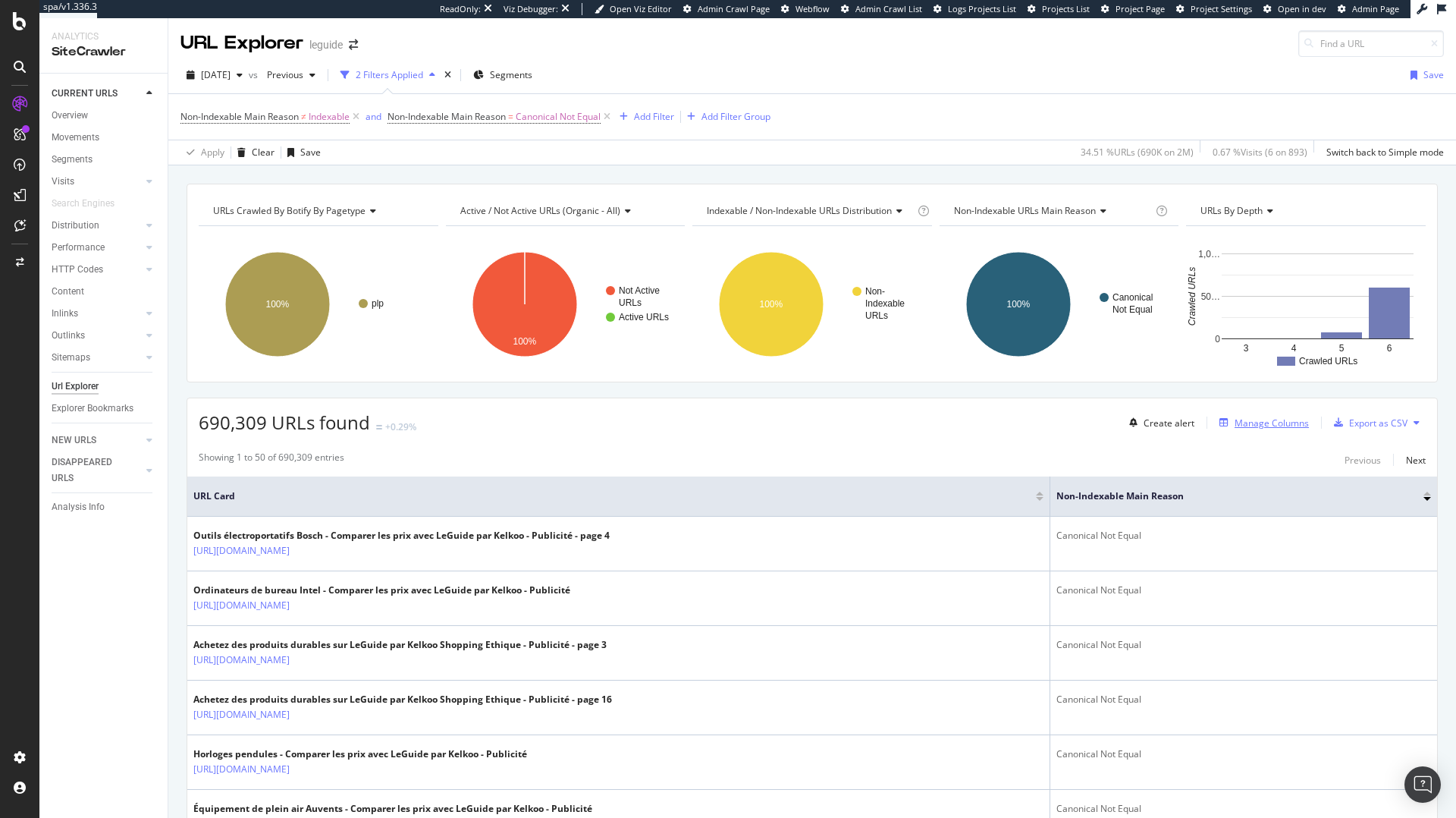
click at [1251, 426] on div "Manage Columns" at bounding box center [1271, 423] width 74 height 13
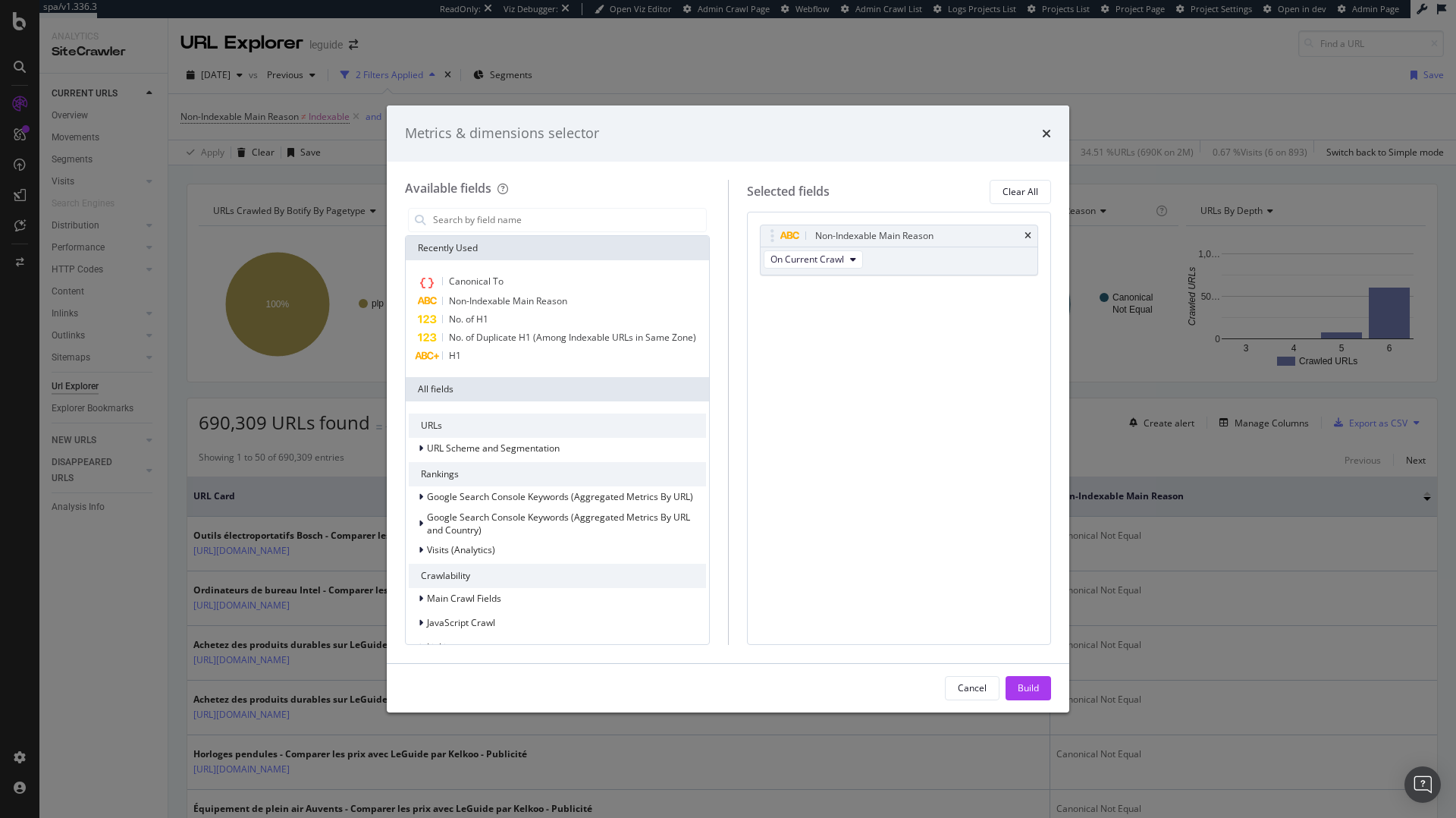
click at [580, 269] on div "Canonical To Non-Indexable Main Reason No. of H1 No. of Duplicate H1 (Among Ind…" at bounding box center [557, 319] width 304 height 117
click at [585, 273] on div "Canonical To" at bounding box center [557, 282] width 297 height 20
click at [1018, 689] on div "Build" at bounding box center [1028, 687] width 22 height 13
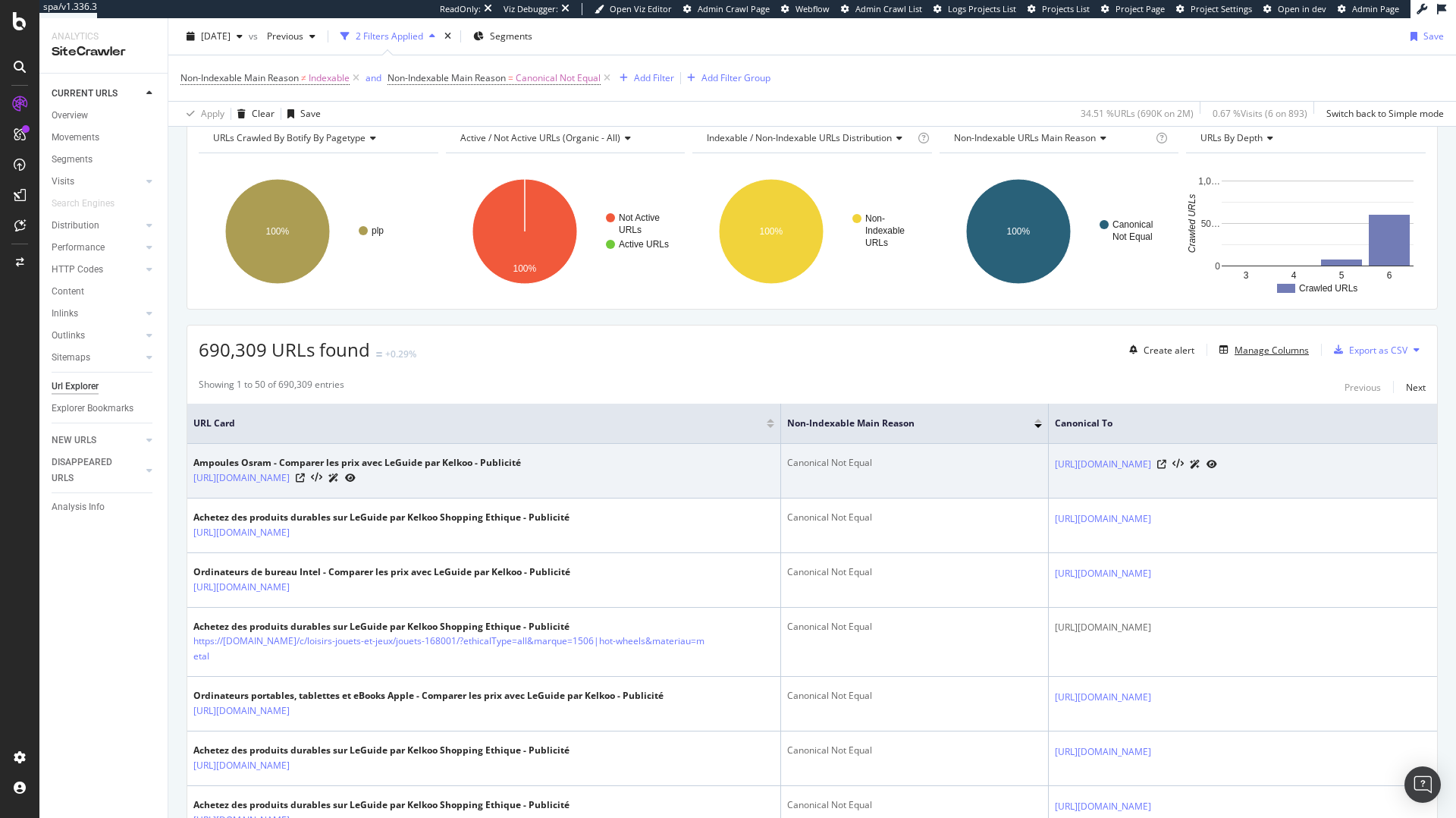
scroll to position [90, 0]
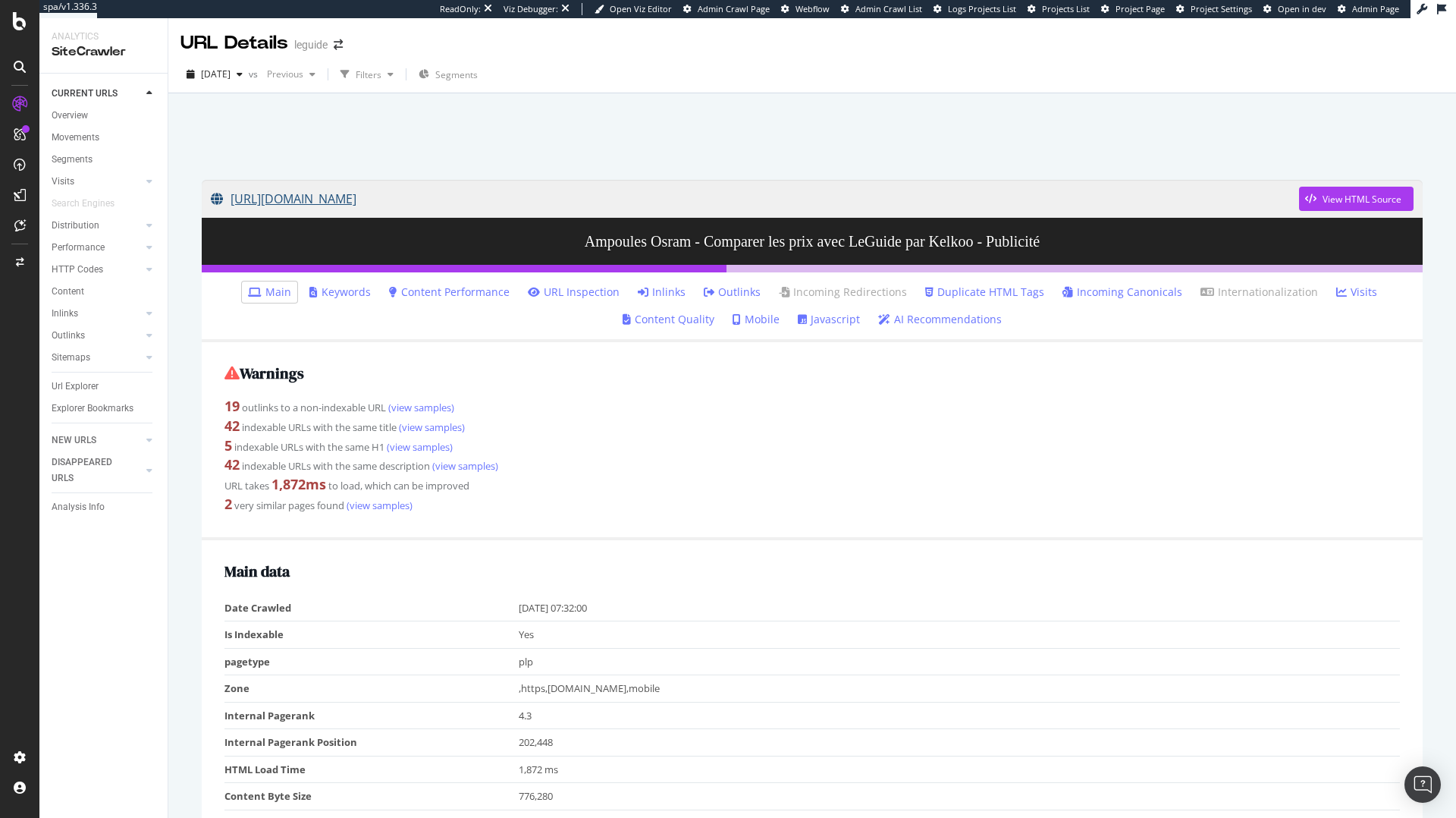
click at [971, 200] on link "[URL][DOMAIN_NAME]" at bounding box center [755, 198] width 1088 height 38
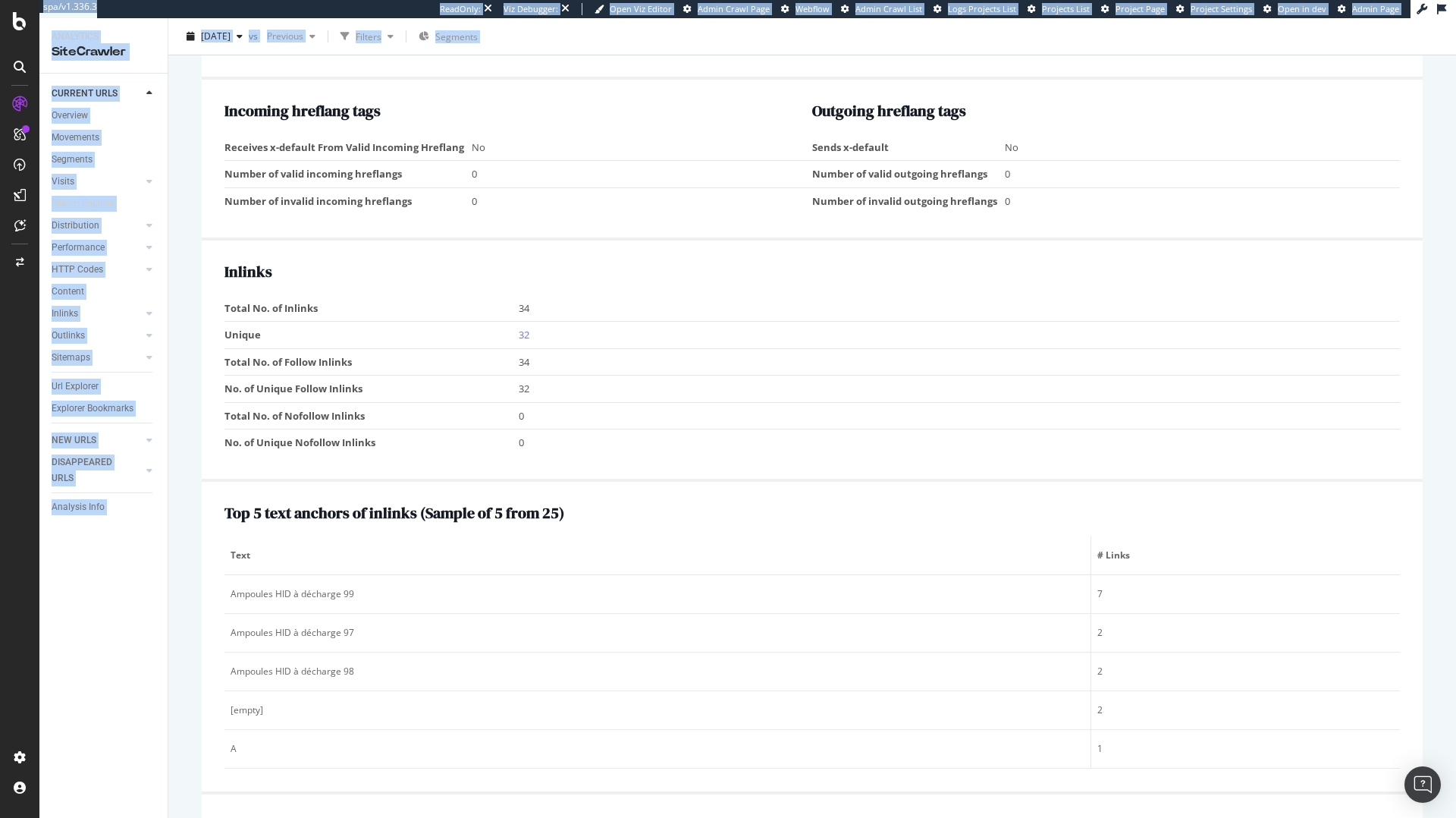
scroll to position [1767, 0]
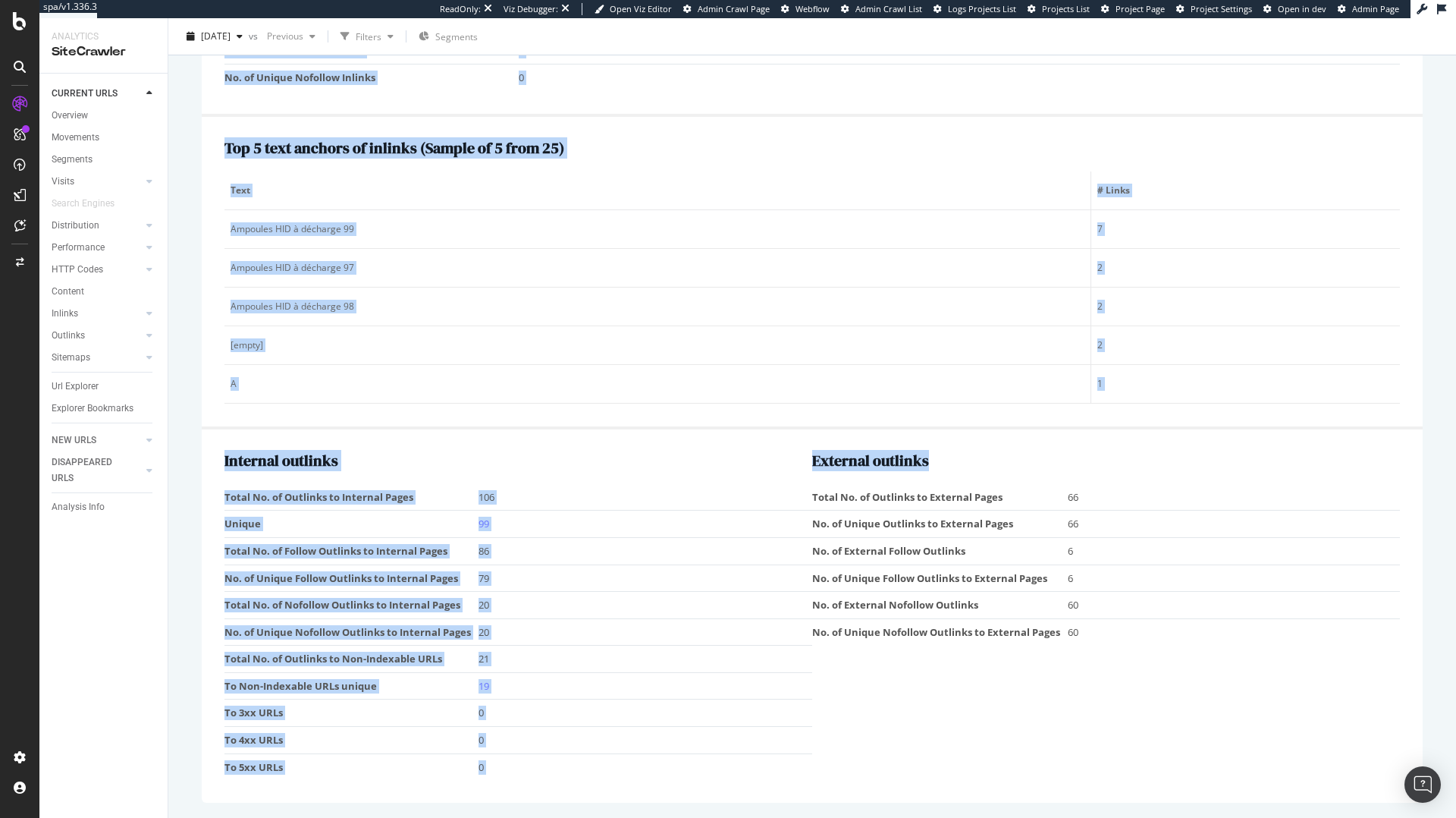
drag, startPoint x: 208, startPoint y: 216, endPoint x: 1183, endPoint y: 727, distance: 1100.8
copy div "Warnings 19 outlinks to a non-indexable URL (view samples) 42 indexable URLs wi…"
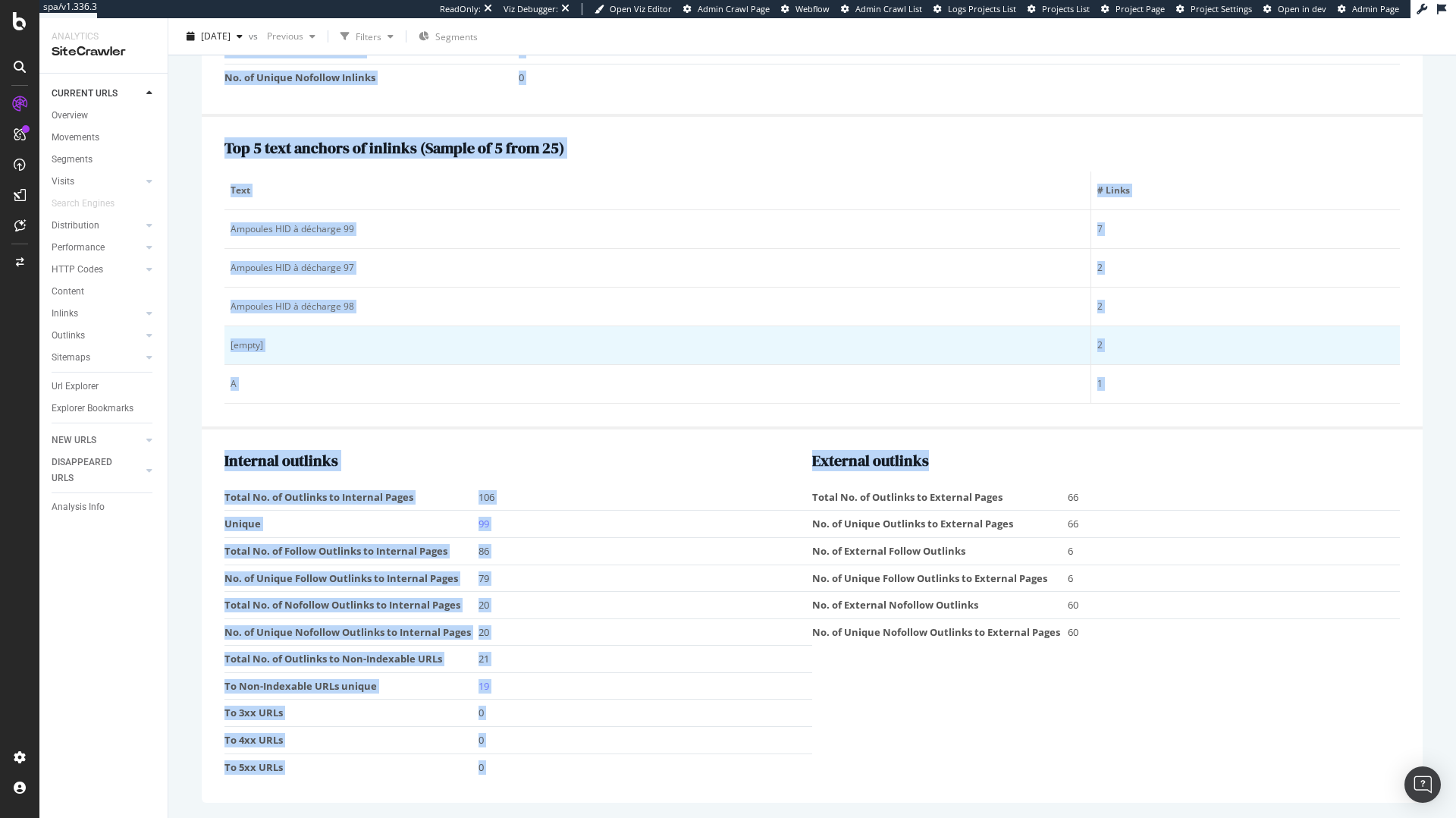
copy div "Warnings 19 outlinks to a non-indexable URL (view samples) 42 indexable URLs wi…"
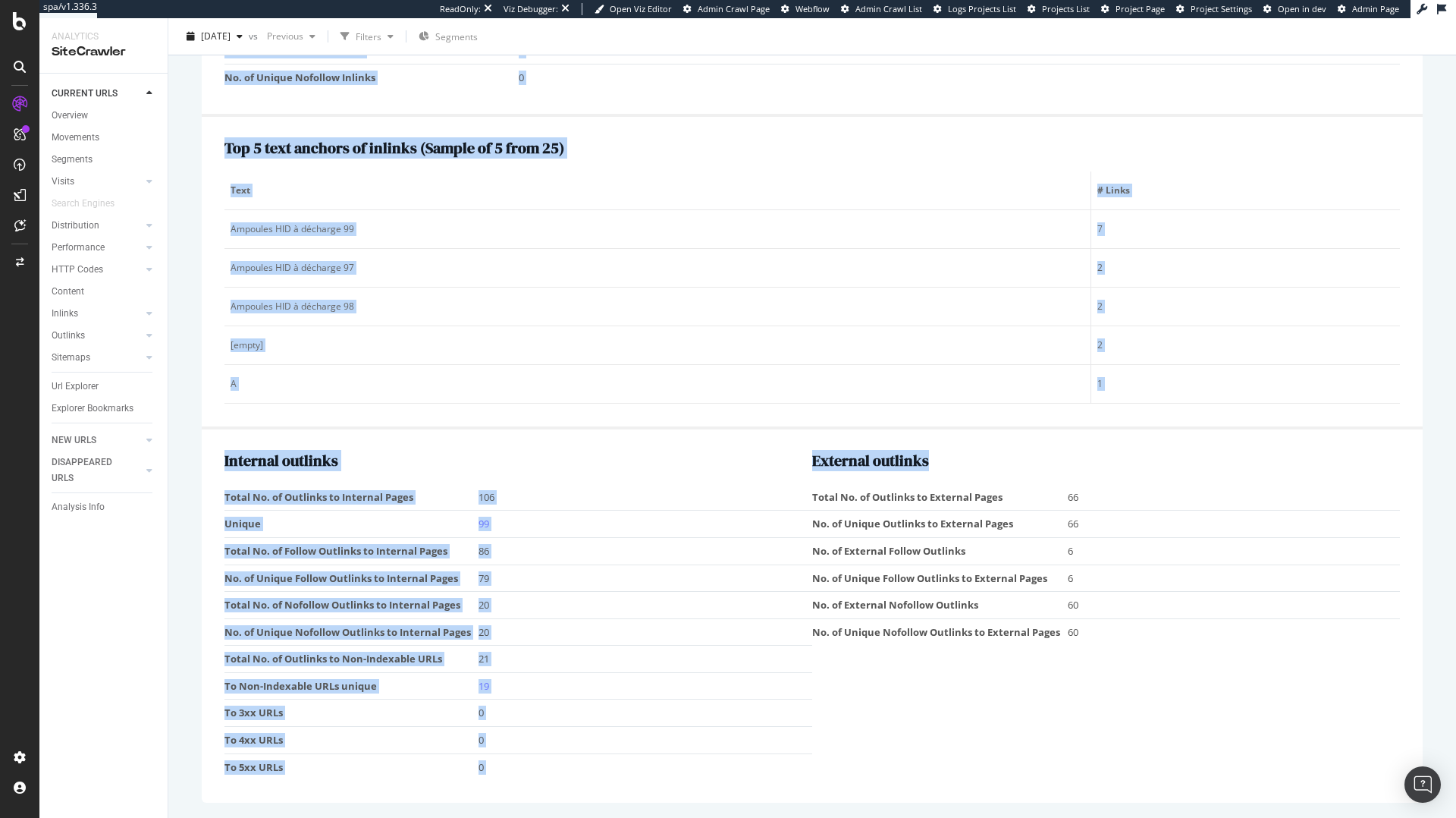
click at [1000, 731] on div "External outlinks Total No. of Outlinks to External Pages 66 No. of Unique Outl…" at bounding box center [1105, 616] width 587 height 327
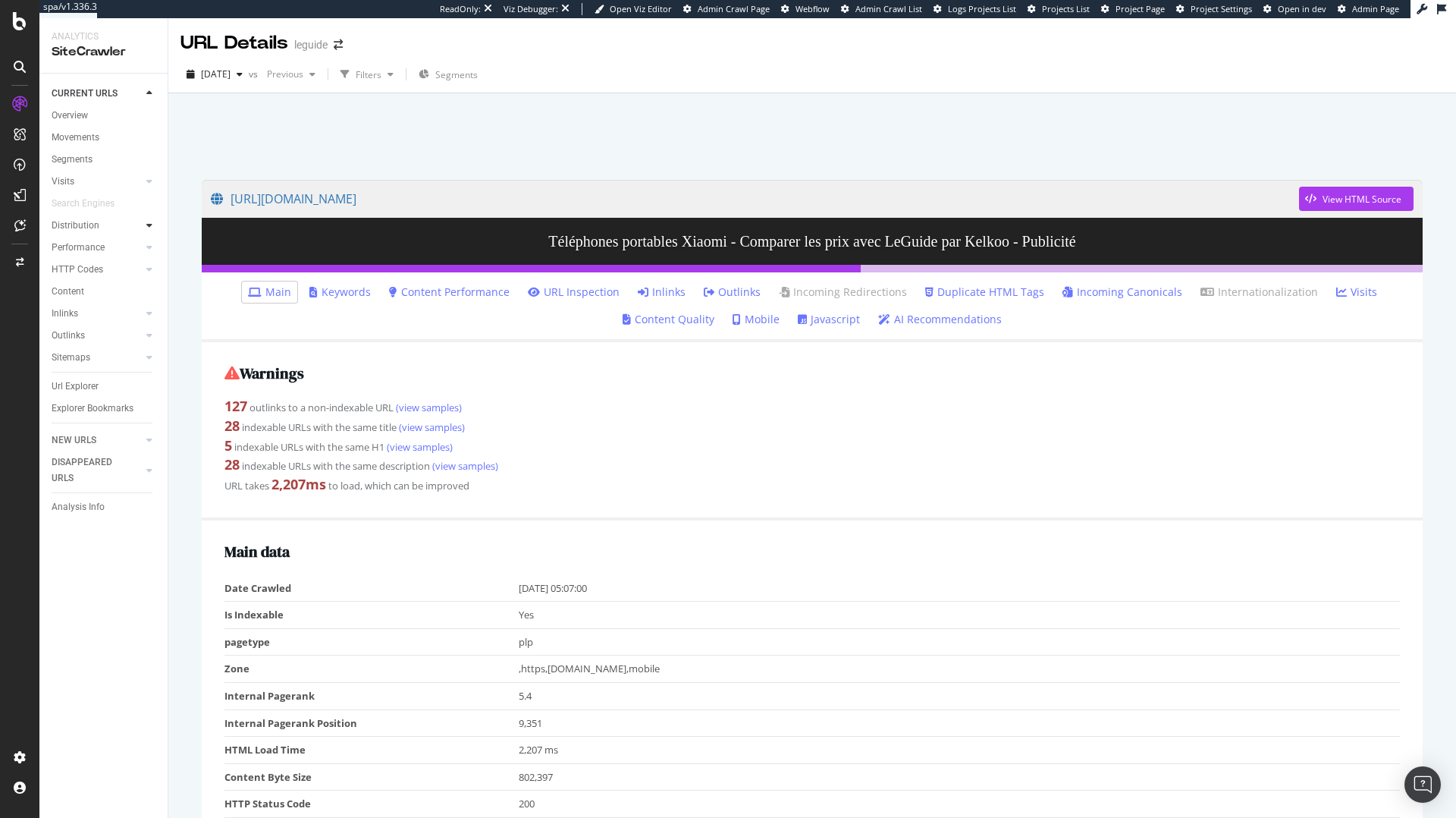
click at [143, 228] on div at bounding box center [149, 226] width 15 height 15
drag, startPoint x: 193, startPoint y: 181, endPoint x: 1043, endPoint y: 192, distance: 850.1
copy link "[URL][DOMAIN_NAME]"
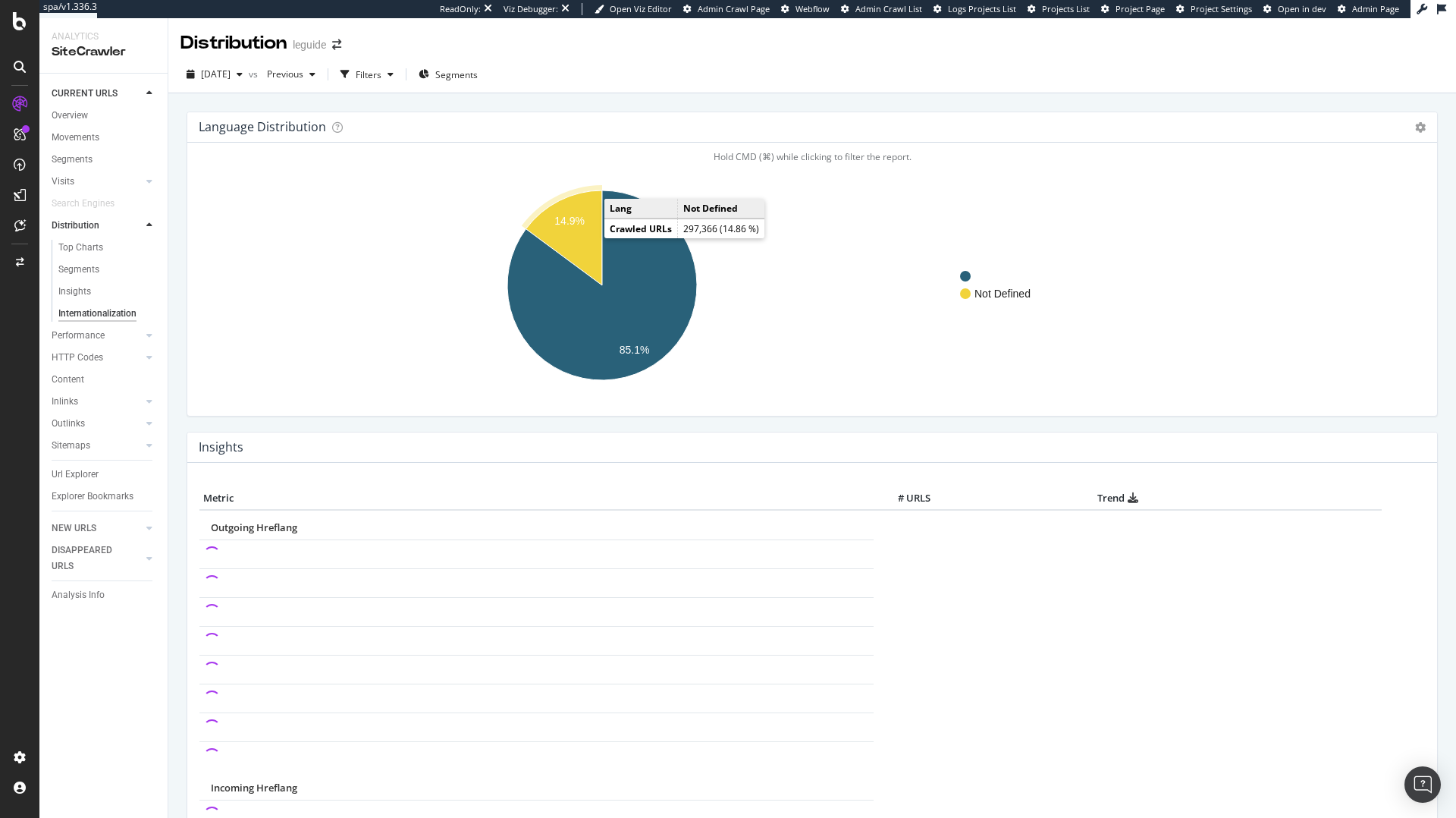
click at [581, 228] on icon "A chart." at bounding box center [563, 237] width 76 height 95
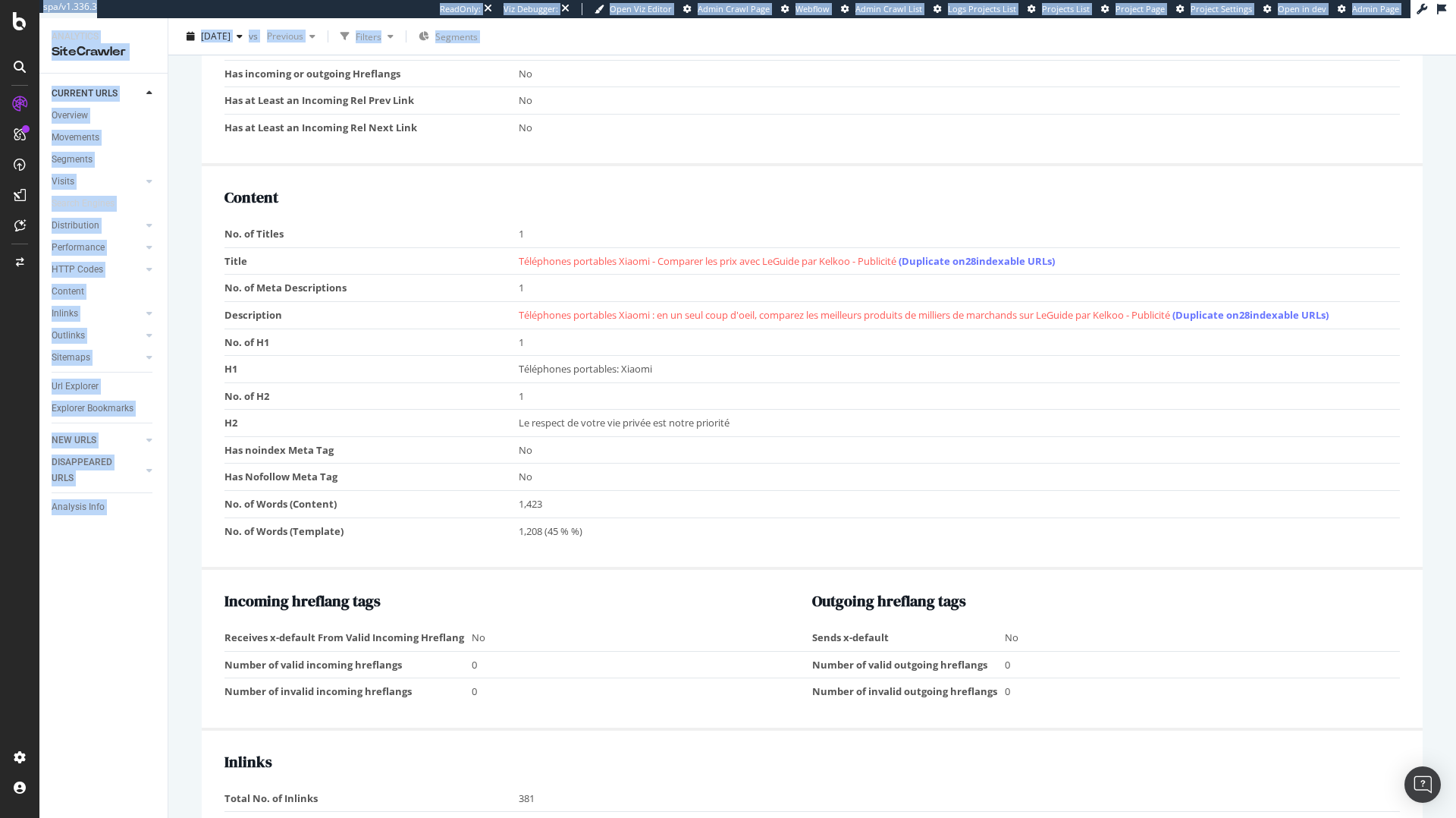
scroll to position [1747, 0]
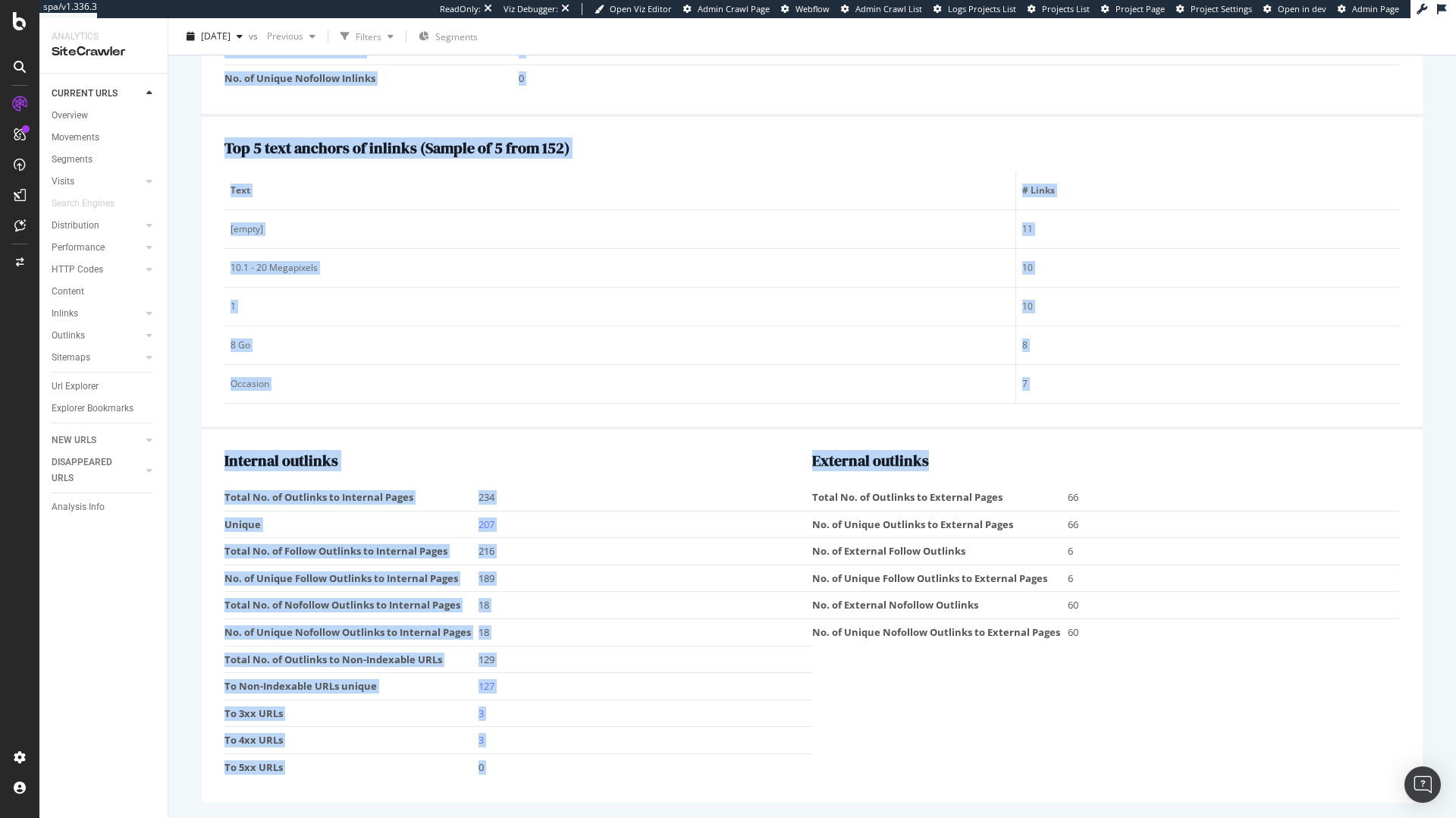
drag, startPoint x: 210, startPoint y: 331, endPoint x: 1135, endPoint y: 761, distance: 1020.1
copy div "Loremips 212 dolorsit am c adi-elitseddo EIU (temp incidid) 46 utlaboree DOLo m…"
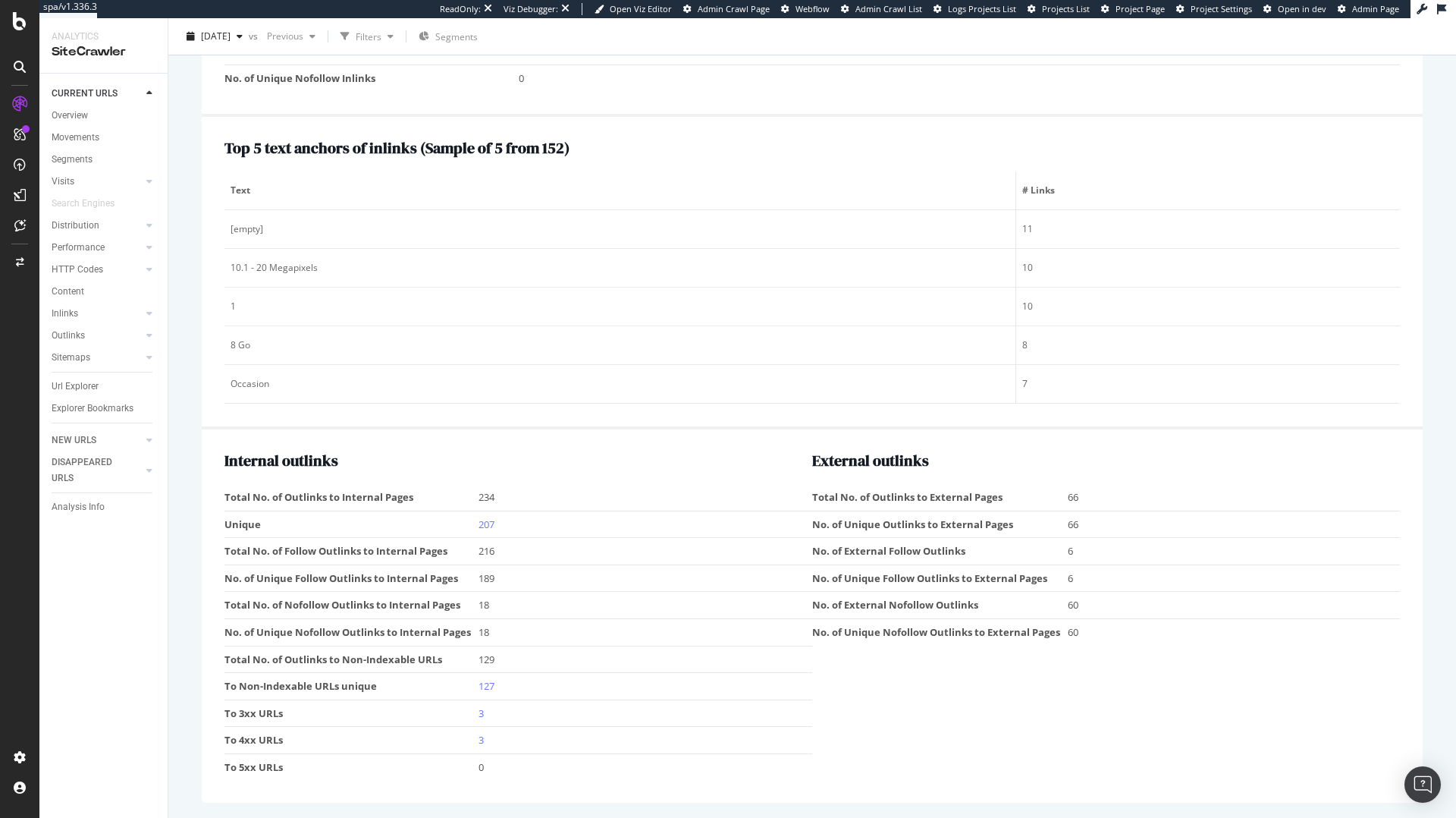
click at [1061, 794] on div "Internal outlinks Total No. of Outlinks to Internal Pages 234 Unique 207 Total …" at bounding box center [812, 616] width 1221 height 373
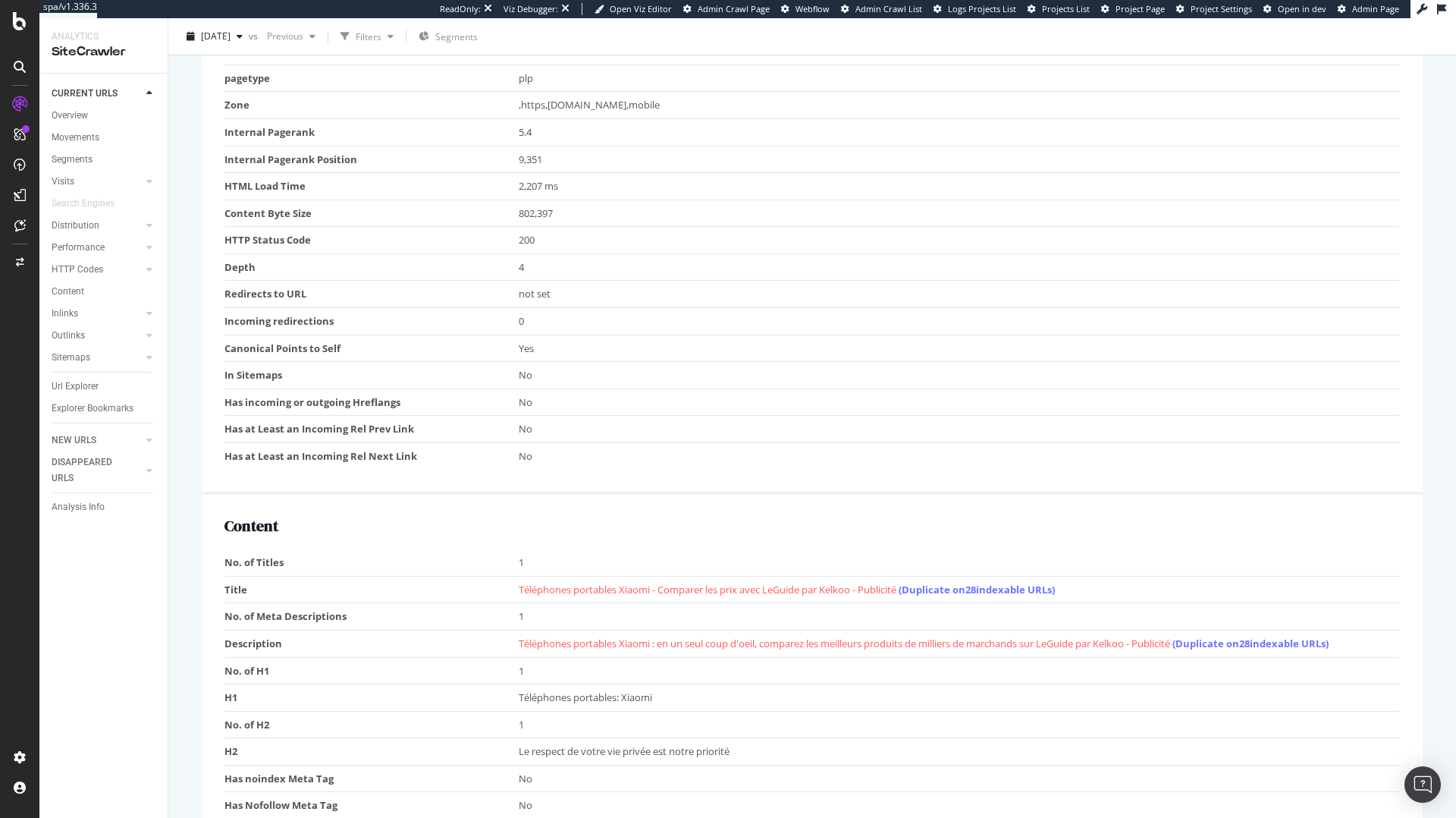
scroll to position [0, 0]
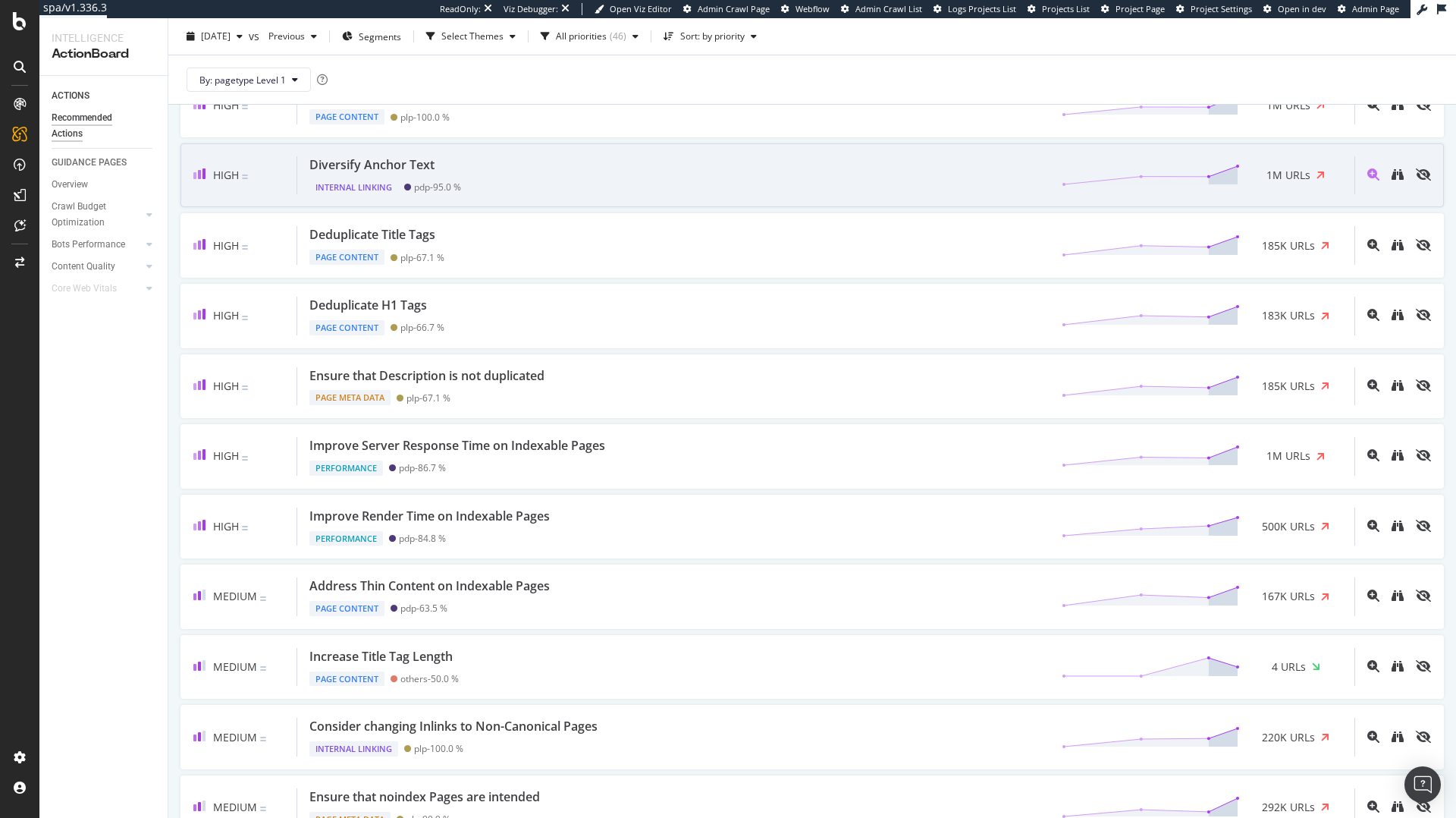
scroll to position [410, 0]
